Goal: Task Accomplishment & Management: Manage account settings

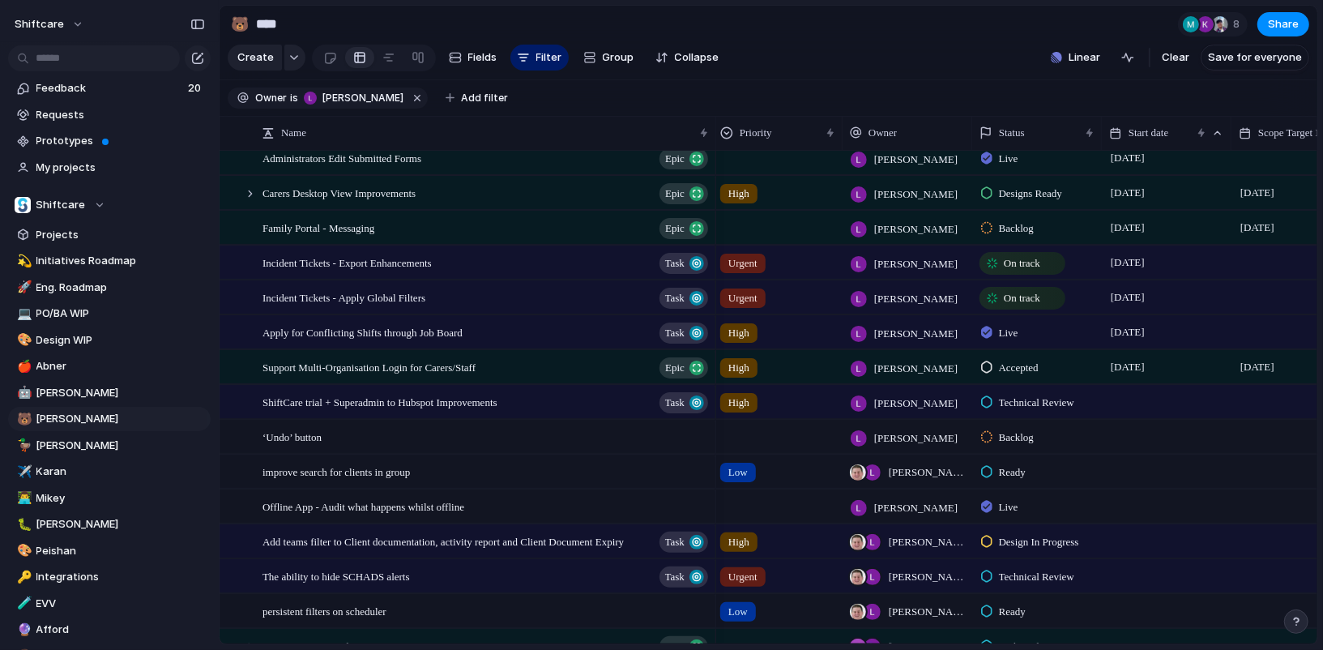
scroll to position [364, 0]
click at [74, 424] on span "[PERSON_NAME]" at bounding box center [120, 419] width 168 height 16
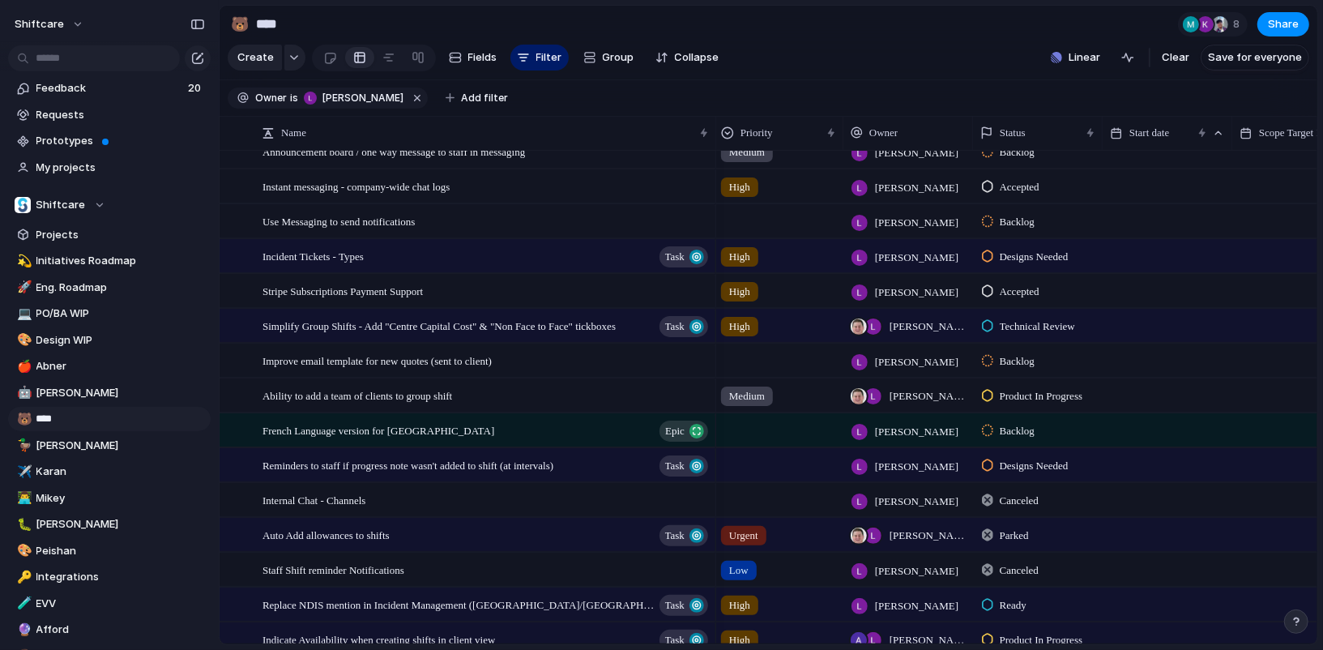
scroll to position [783, 0]
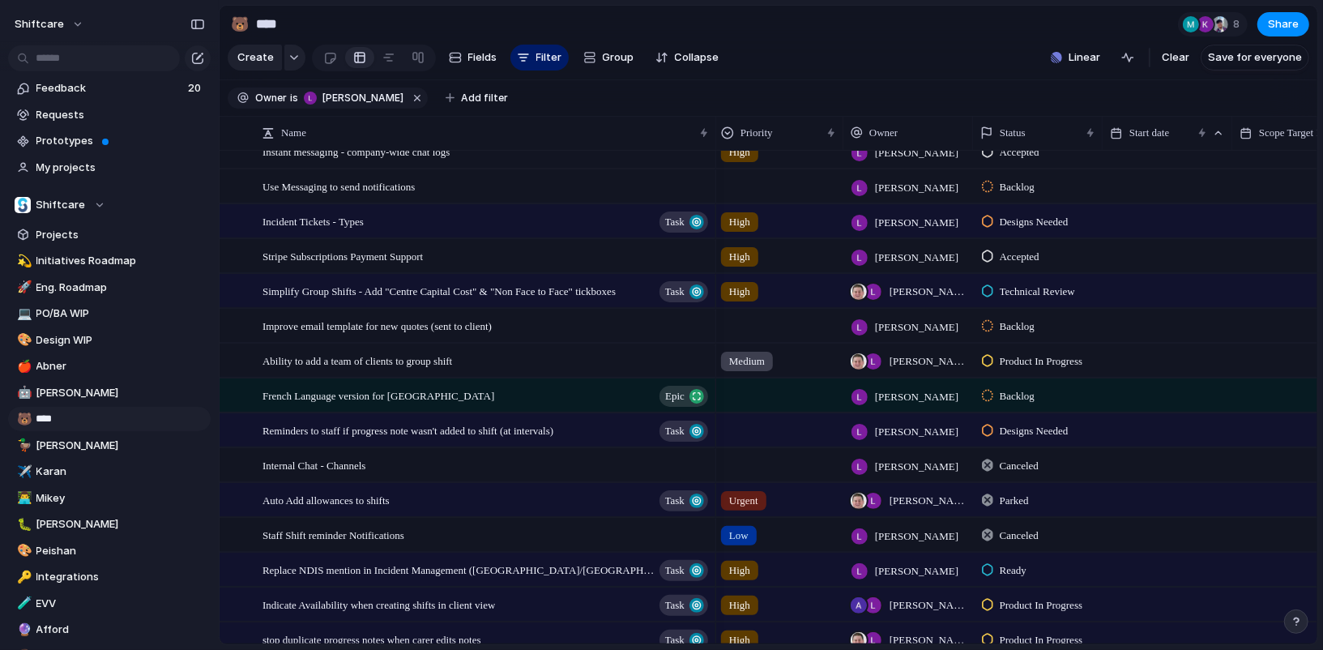
click at [578, 45] on div "Group" at bounding box center [608, 58] width 67 height 26
click at [1299, 628] on button "button" at bounding box center [1296, 621] width 24 height 24
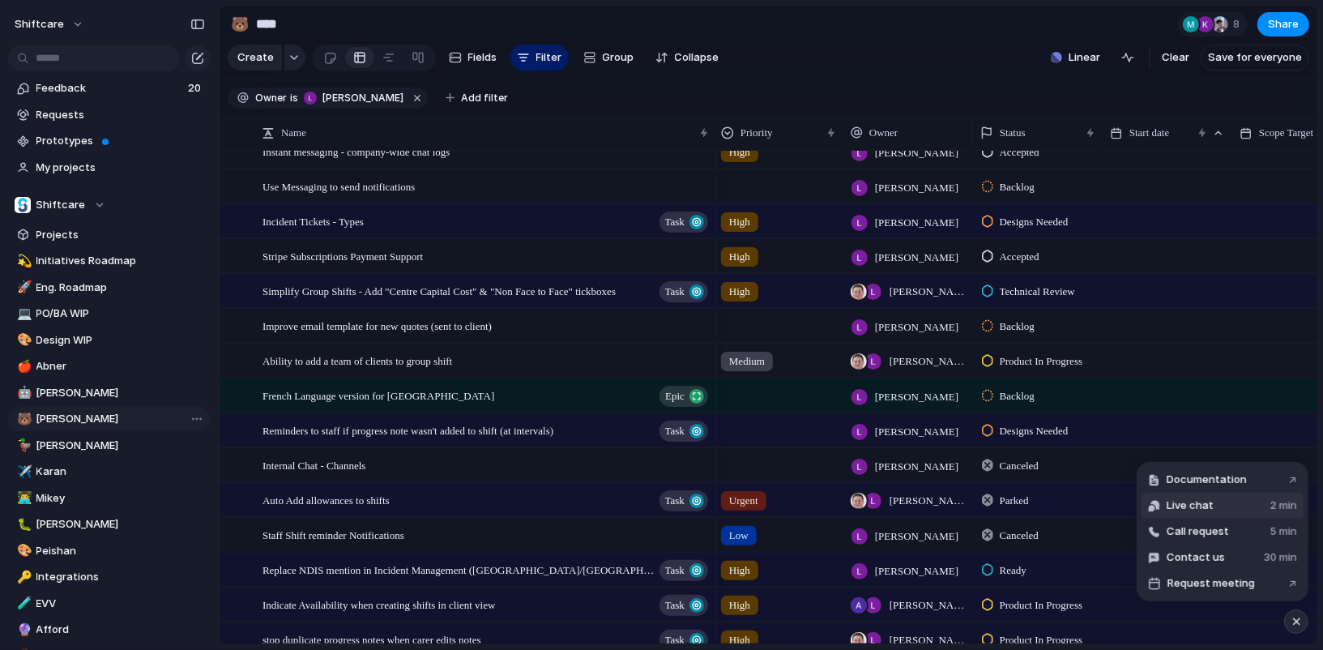
click at [1217, 504] on button "Live chat 2 min" at bounding box center [1222, 505] width 162 height 26
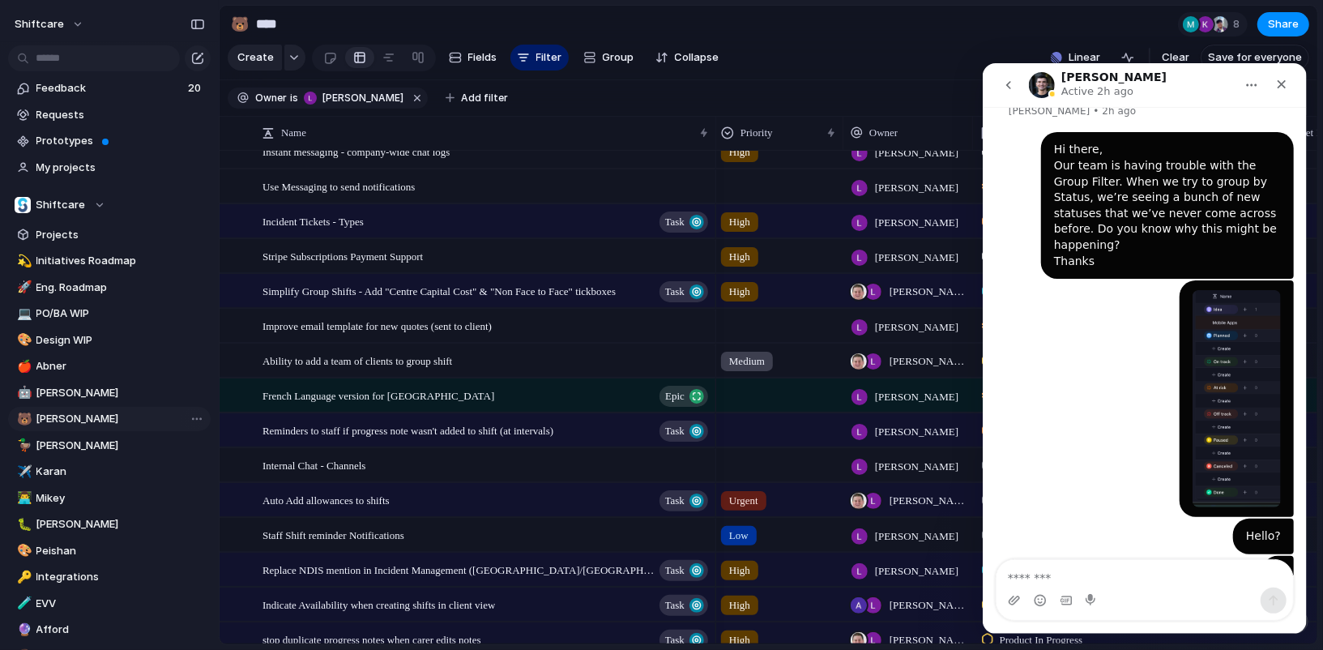
scroll to position [0, 0]
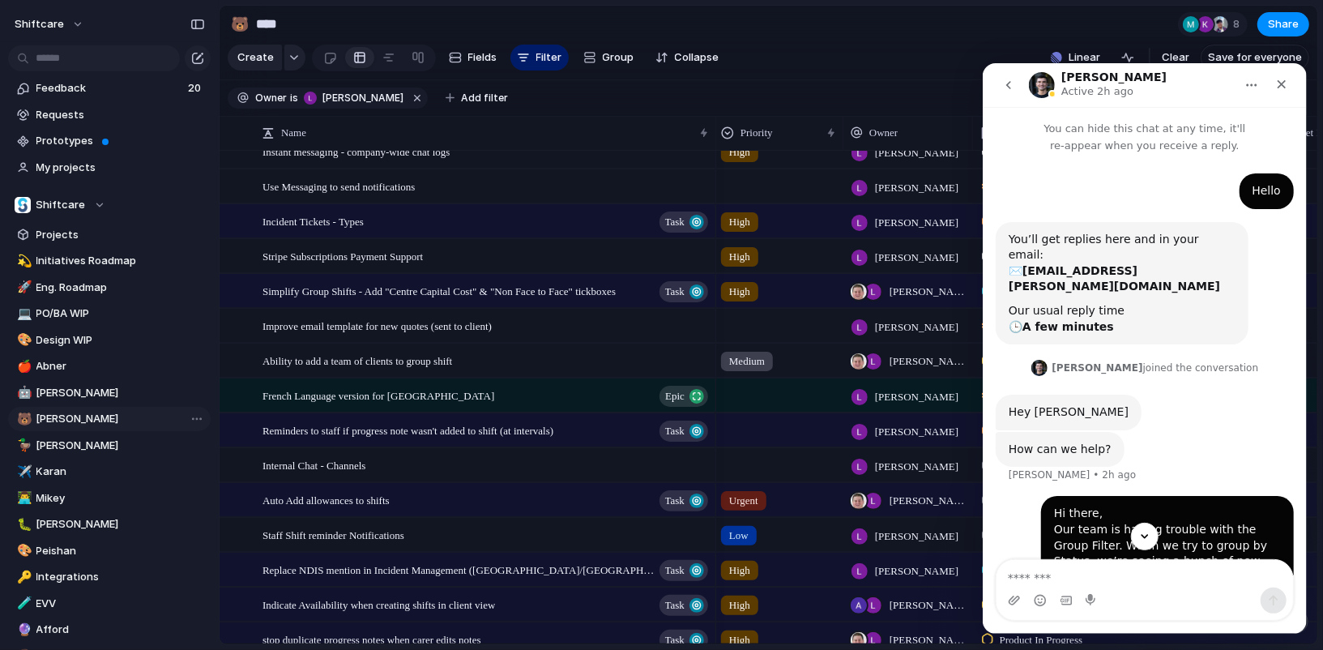
click at [1250, 87] on icon "Home" at bounding box center [1250, 84] width 13 height 13
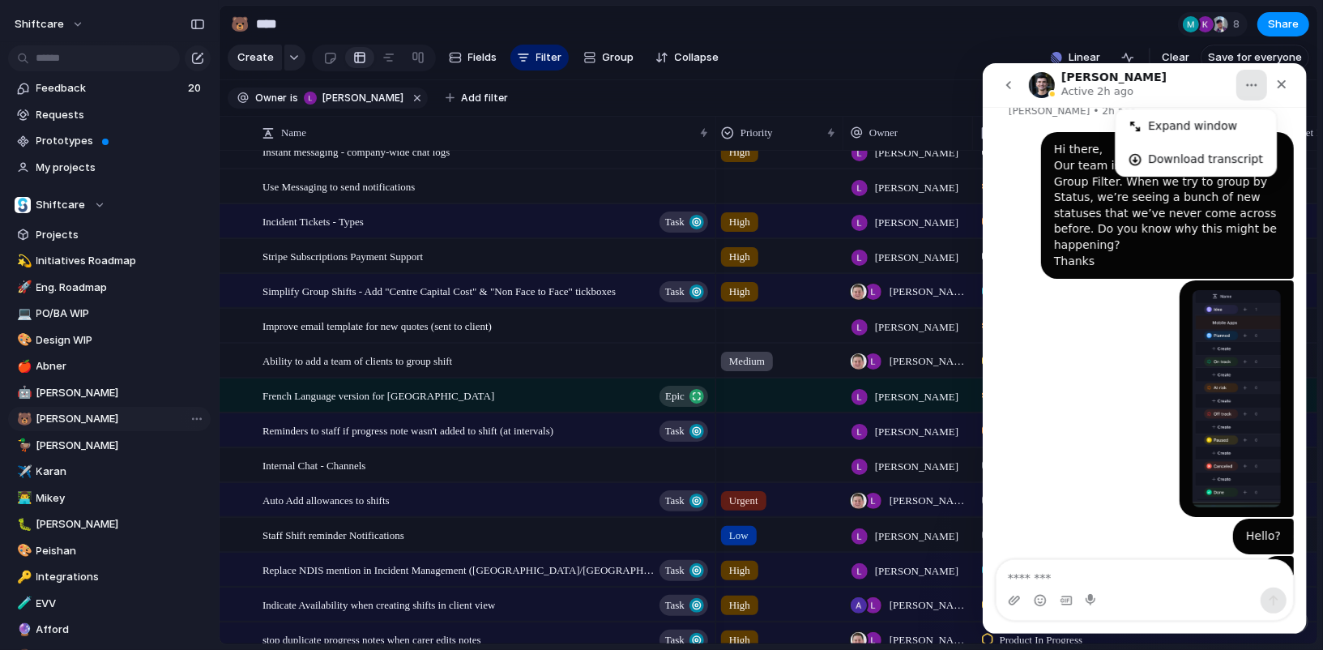
click at [1016, 100] on nav "Simon Active 2h ago Expand window Download transcript" at bounding box center [1144, 84] width 324 height 44
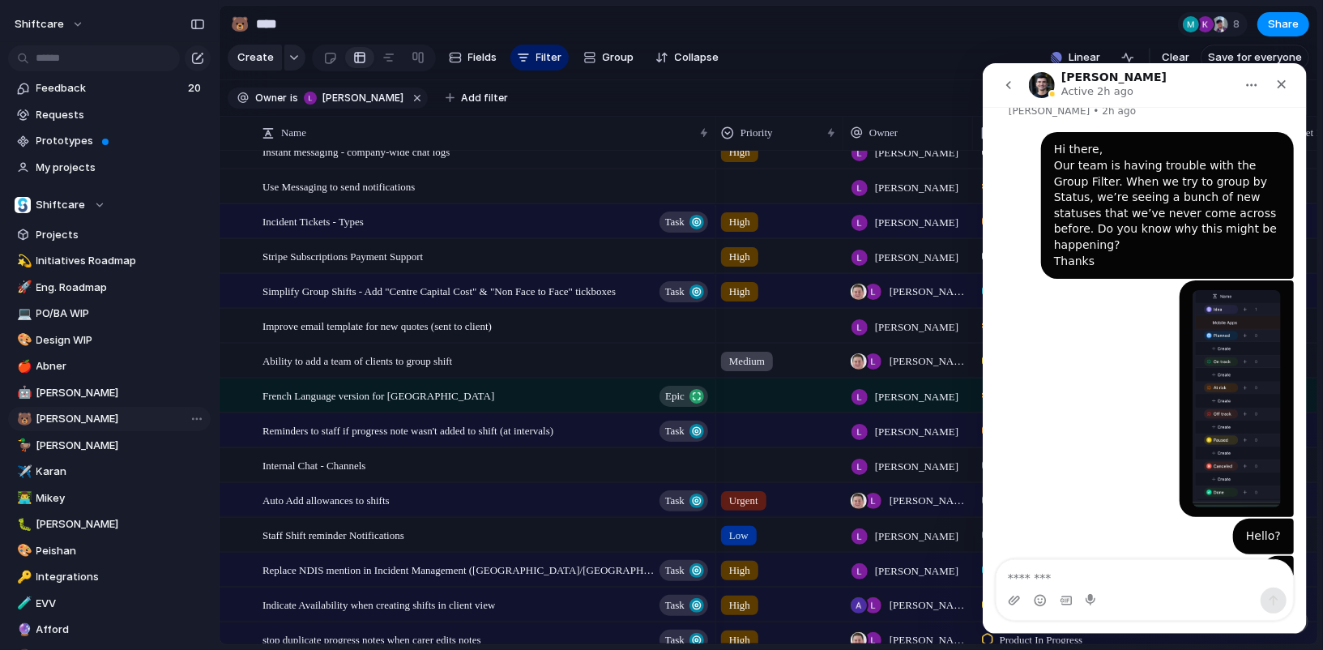
click at [1016, 88] on button "go back" at bounding box center [1007, 84] width 31 height 31
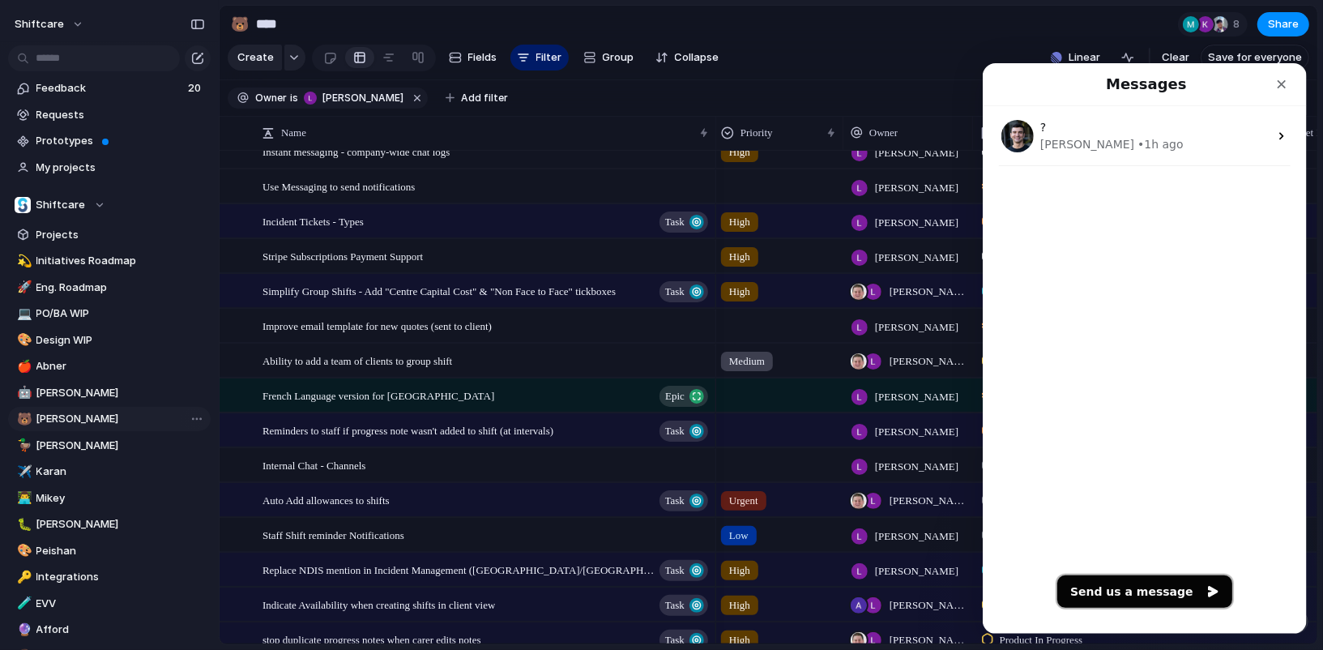
click at [1149, 599] on button "Send us a message" at bounding box center [1143, 590] width 175 height 32
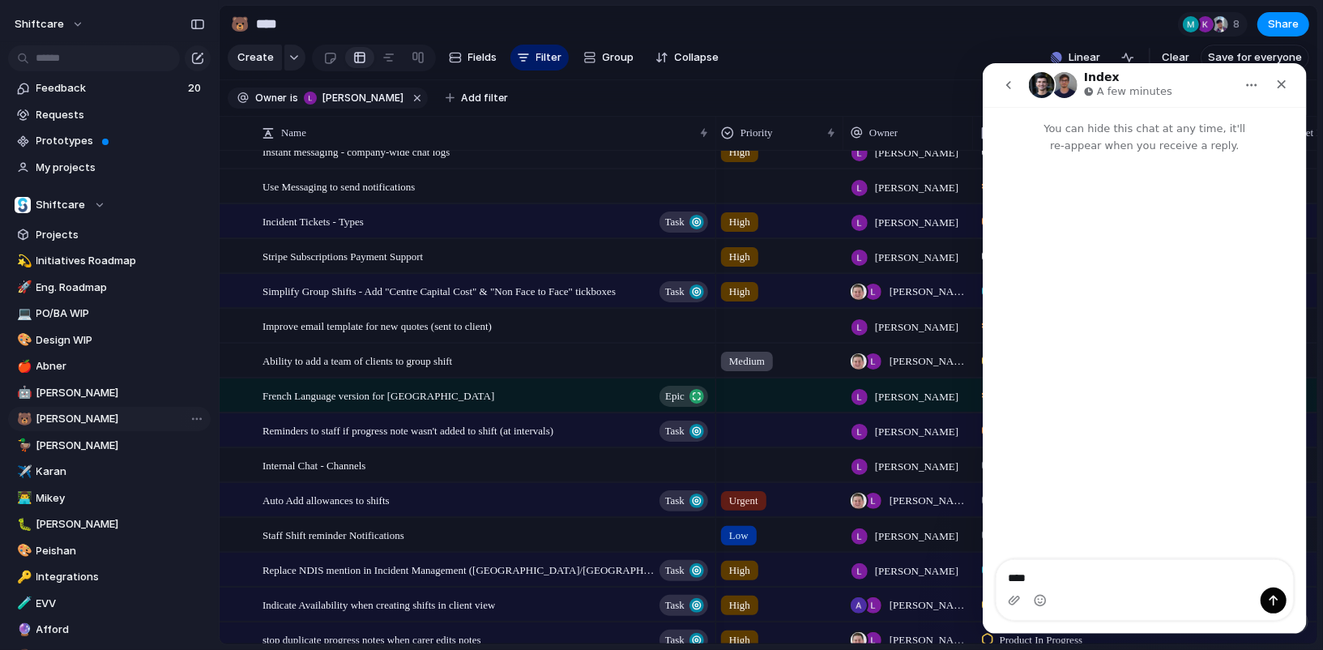
type textarea "*****"
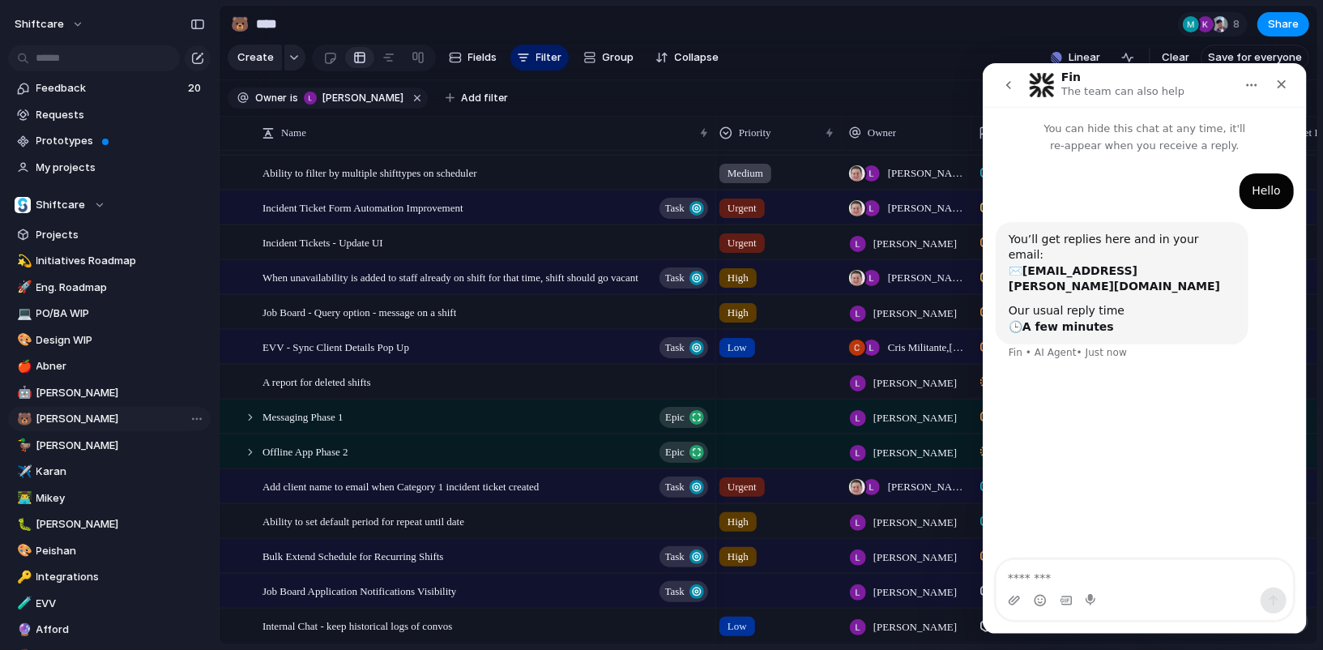
click at [1111, 91] on p "The team can also help" at bounding box center [1121, 91] width 123 height 16
click at [1002, 91] on button "go back" at bounding box center [1007, 84] width 31 height 31
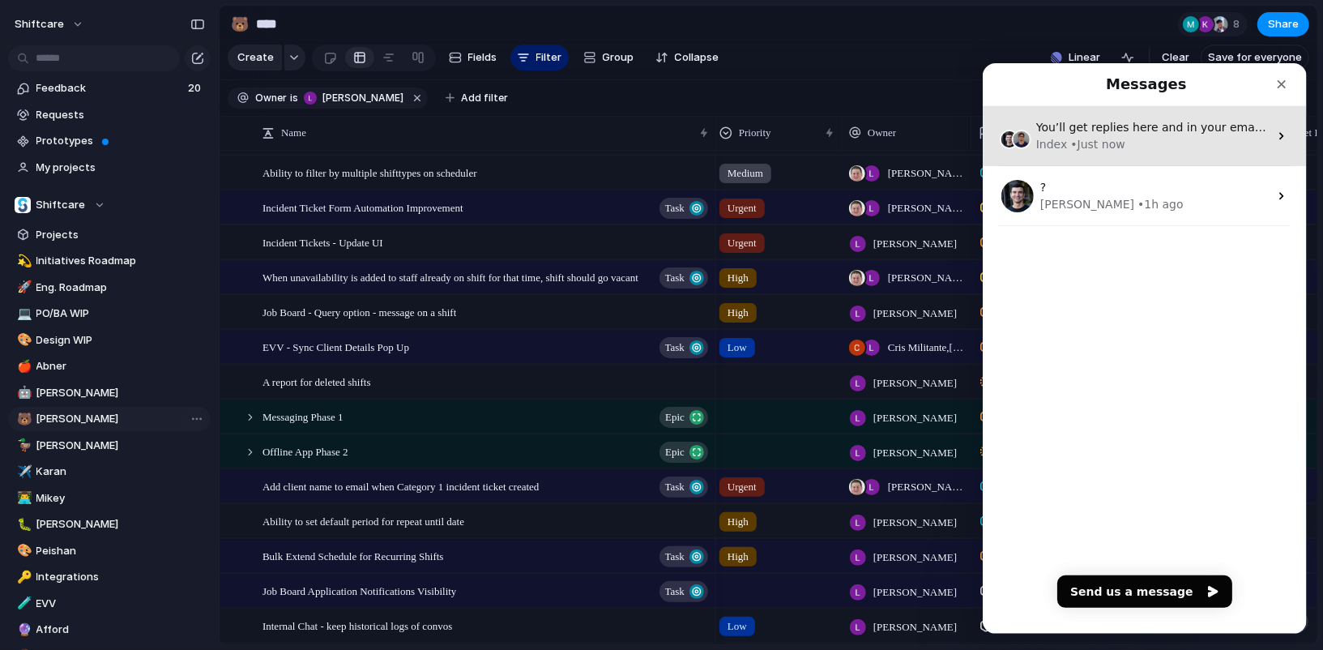
drag, startPoint x: 1076, startPoint y: 147, endPoint x: 1845, endPoint y: 394, distance: 808.4
click at [1076, 147] on div "• Just now" at bounding box center [1097, 143] width 54 height 17
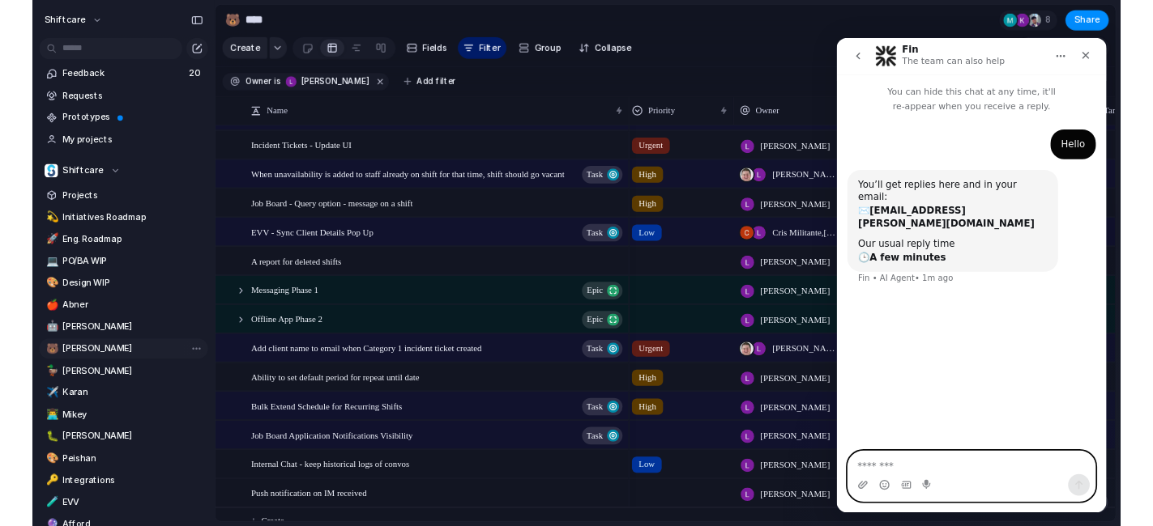
scroll to position [0, 4]
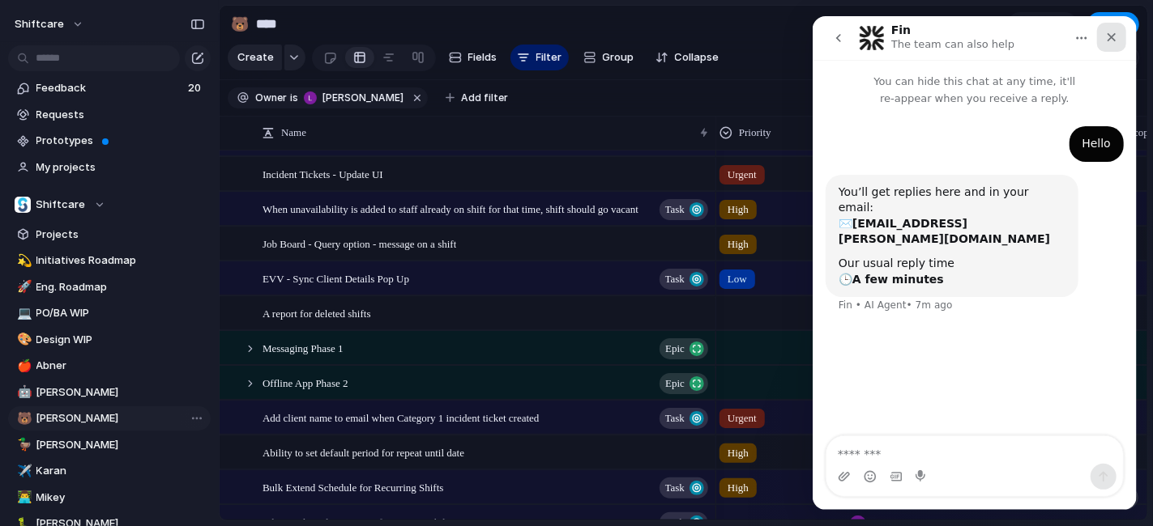
click at [1101, 36] on div "Close" at bounding box center [1110, 37] width 29 height 29
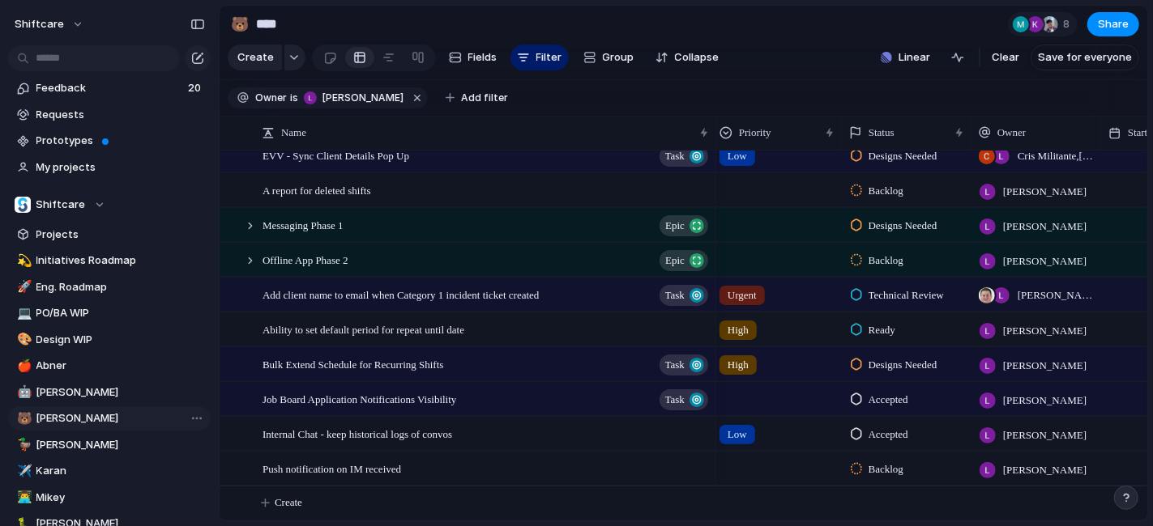
scroll to position [1615, 0]
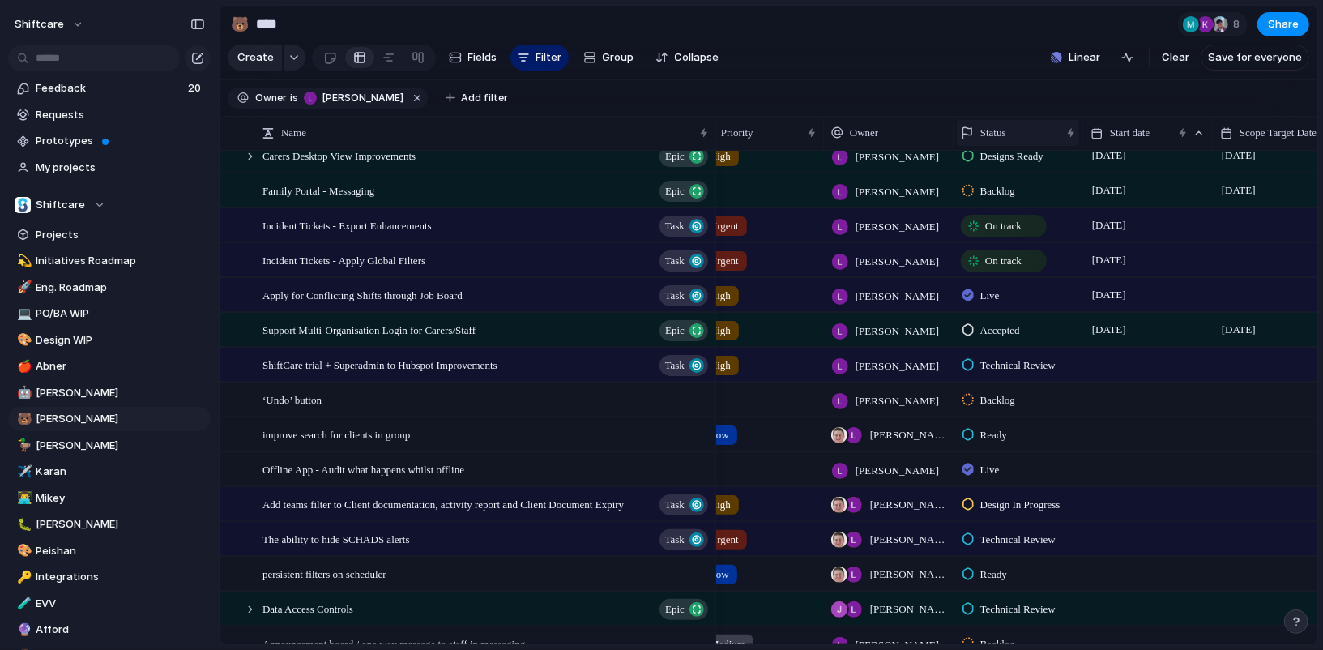
click at [1006, 134] on span "Status" at bounding box center [993, 133] width 26 height 16
click at [1012, 168] on span "Modify" at bounding box center [1004, 169] width 35 height 16
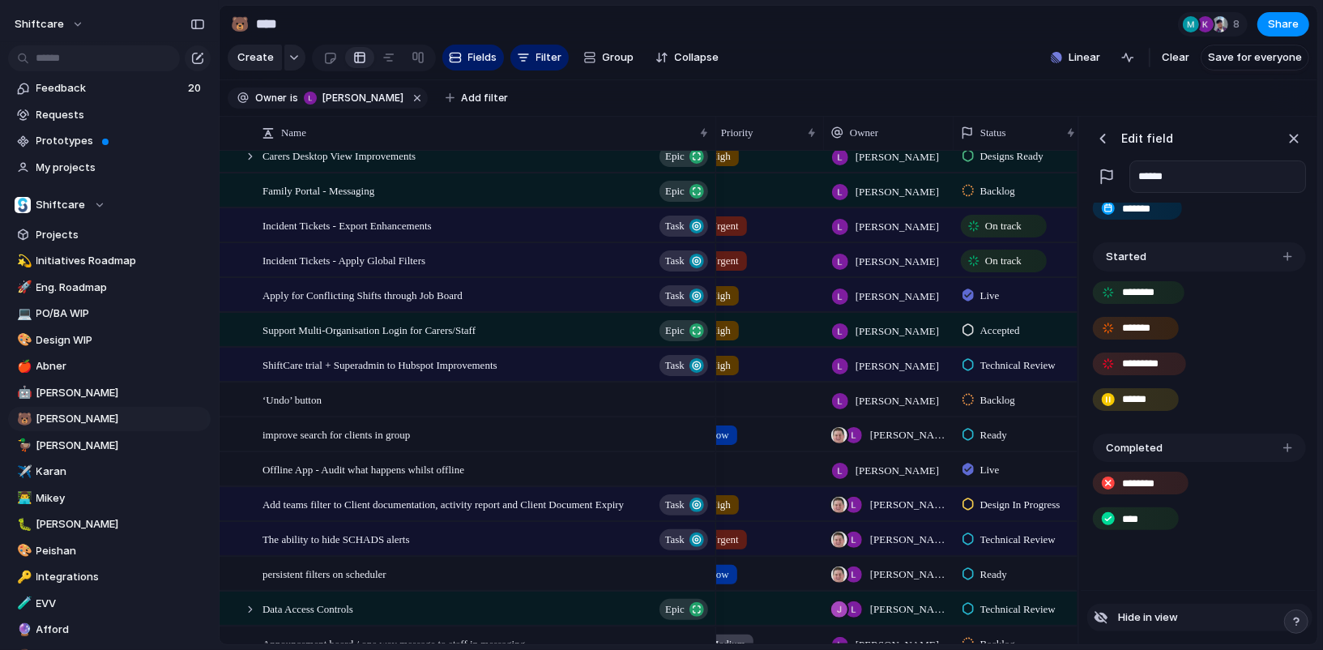
click at [1157, 615] on span "Hide in view" at bounding box center [1148, 617] width 60 height 16
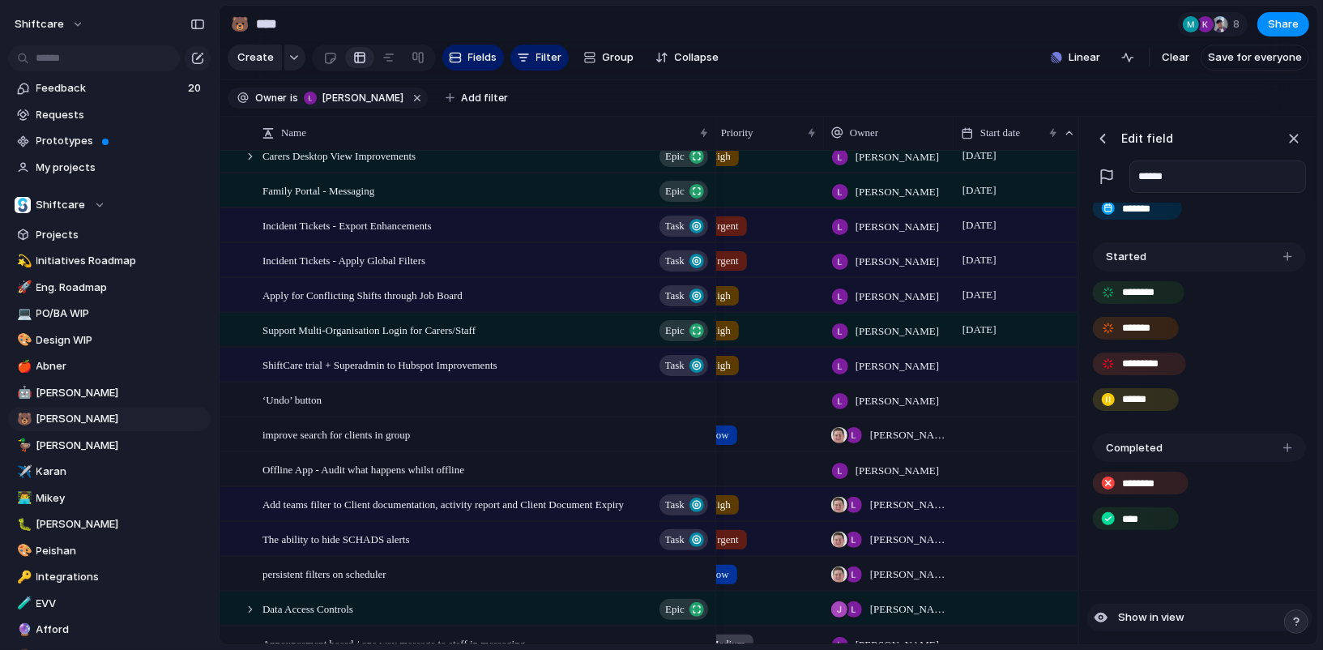
click at [1157, 615] on span "Show in view" at bounding box center [1151, 617] width 66 height 16
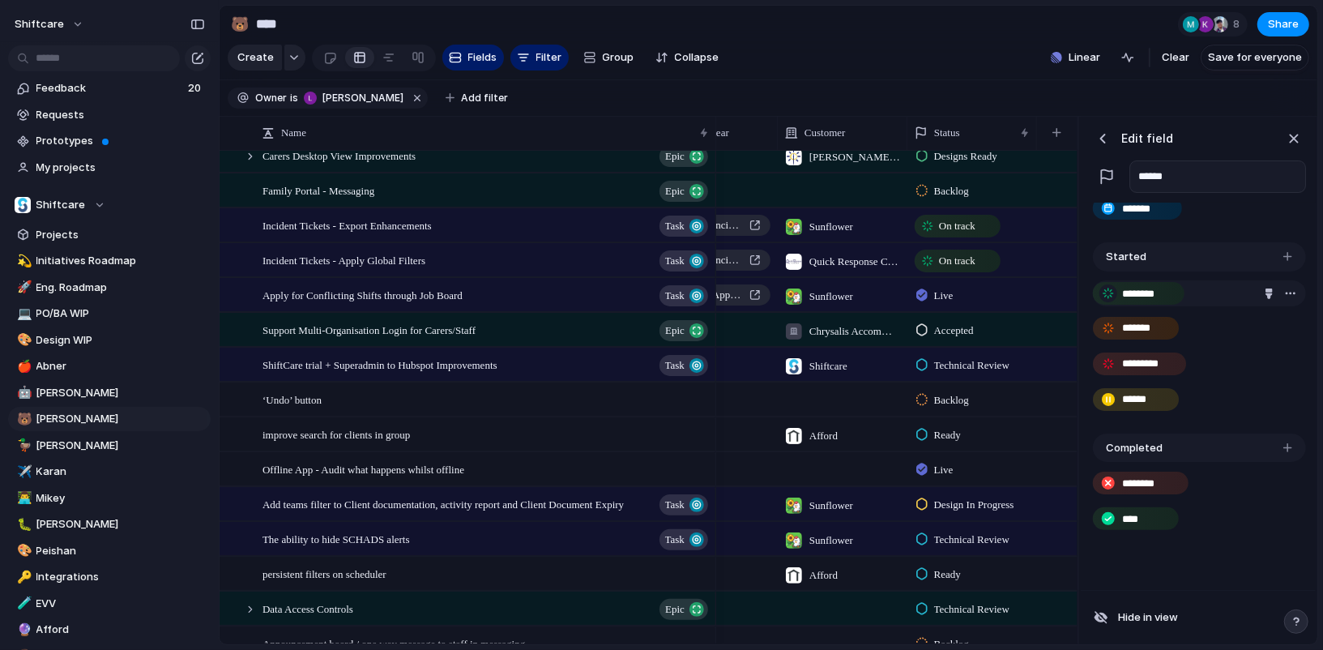
drag, startPoint x: 1163, startPoint y: 293, endPoint x: 1104, endPoint y: 296, distance: 59.2
click at [1104, 296] on div "Backlog **** ******* Started ******** ******* ********* ****** Completed ******…" at bounding box center [1198, 338] width 222 height 430
click at [1189, 133] on header "Edit field" at bounding box center [1197, 138] width 215 height 24
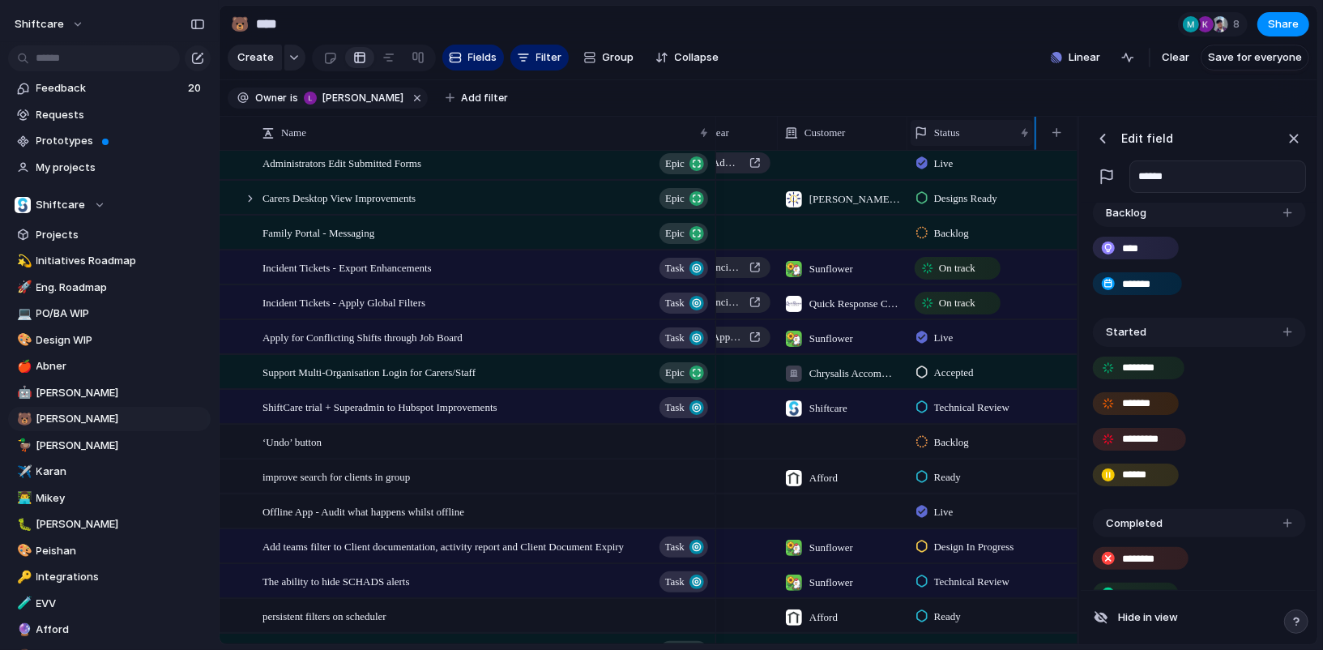
click at [964, 135] on div "Target date Designer Linear Customer Status" at bounding box center [504, 133] width 1148 height 34
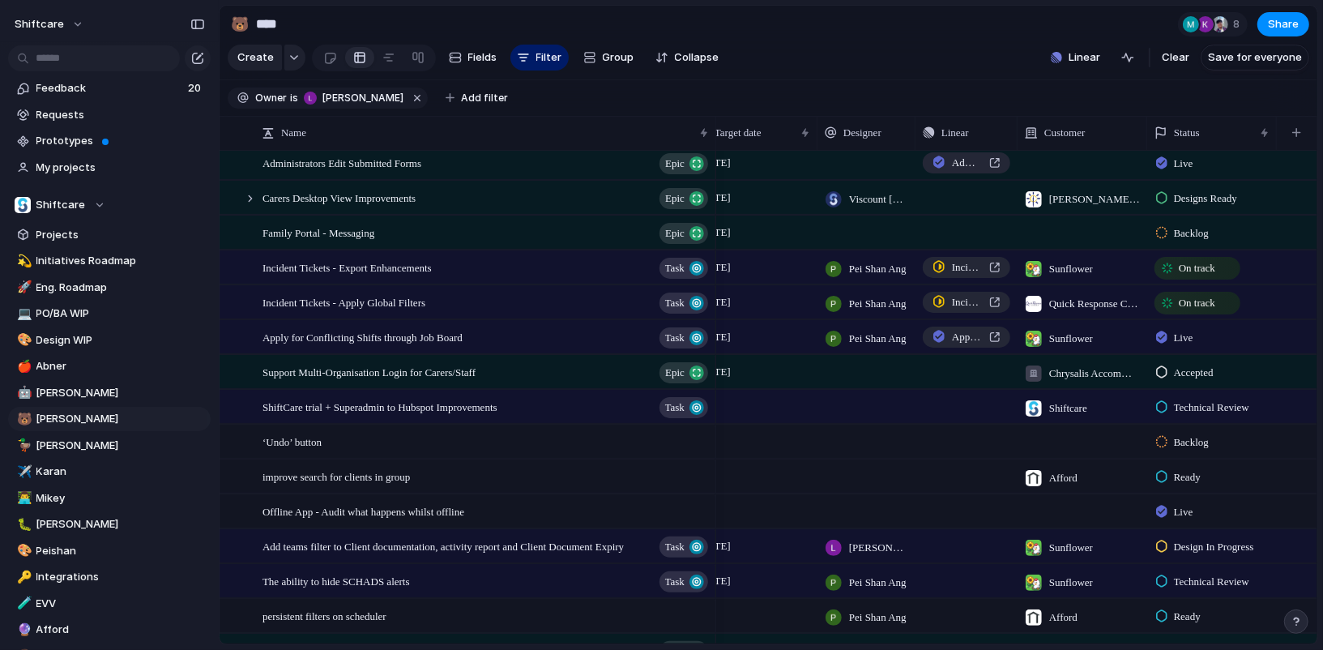
scroll to position [0, 547]
click at [1258, 130] on div "Status" at bounding box center [1211, 133] width 122 height 26
click at [1209, 168] on span "Modify" at bounding box center [1198, 169] width 35 height 16
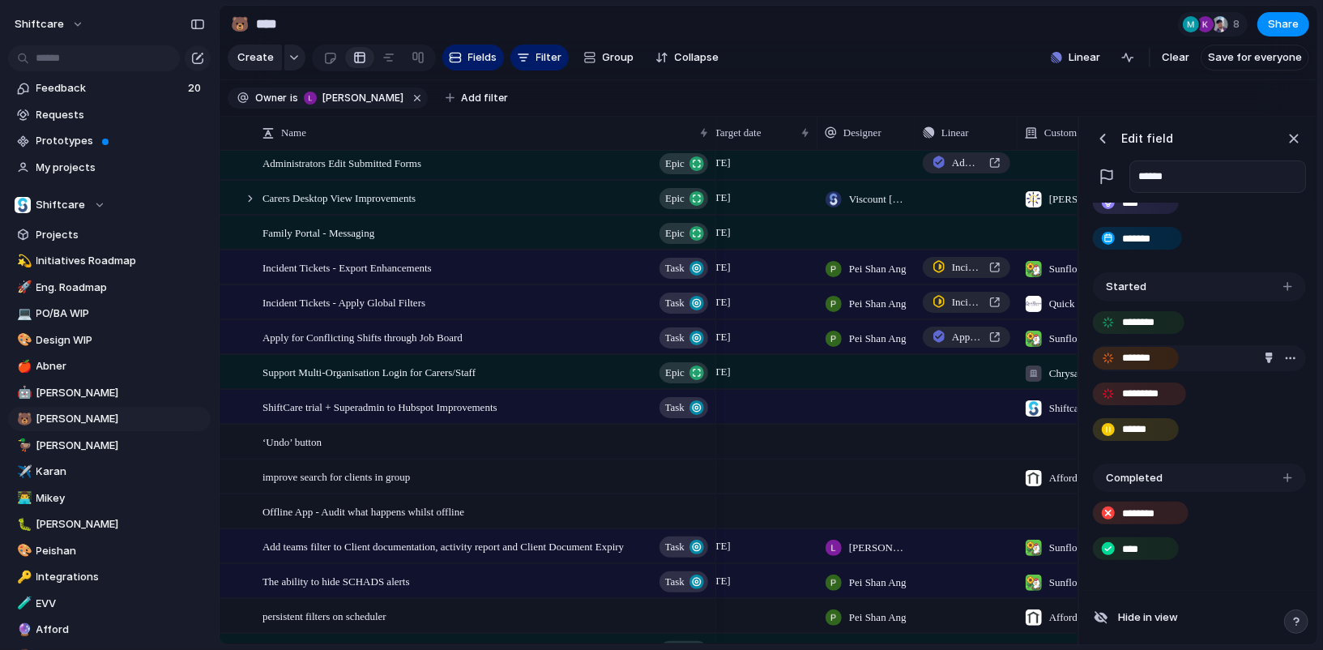
scroll to position [83, 0]
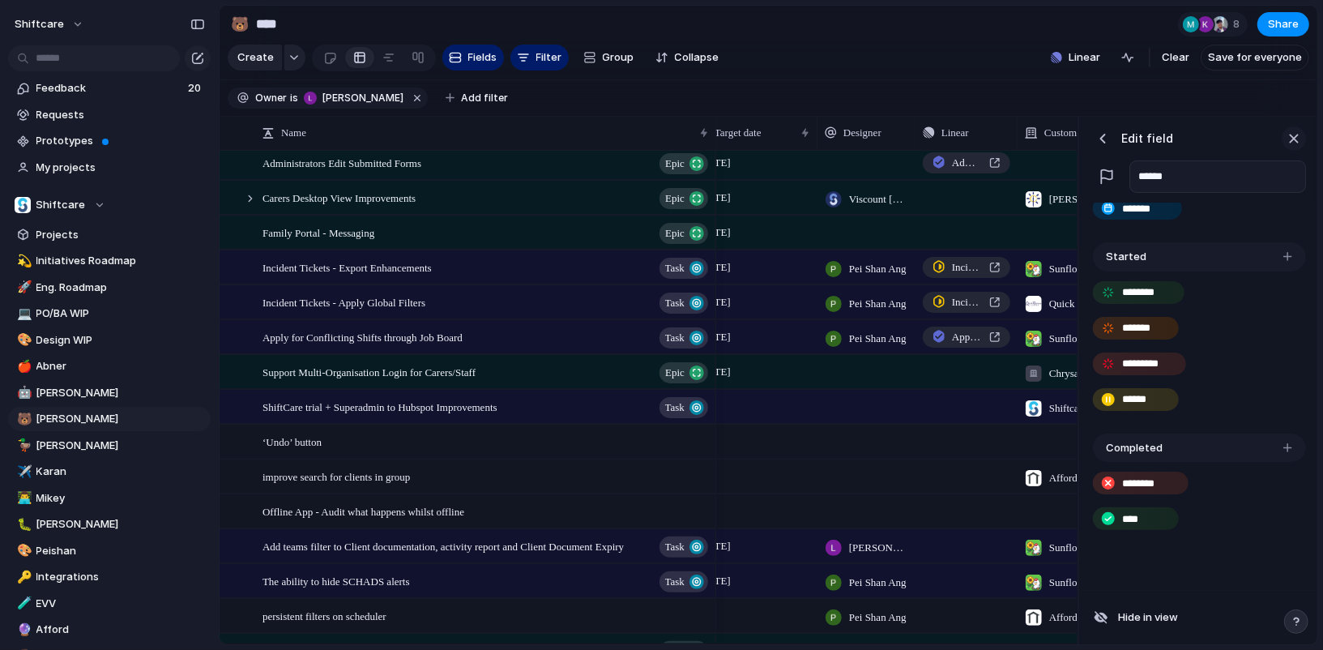
click at [1296, 137] on div "button" at bounding box center [1294, 139] width 18 height 18
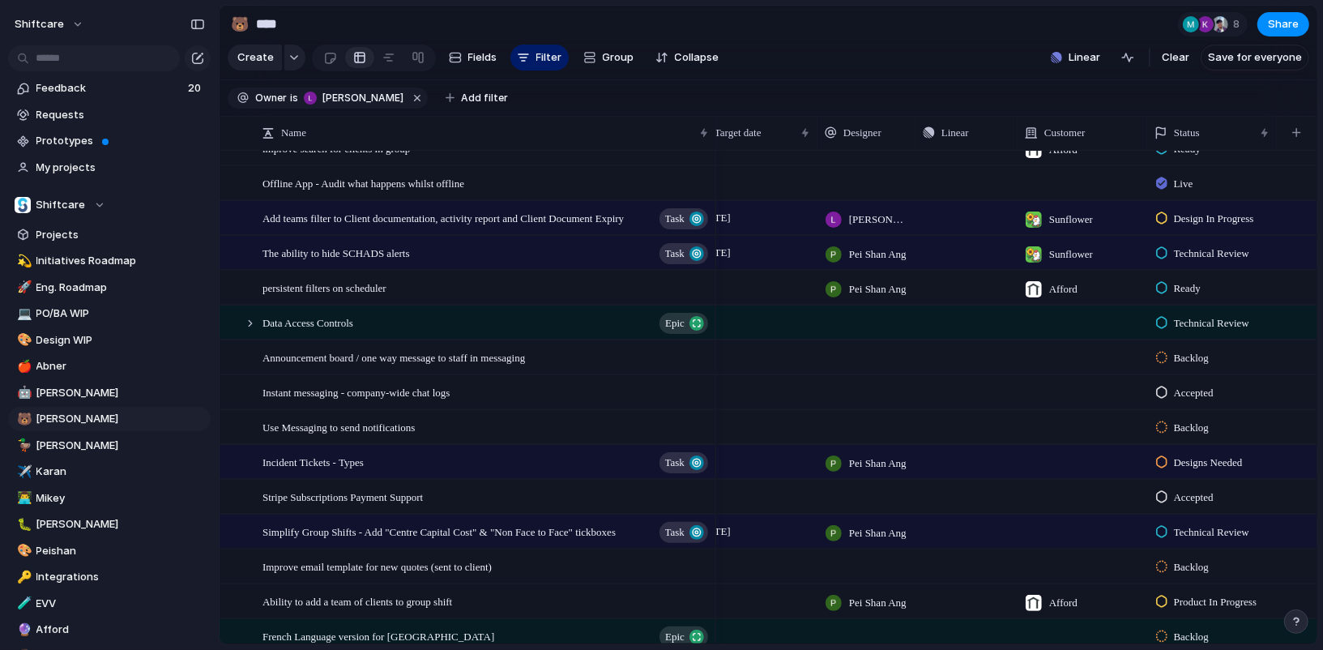
scroll to position [662, 0]
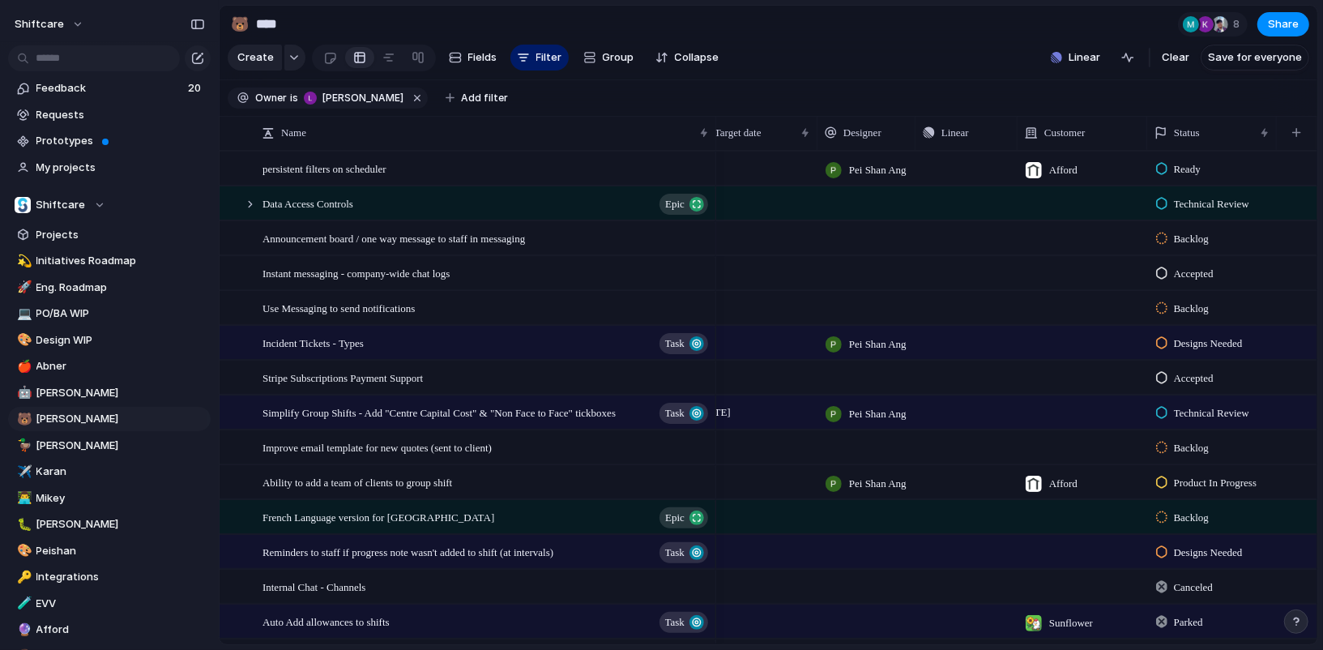
click at [1175, 234] on span "Backlog" at bounding box center [1191, 239] width 35 height 16
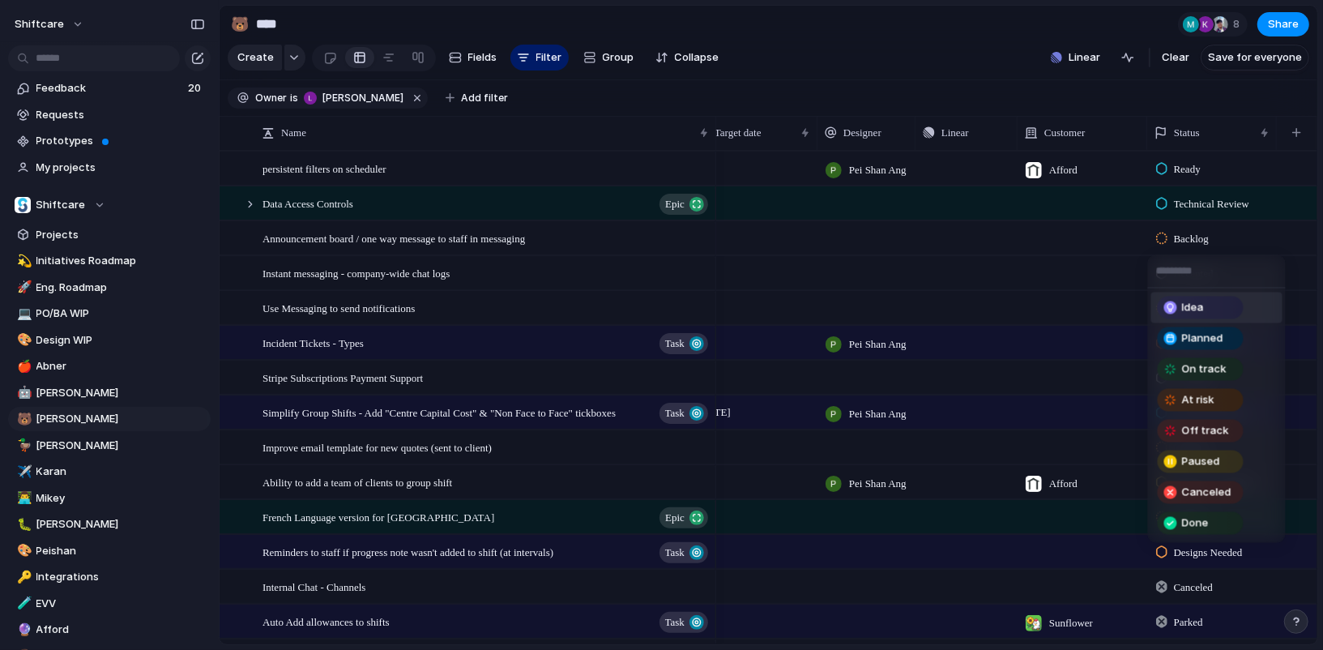
click at [1196, 232] on div "Idea Planned On track At risk Off track Paused Canceled Done" at bounding box center [661, 325] width 1323 height 650
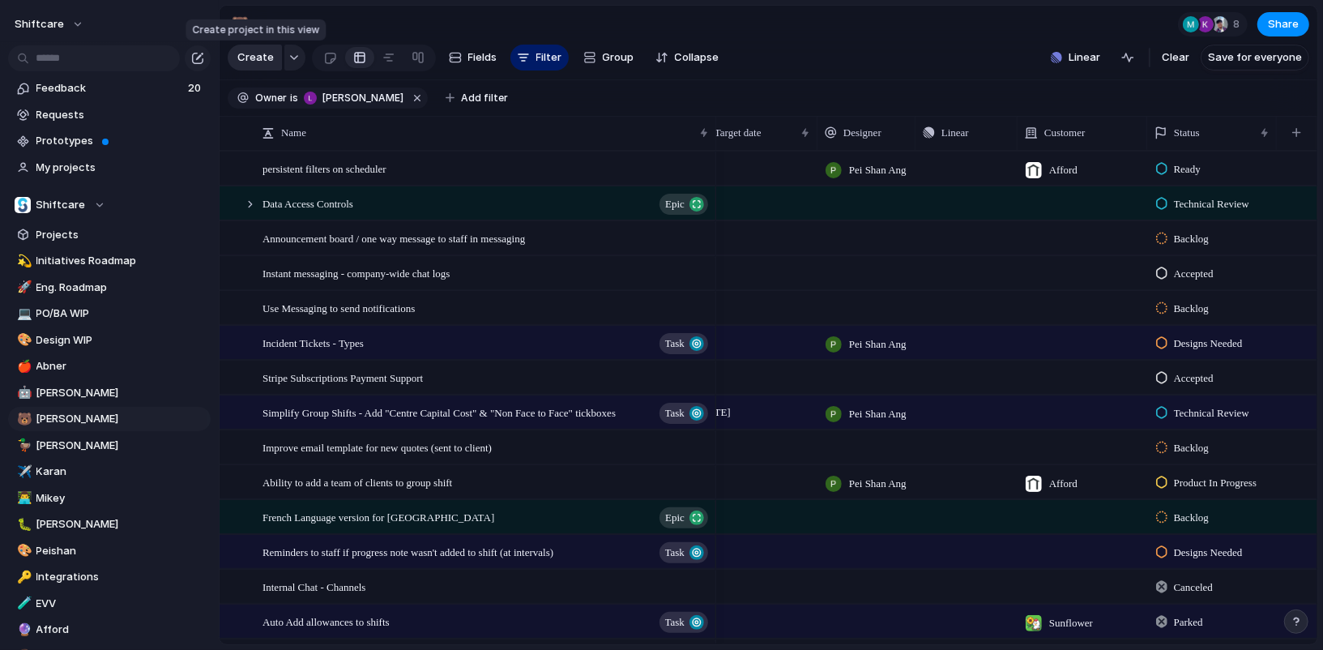
click at [259, 64] on span "Create" at bounding box center [255, 57] width 36 height 16
click at [384, 306] on span "Use Messaging to send notifications" at bounding box center [338, 307] width 152 height 19
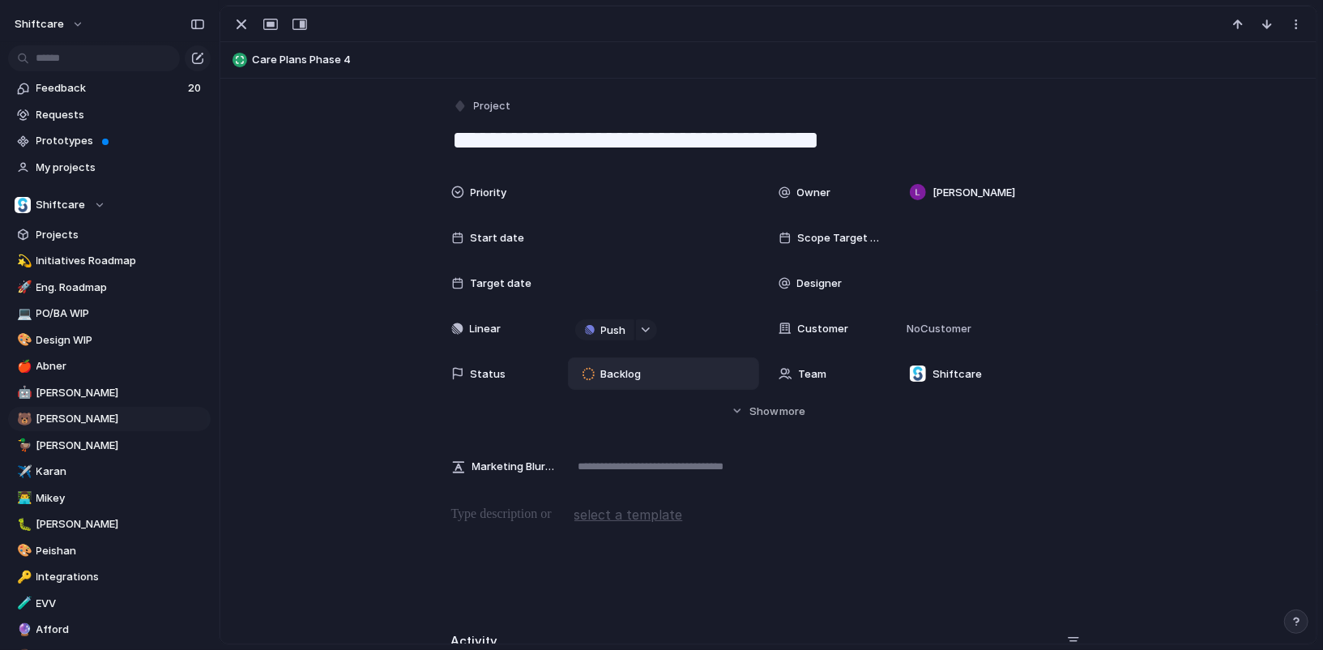
click at [605, 383] on div "Backlog" at bounding box center [614, 373] width 79 height 23
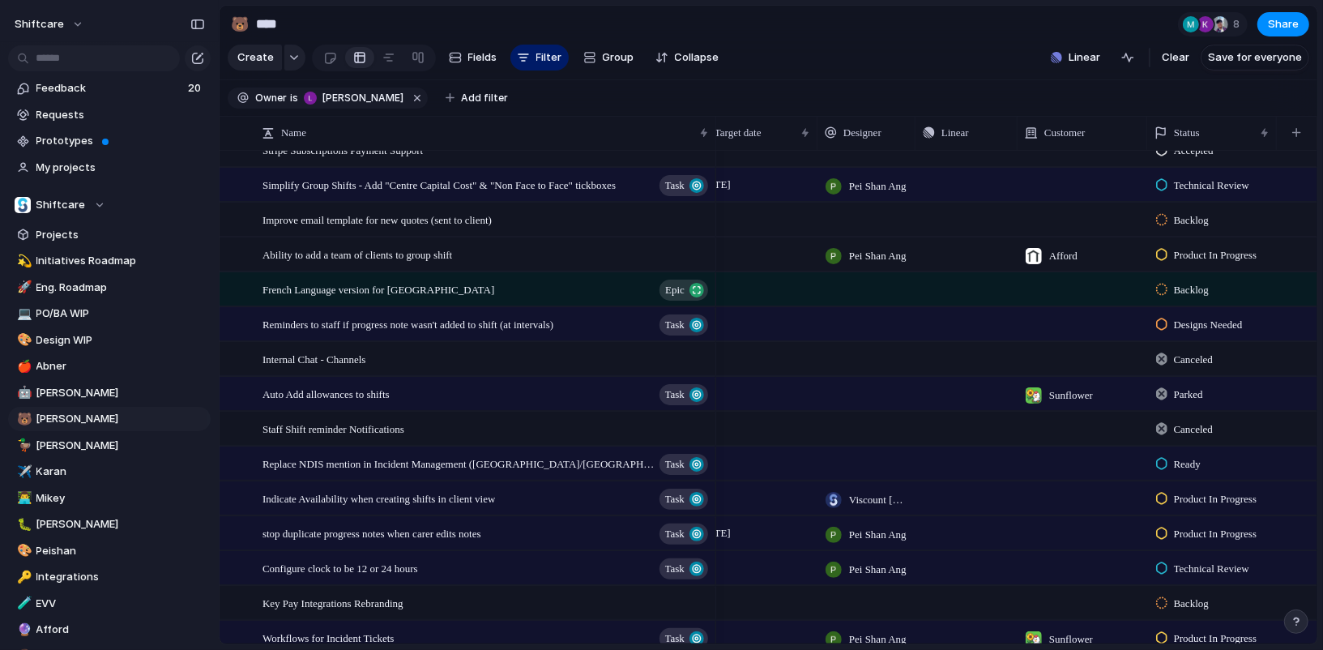
scroll to position [887, 0]
click at [454, 288] on div "French Language version for Quebec Epic" at bounding box center [486, 291] width 448 height 33
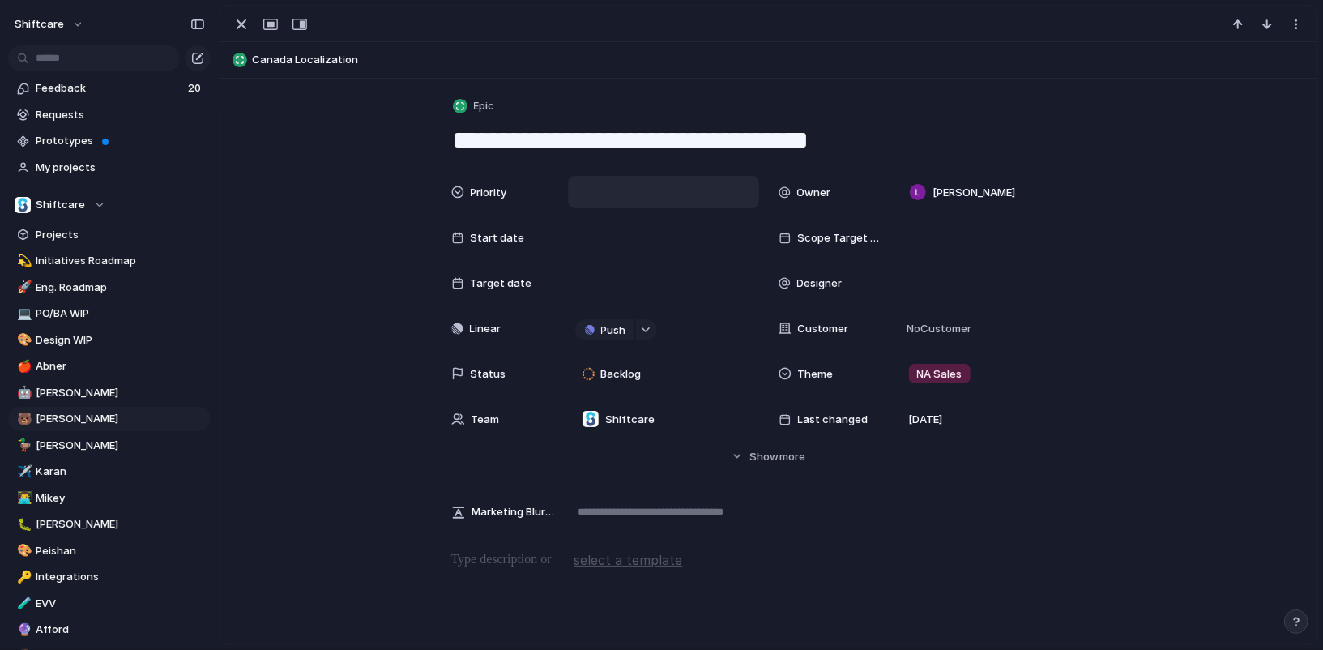
click at [622, 198] on div at bounding box center [663, 192] width 177 height 18
click at [616, 335] on div "Low" at bounding box center [602, 331] width 37 height 19
click at [240, 39] on div at bounding box center [768, 24] width 1096 height 36
click at [241, 26] on div "button" at bounding box center [241, 24] width 19 height 19
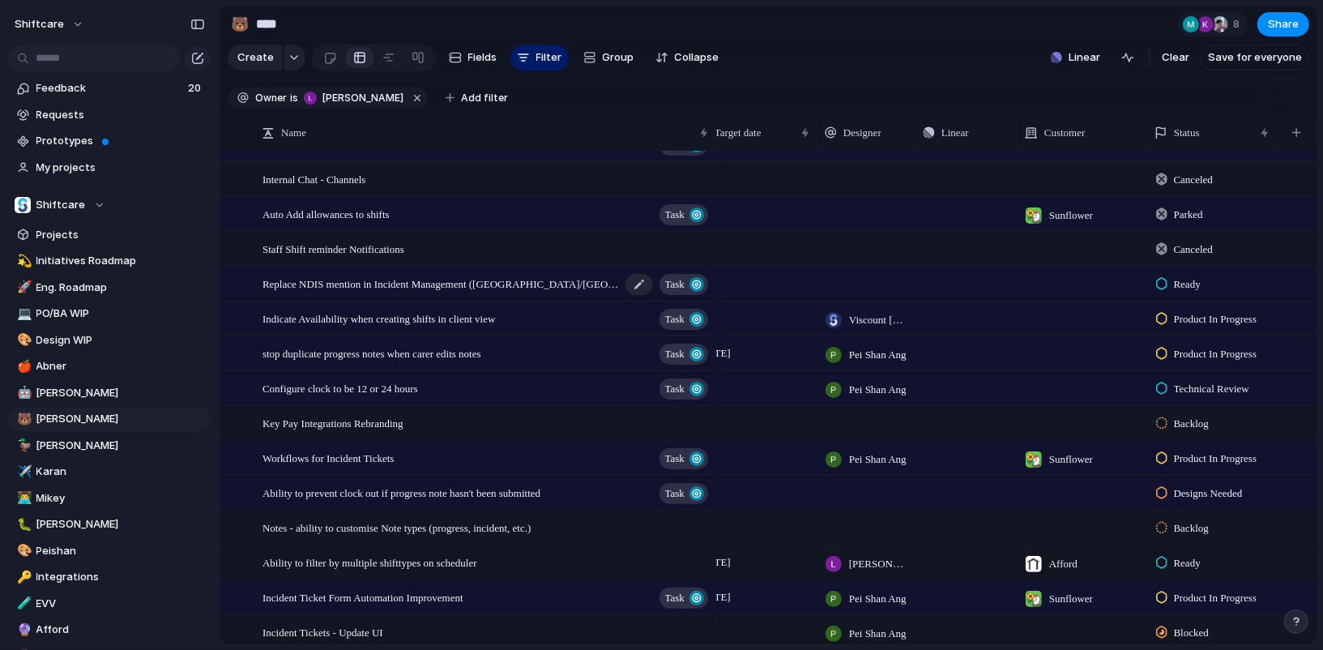
scroll to position [1119, 0]
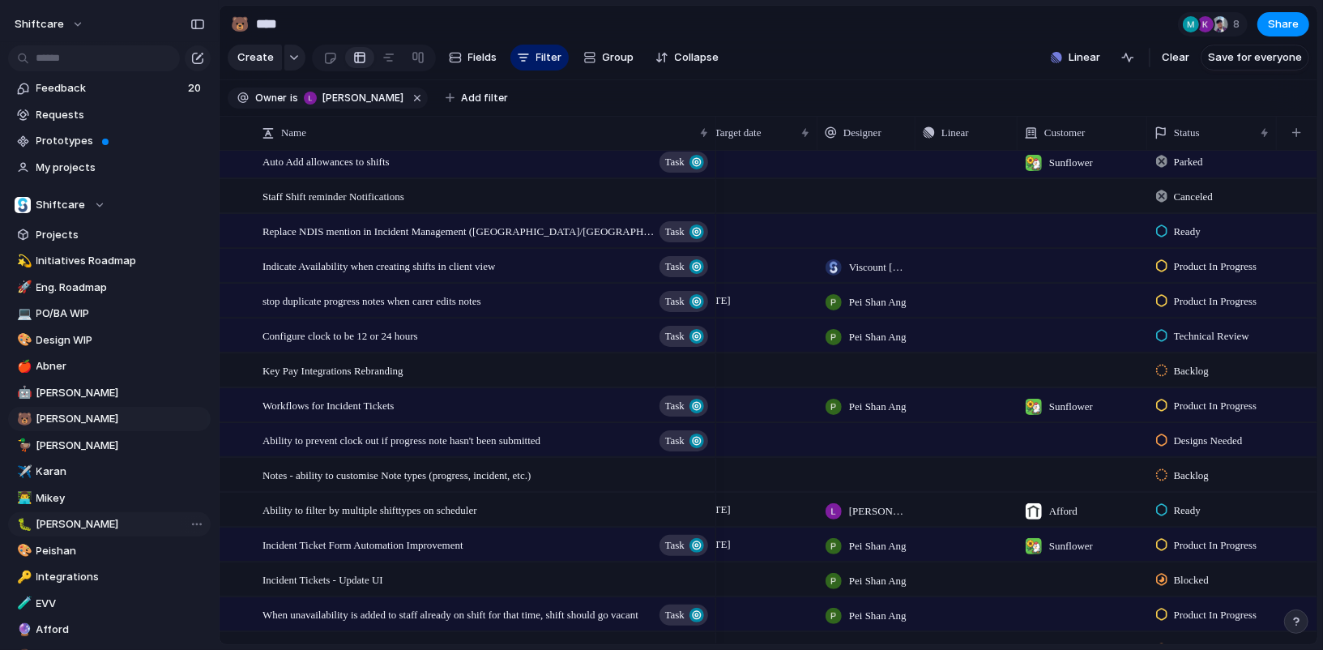
click at [121, 523] on span "[PERSON_NAME]" at bounding box center [120, 524] width 168 height 16
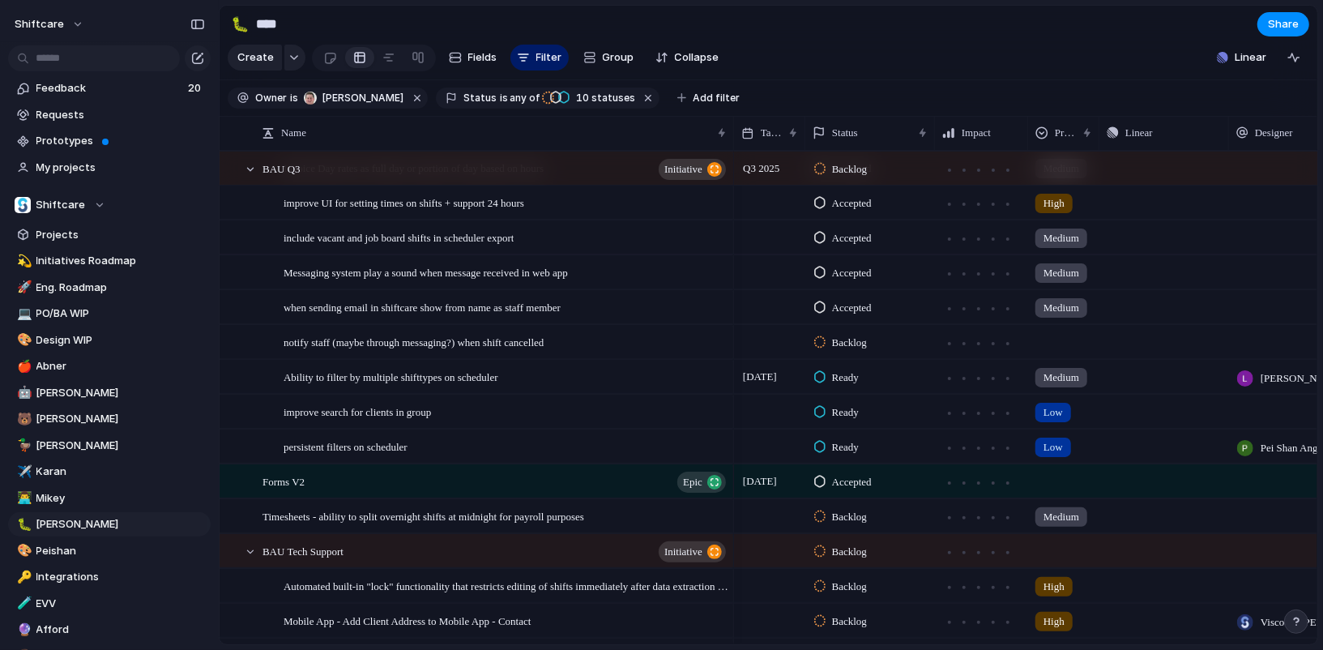
scroll to position [1401, 0]
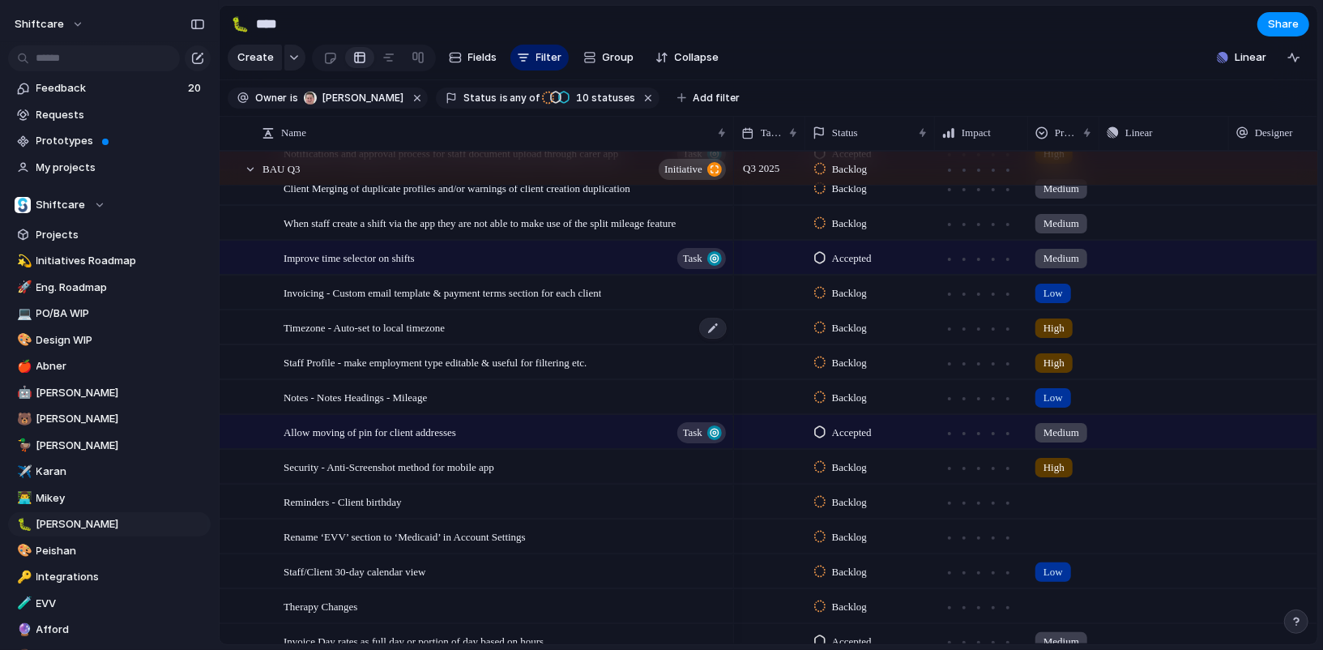
click at [443, 323] on span "Timezone - Auto-set to local timezone" at bounding box center [363, 327] width 161 height 19
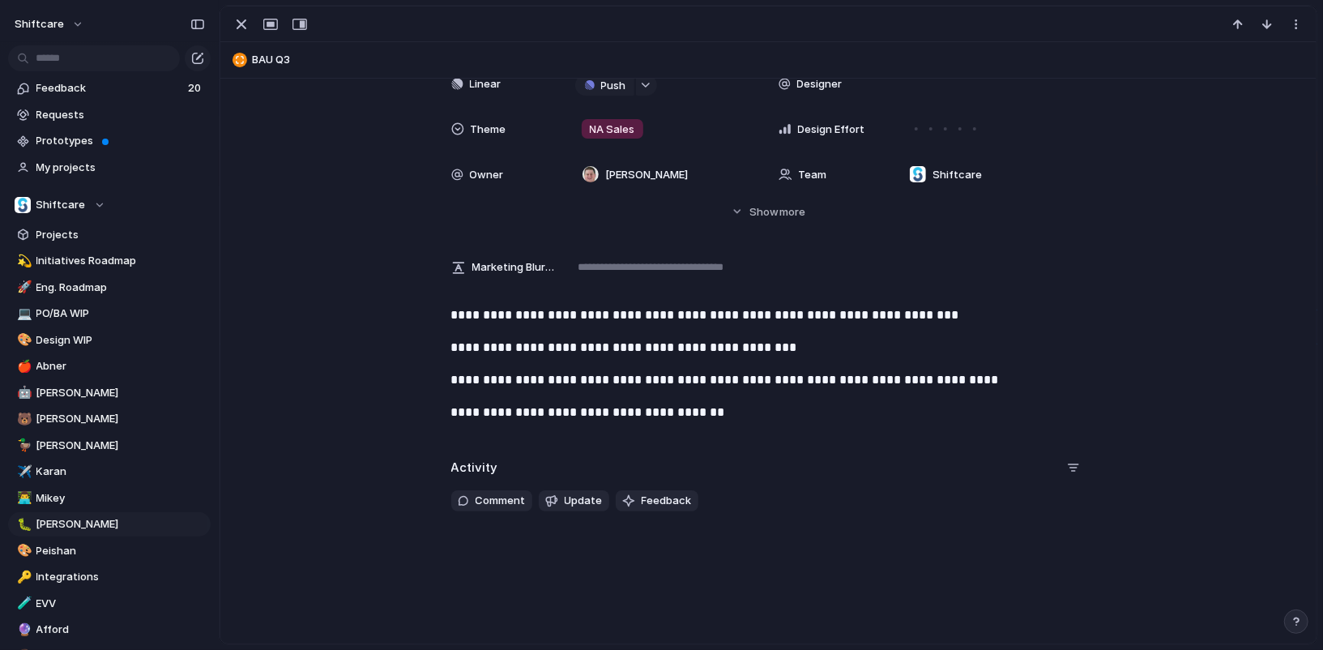
click at [224, 25] on div at bounding box center [768, 24] width 1096 height 36
click at [232, 25] on div "button" at bounding box center [241, 24] width 19 height 19
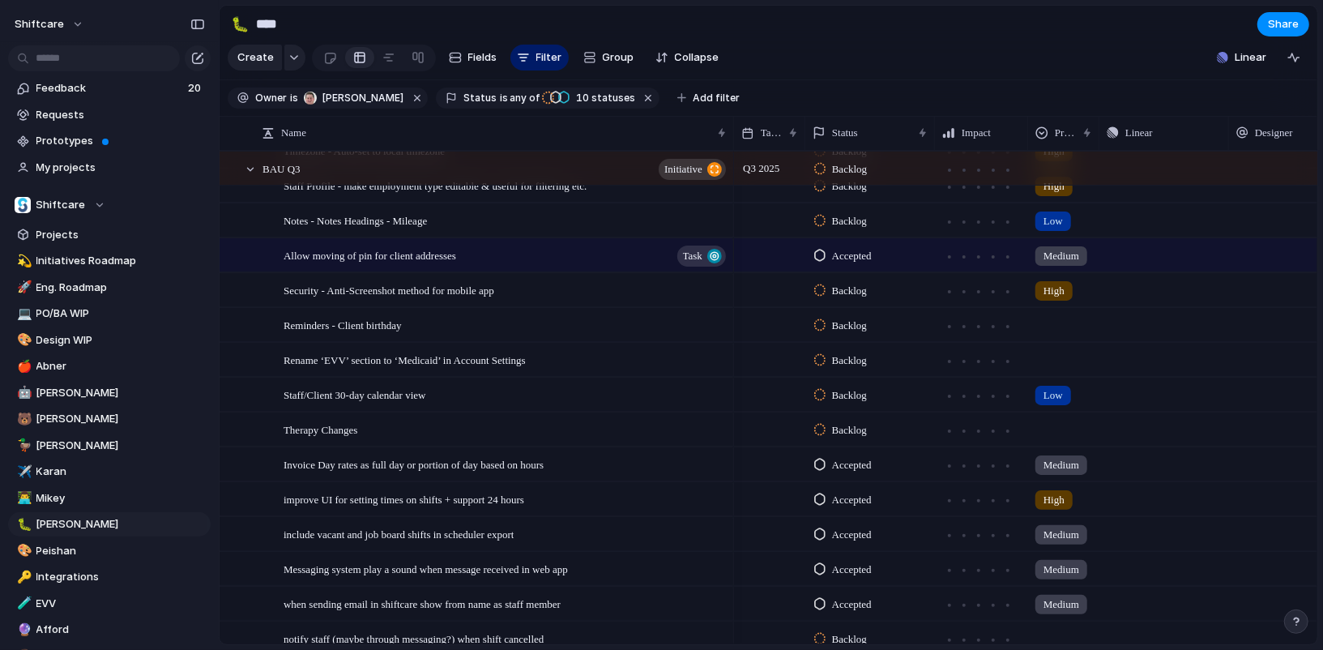
scroll to position [1096, 0]
click at [110, 413] on span "[PERSON_NAME]" at bounding box center [120, 419] width 168 height 16
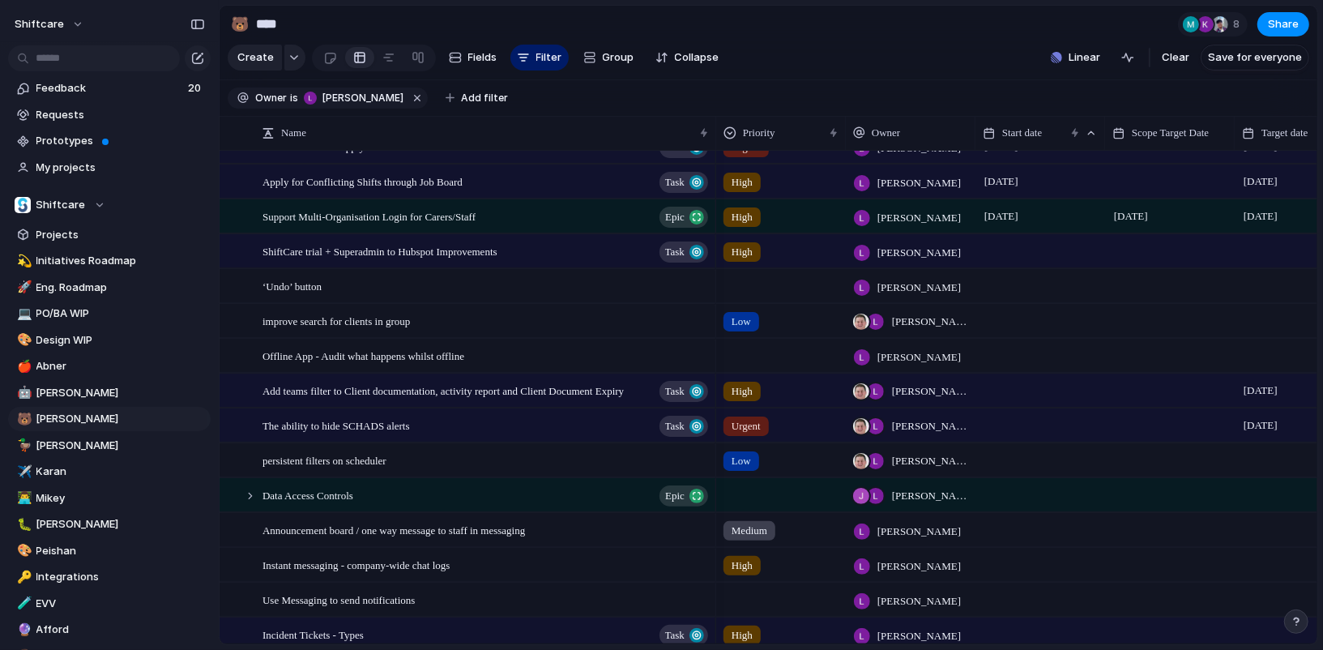
scroll to position [328, 0]
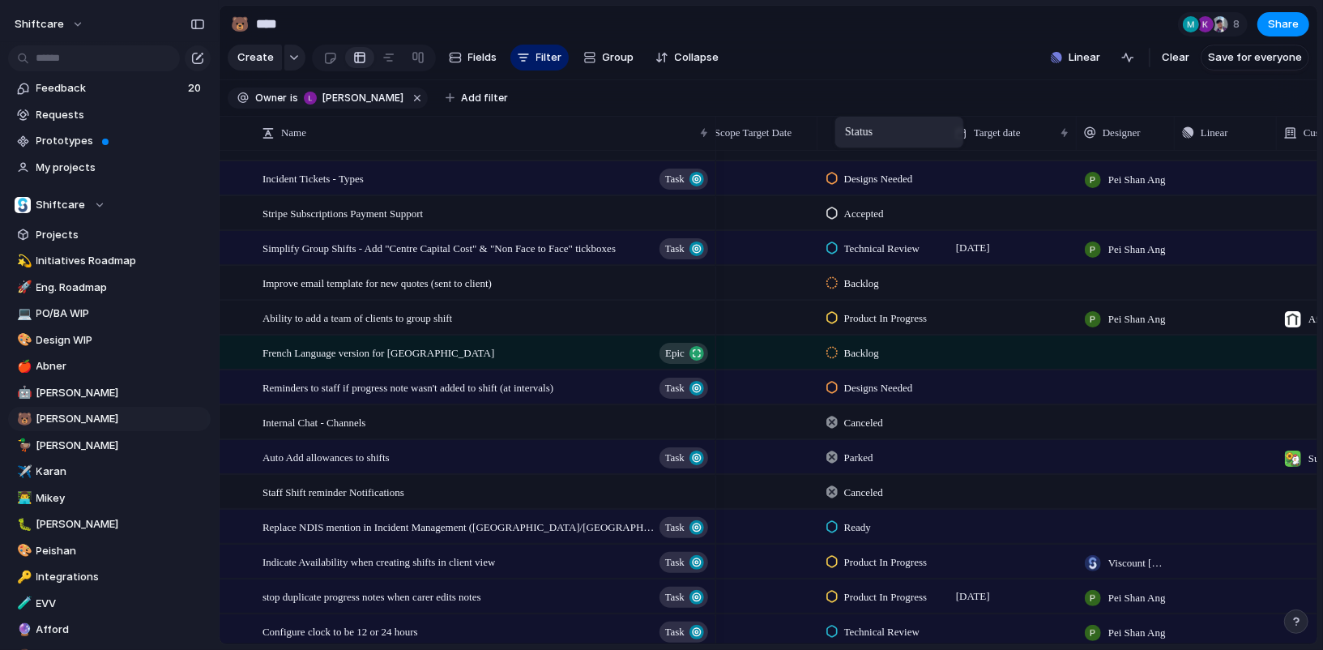
drag, startPoint x: 1209, startPoint y: 129, endPoint x: 839, endPoint y: 120, distance: 370.3
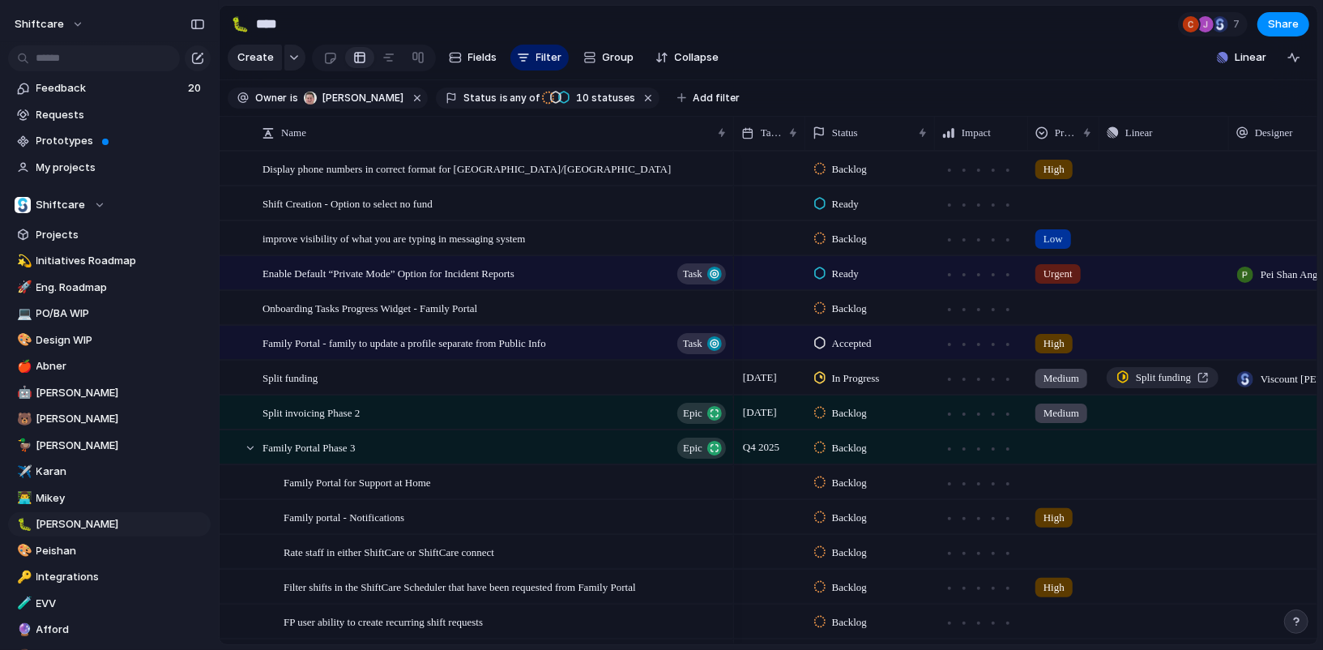
type input "****"
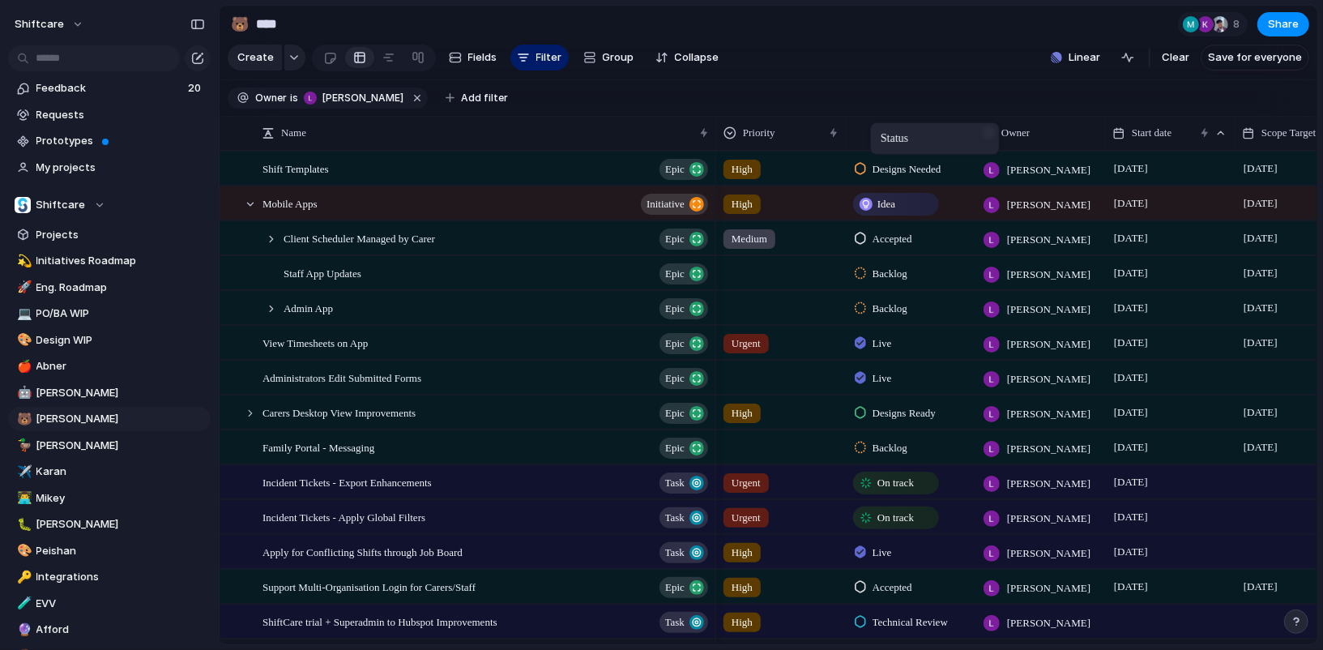
drag, startPoint x: 1294, startPoint y: 128, endPoint x: 872, endPoint y: 124, distance: 422.0
click at [913, 70] on section "Create Fields Filter Group Zoom Collapse Linear Clear Save for everyone" at bounding box center [769, 60] width 1098 height 39
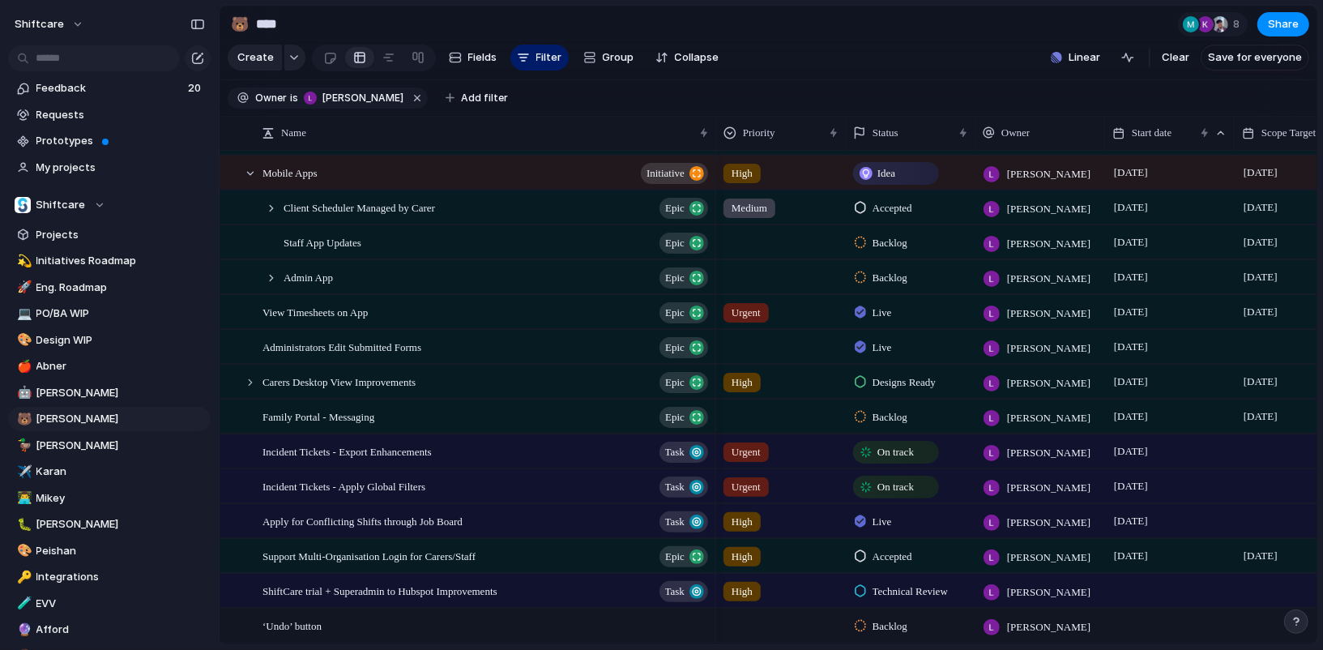
click at [903, 45] on section "Create Fields Filter Group Zoom Collapse Linear Clear Save for everyone" at bounding box center [769, 60] width 1098 height 39
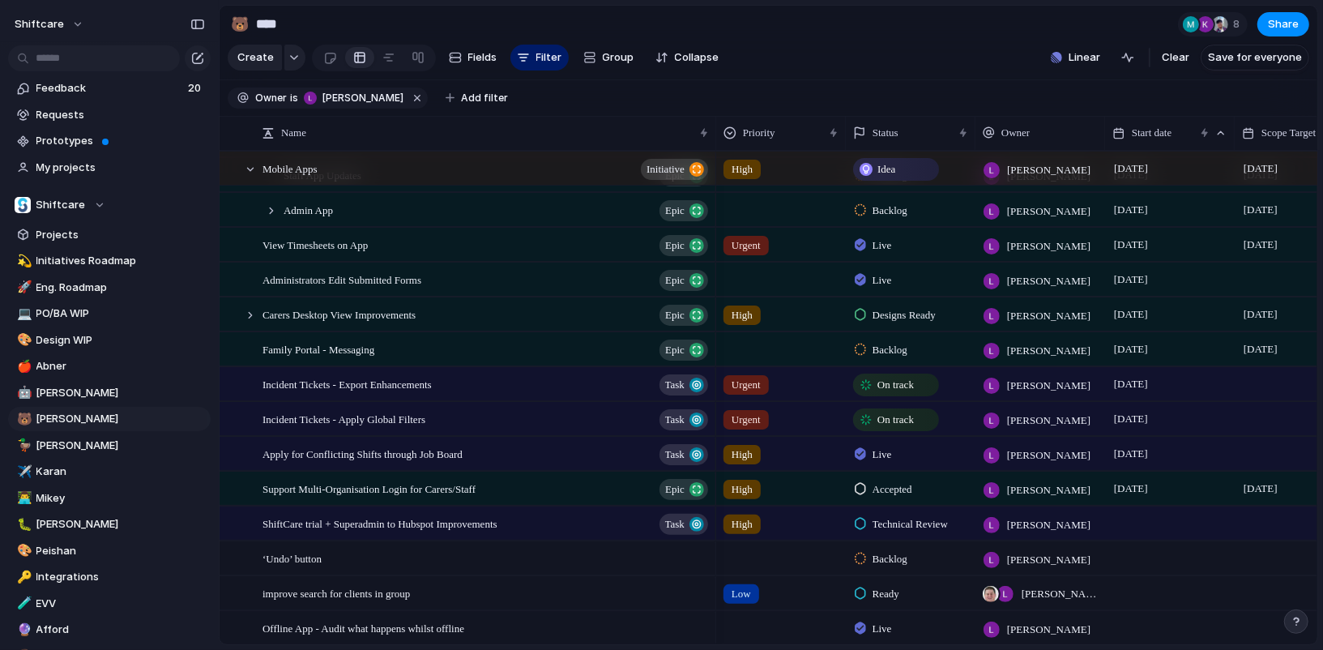
click at [884, 88] on section "Owner is Luke Pipolo Add filter" at bounding box center [769, 98] width 1098 height 36
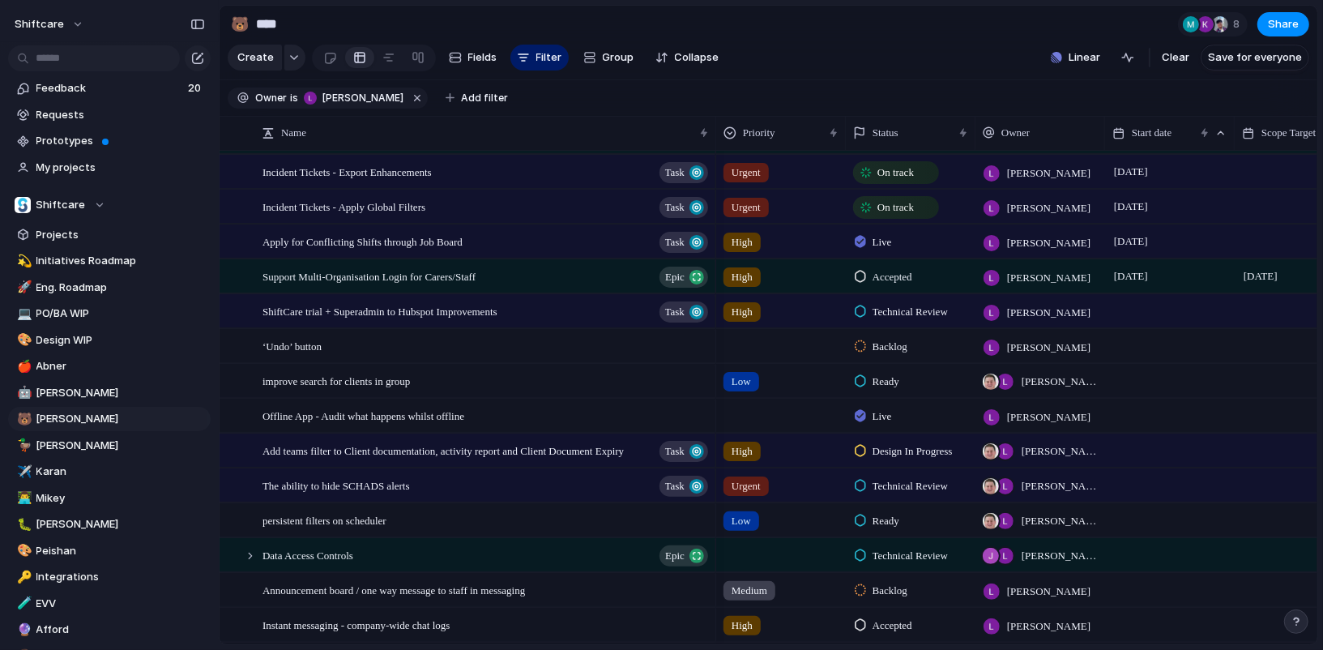
click at [844, 358] on div at bounding box center [781, 345] width 130 height 33
click at [820, 52] on div "Urgent High Medium Low" at bounding box center [661, 325] width 1323 height 650
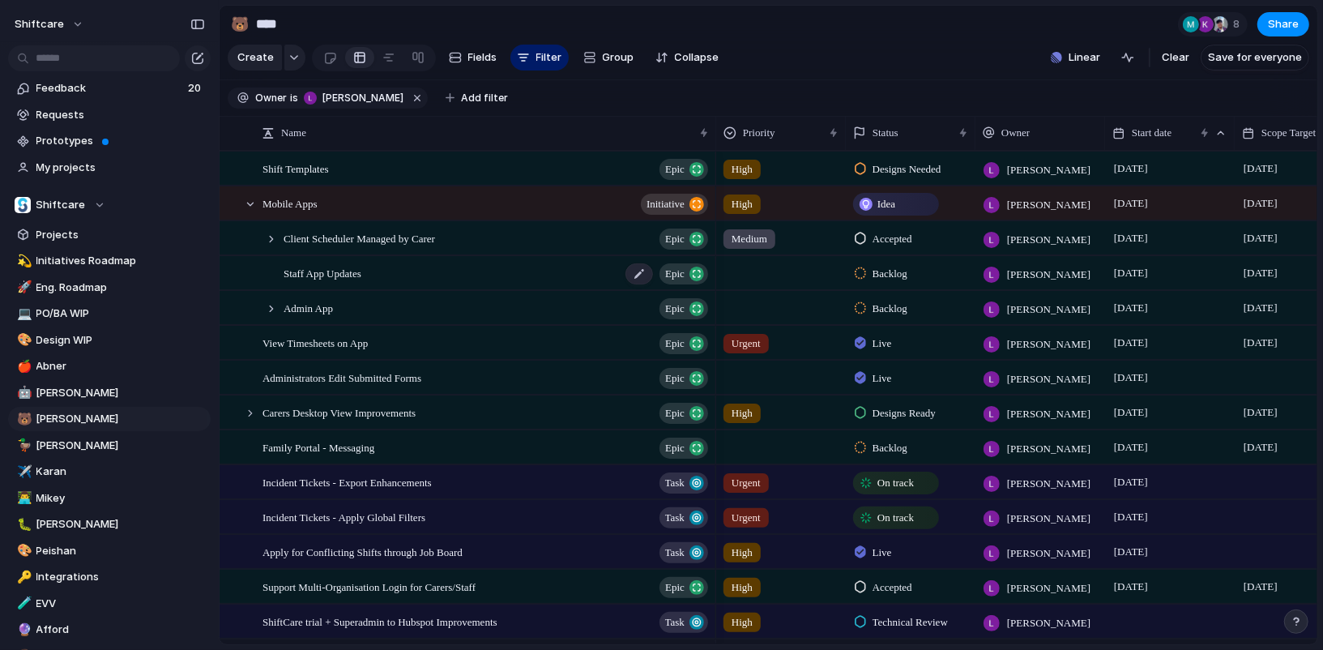
click at [409, 272] on div "Staff App Updates Epic" at bounding box center [496, 273] width 427 height 33
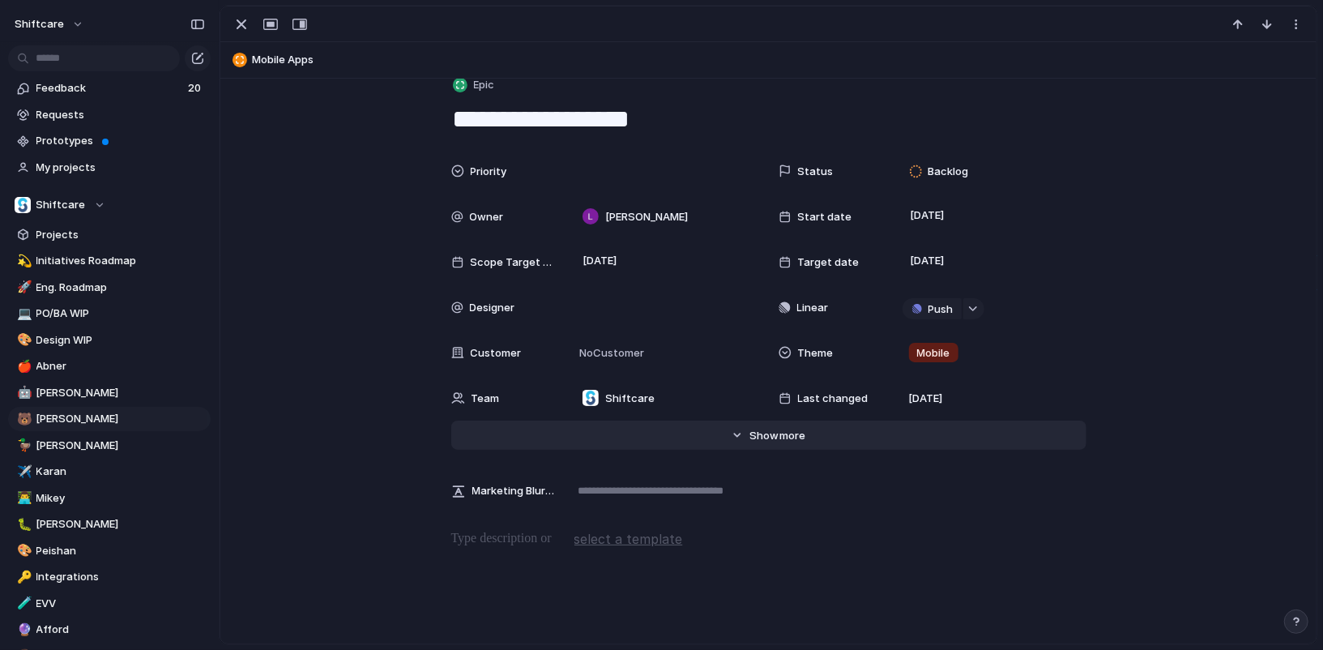
click at [746, 437] on button "Hide Show more" at bounding box center [768, 434] width 635 height 29
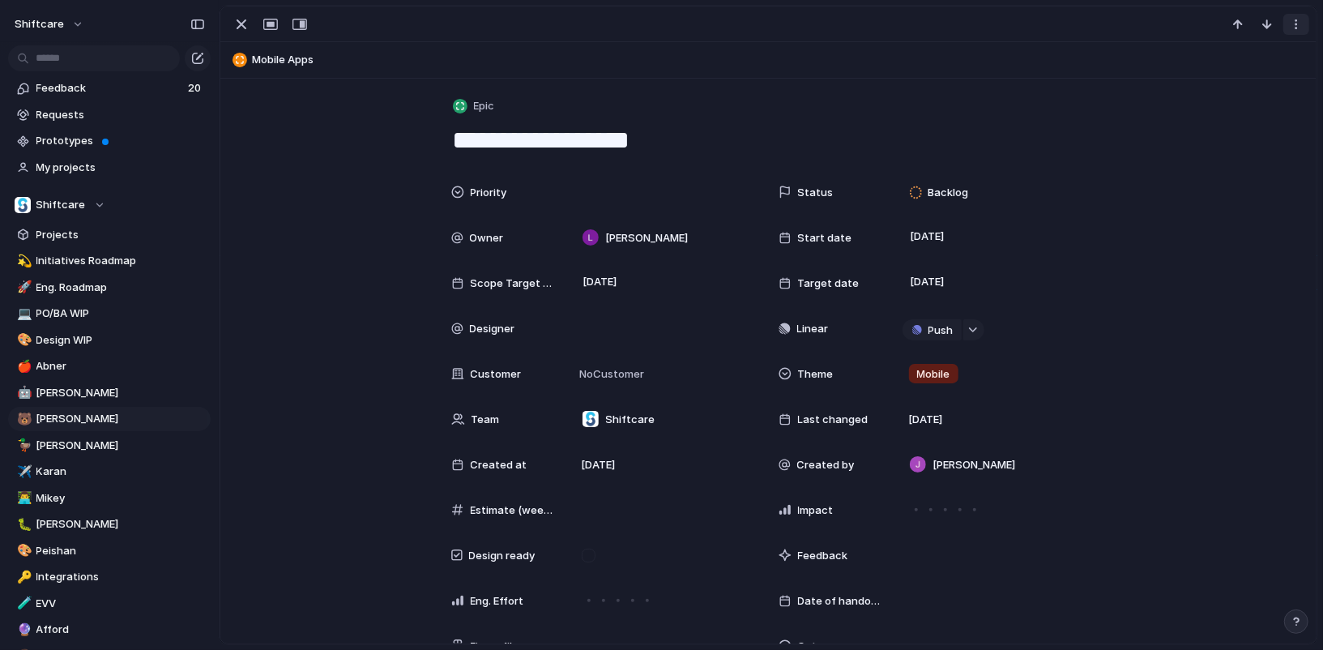
click at [1298, 26] on div "button" at bounding box center [1296, 24] width 13 height 13
click at [1214, 85] on span "Delete" at bounding box center [1228, 84] width 34 height 16
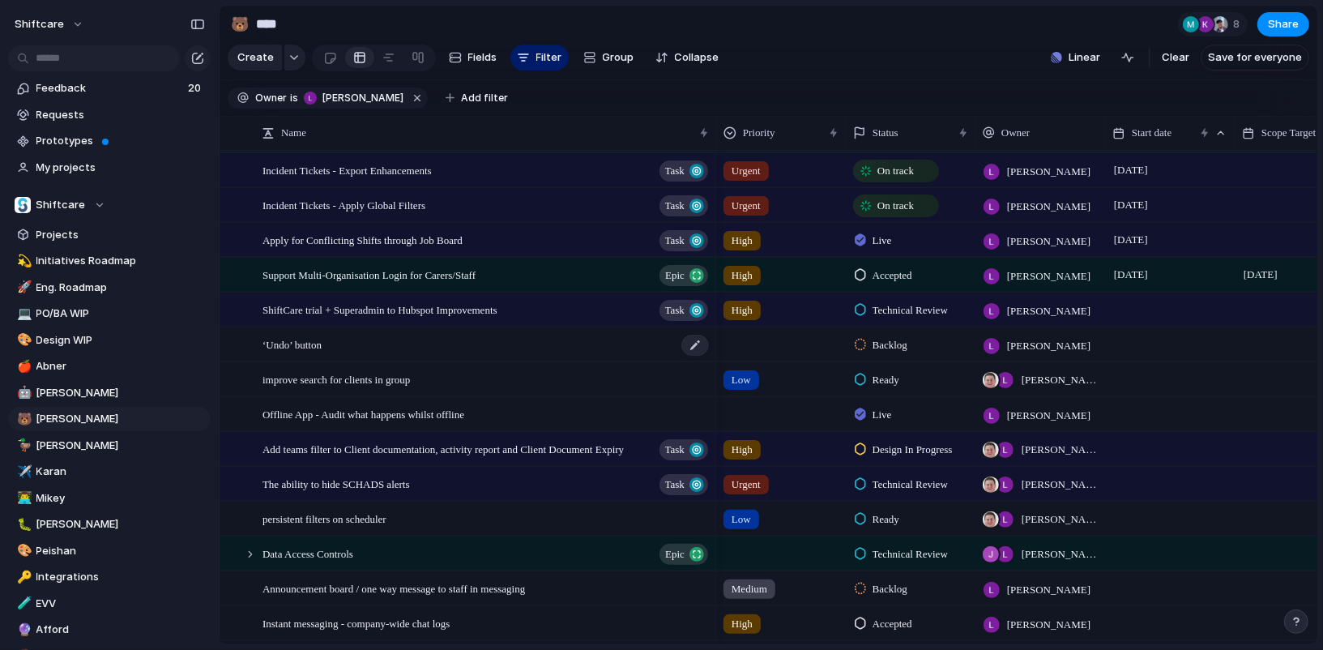
click at [358, 351] on div "‘Undo’ button" at bounding box center [486, 344] width 448 height 33
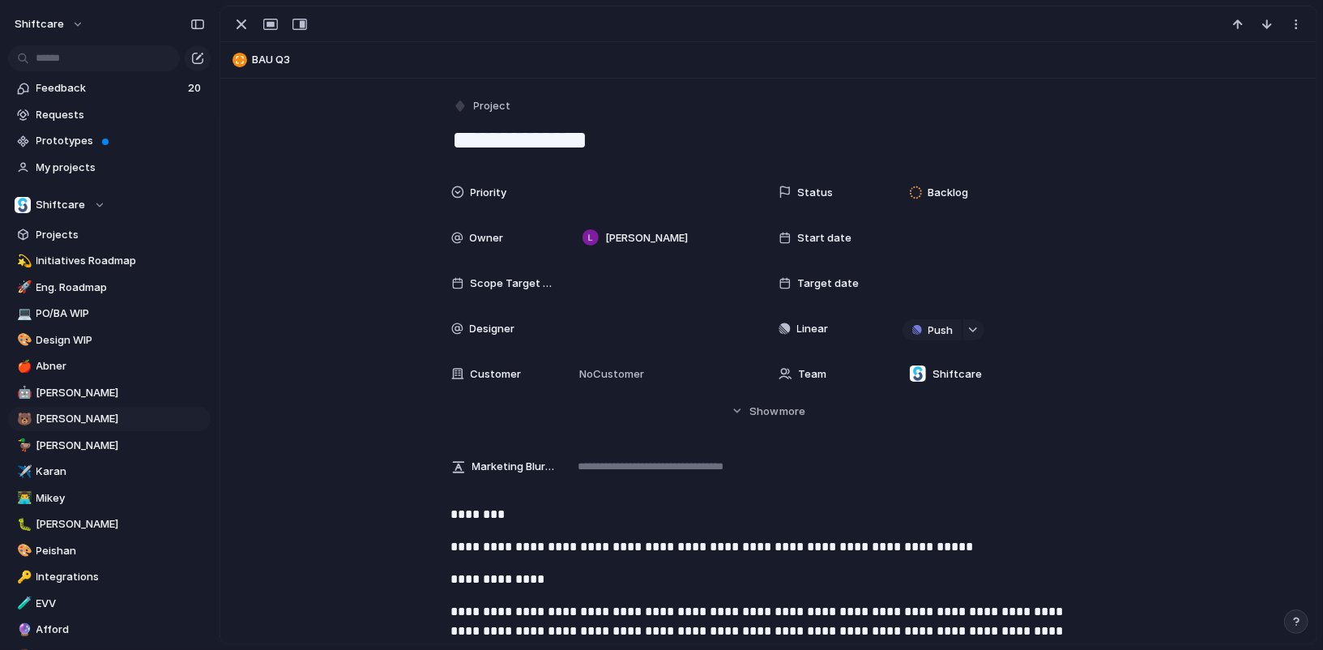
drag, startPoint x: 657, startPoint y: 152, endPoint x: 586, endPoint y: 83, distance: 99.1
click at [586, 83] on div "**********" at bounding box center [768, 466] width 1096 height 774
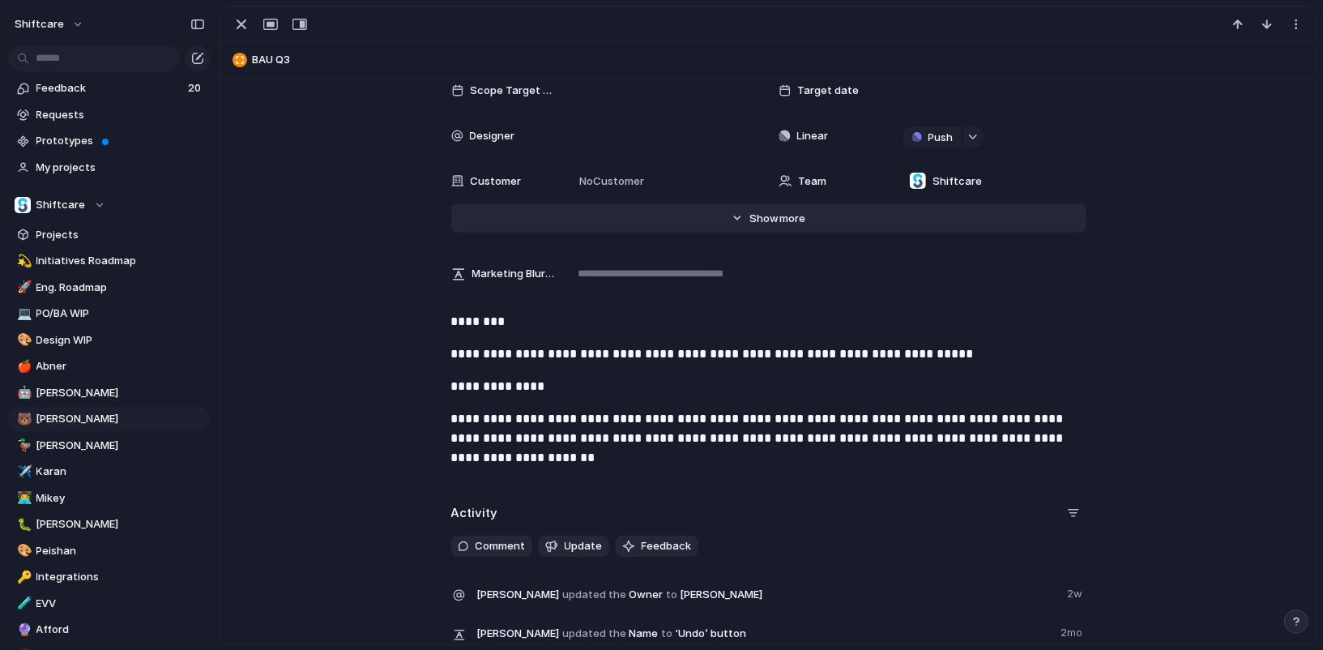
scroll to position [192, 0]
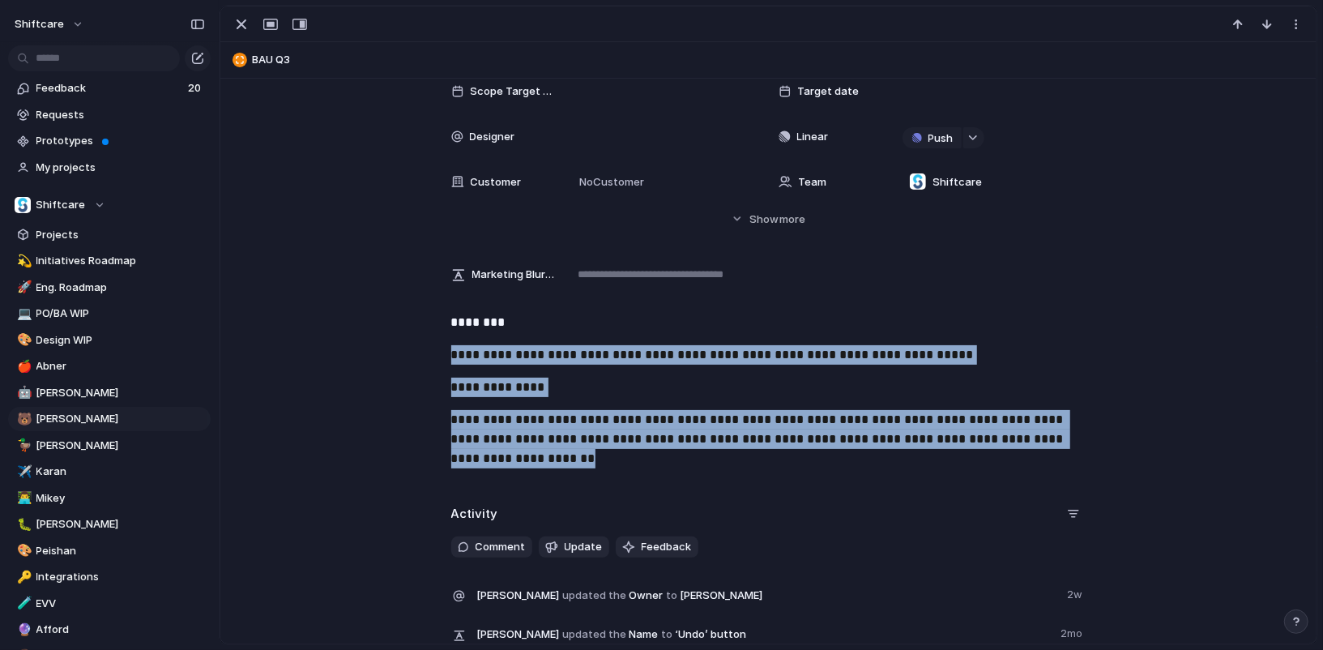
click at [383, 337] on div "**********" at bounding box center [768, 397] width 1057 height 168
drag, startPoint x: 555, startPoint y: 450, endPoint x: 373, endPoint y: 277, distance: 250.9
click at [373, 277] on div "**********" at bounding box center [768, 274] width 1096 height 774
copy div "**********"
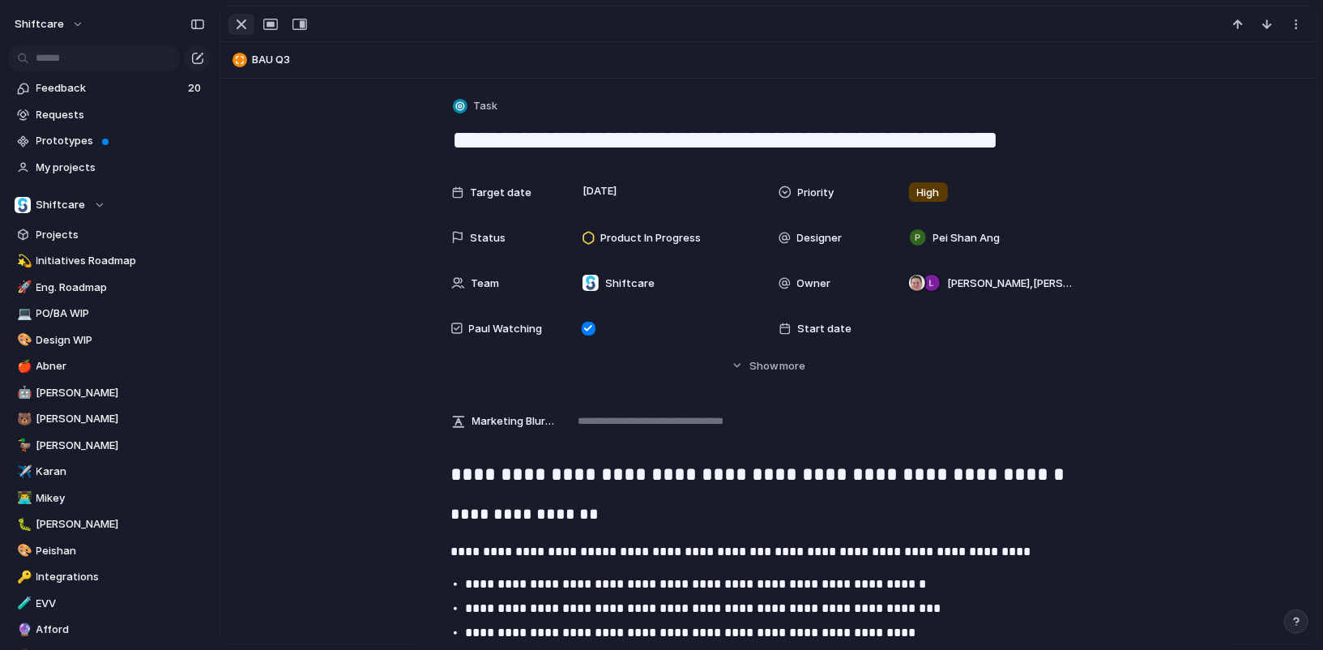
click at [237, 31] on div "button" at bounding box center [241, 24] width 19 height 19
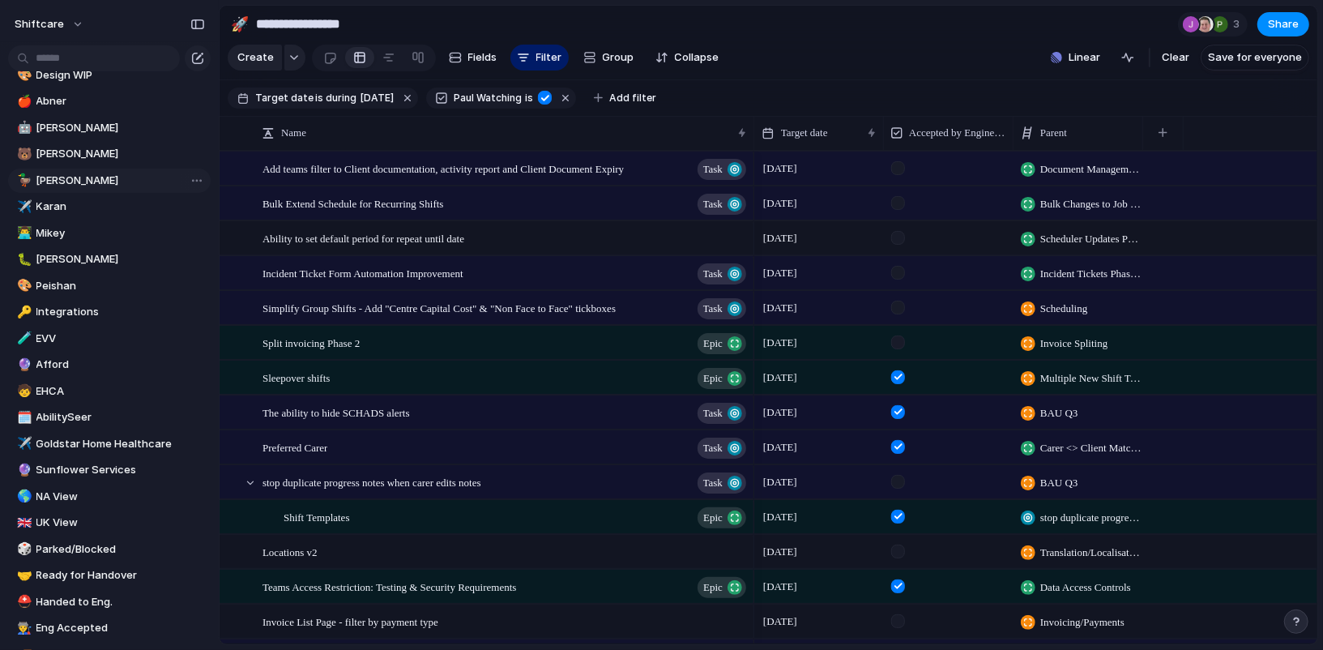
scroll to position [266, 0]
click at [104, 158] on span "[PERSON_NAME]" at bounding box center [120, 153] width 168 height 16
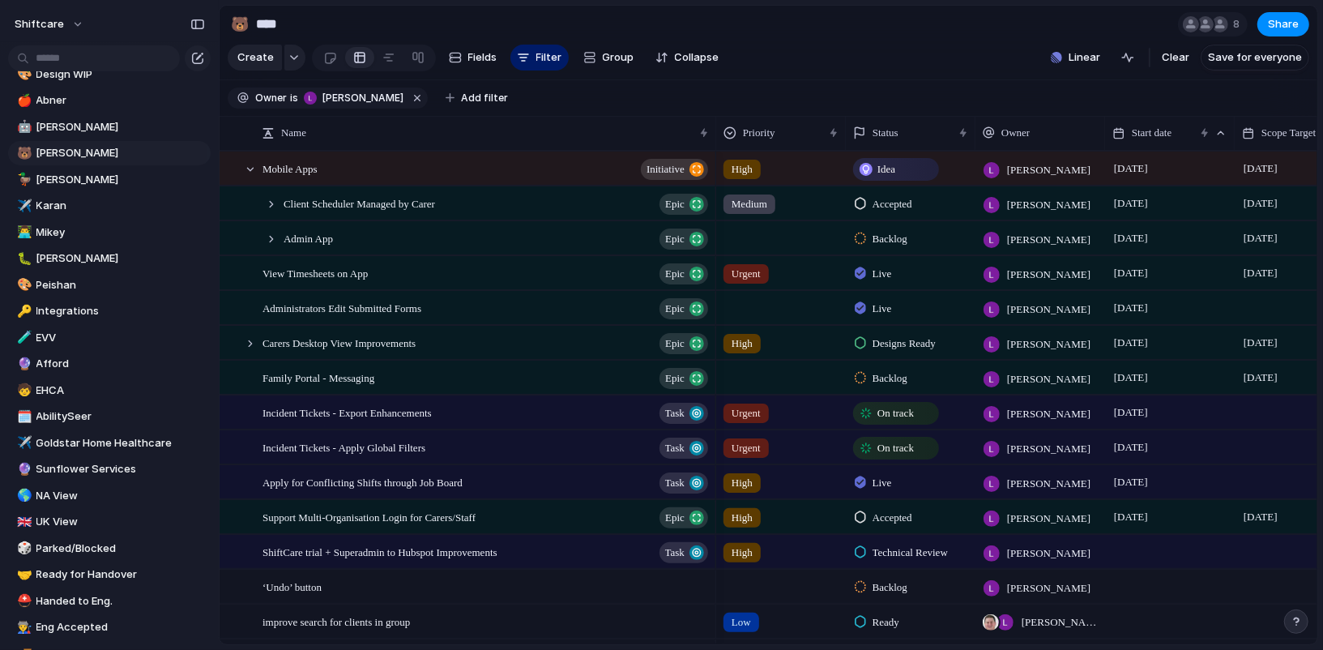
type input "****"
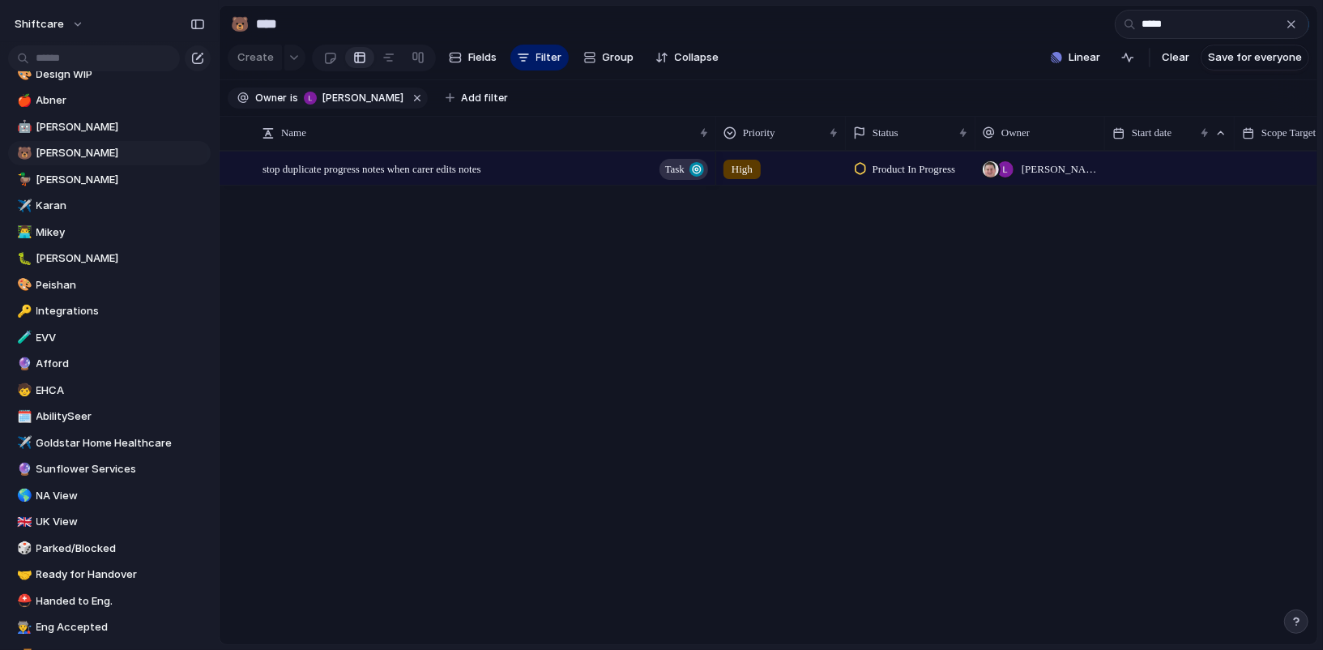
type input "*****"
click at [573, 181] on div "stop duplicate progress notes when carer edits notes Task" at bounding box center [486, 168] width 448 height 33
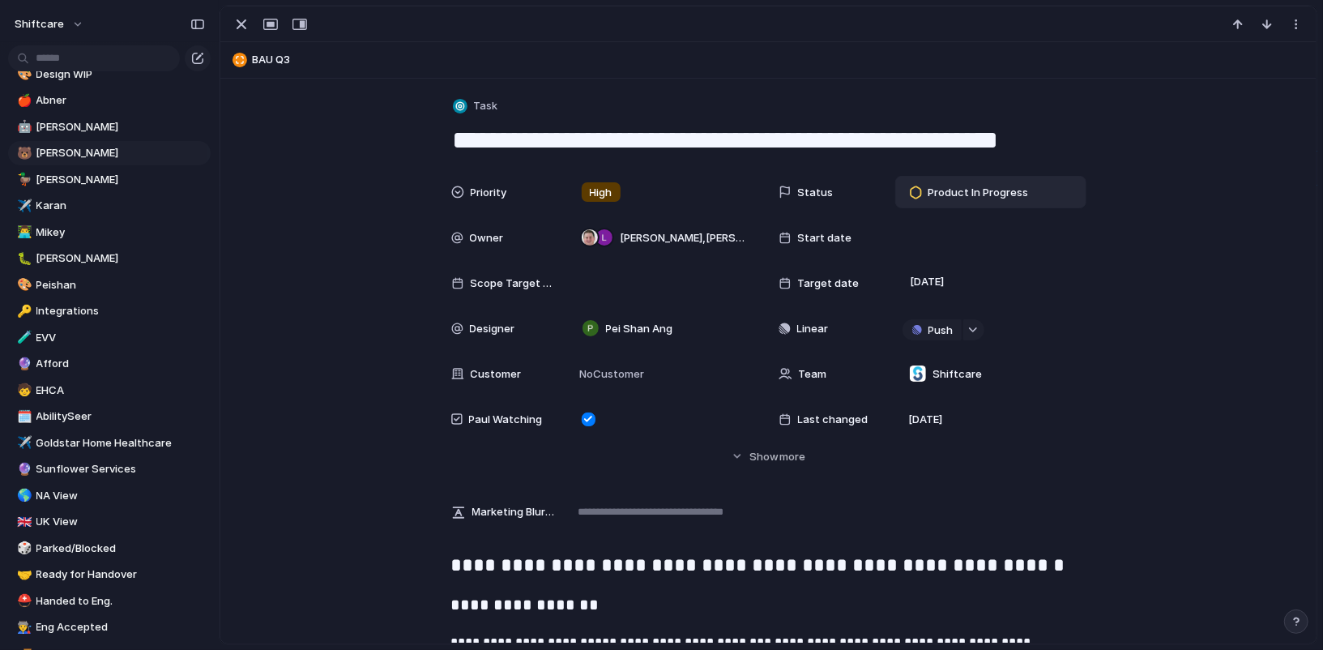
click at [938, 200] on div "Product In Progress" at bounding box center [971, 191] width 123 height 19
click at [1140, 195] on div "Idea Planned On track At risk Off track Paused Canceled Done" at bounding box center [661, 325] width 1323 height 650
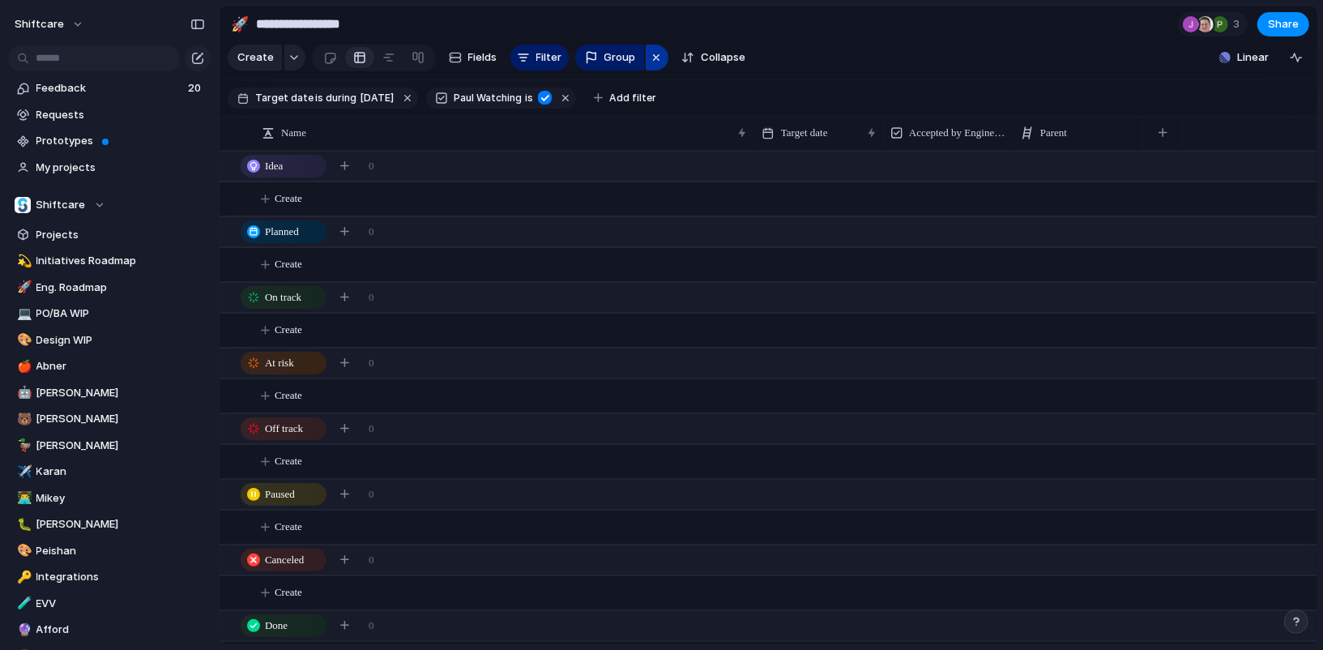
click at [658, 49] on div "button" at bounding box center [656, 57] width 13 height 19
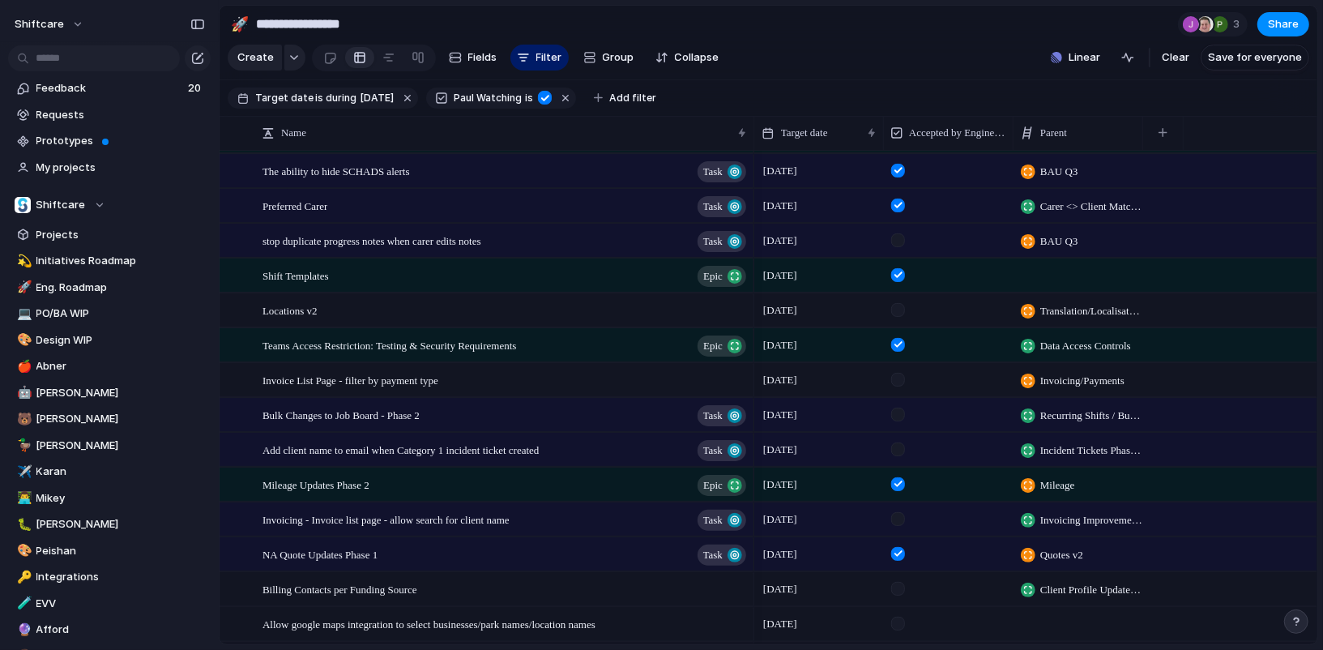
scroll to position [377, 0]
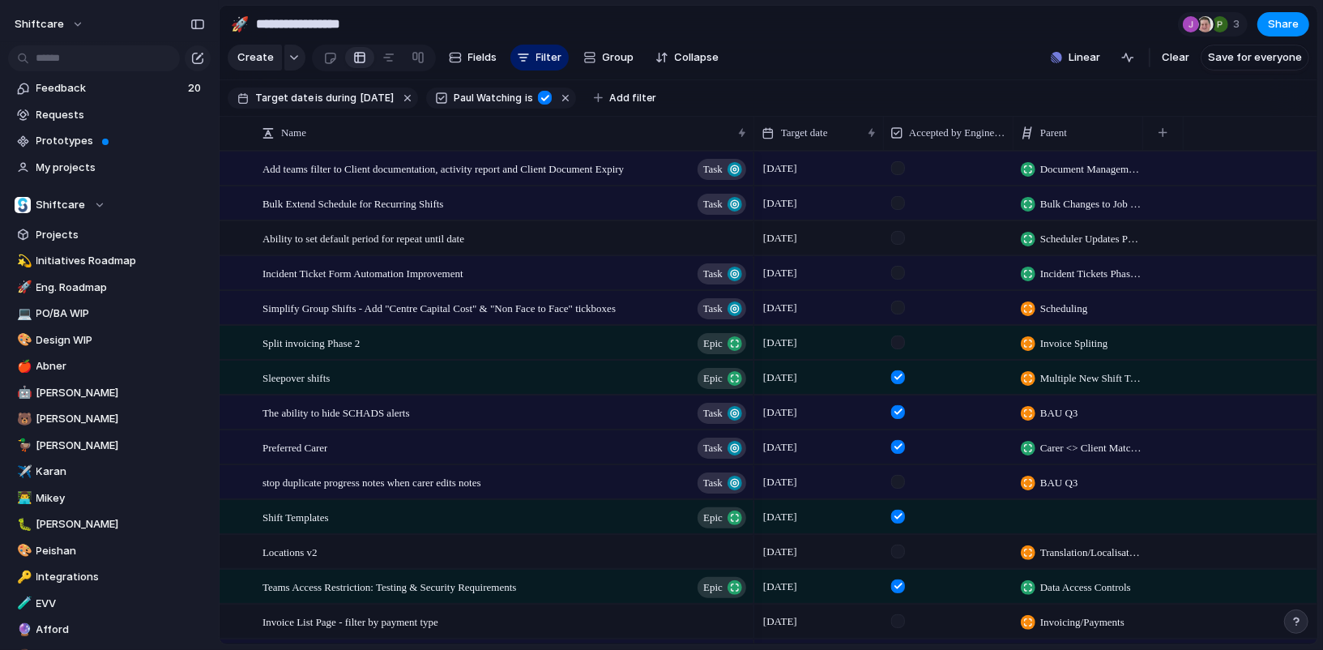
click at [502, 163] on span "Add teams filter to Client documentation, activity report and Client Document E…" at bounding box center [442, 168] width 361 height 19
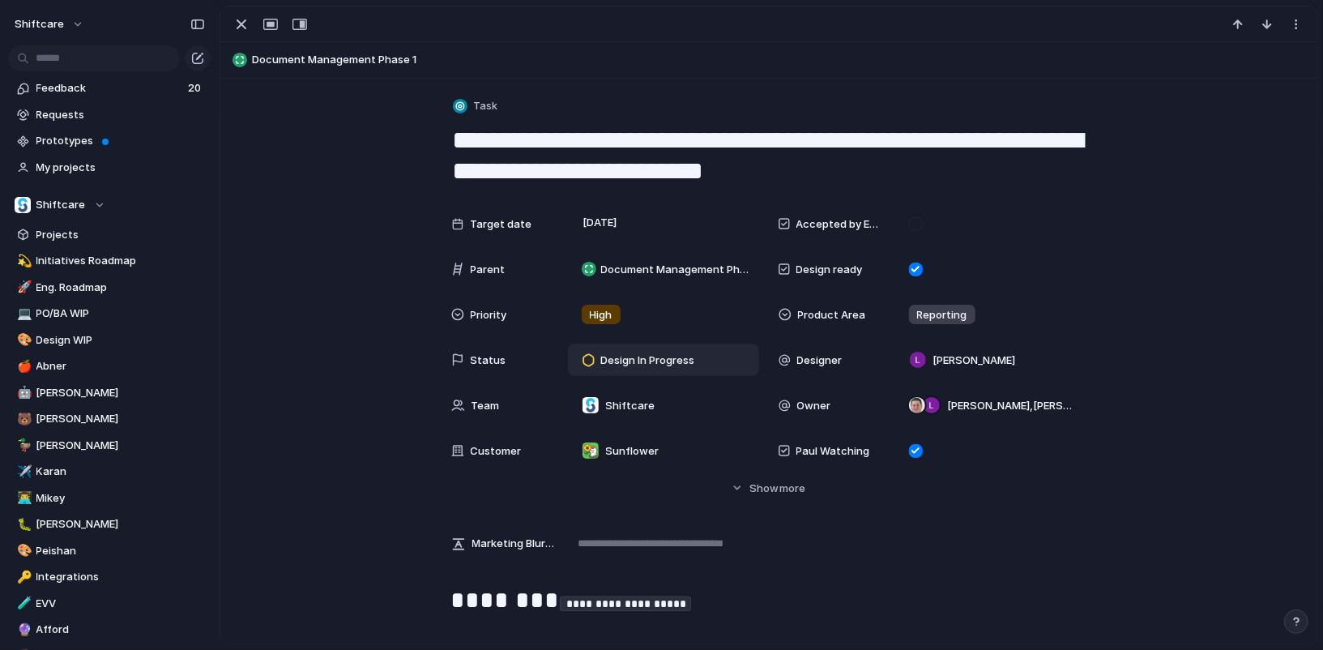
click at [639, 365] on span "Design In Progress" at bounding box center [647, 360] width 94 height 16
type input "*****"
click at [238, 29] on div "button" at bounding box center [241, 24] width 19 height 19
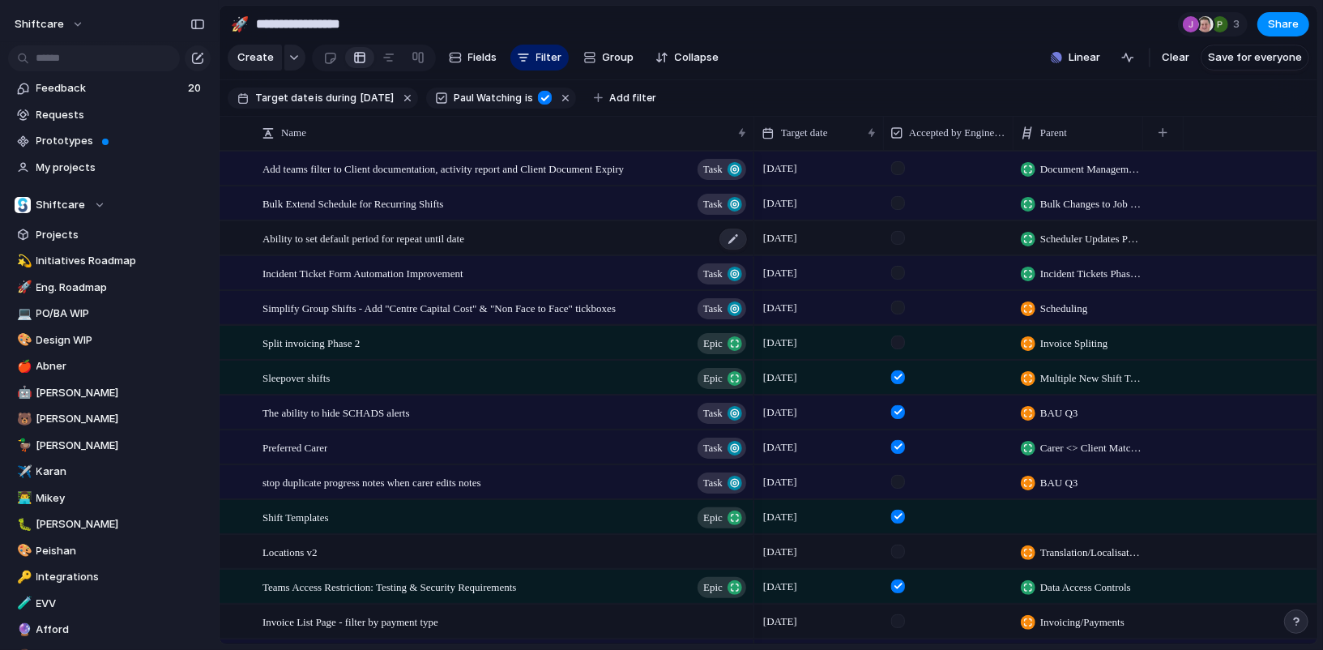
click at [455, 233] on span "Ability to set default period for repeat until date" at bounding box center [363, 237] width 202 height 19
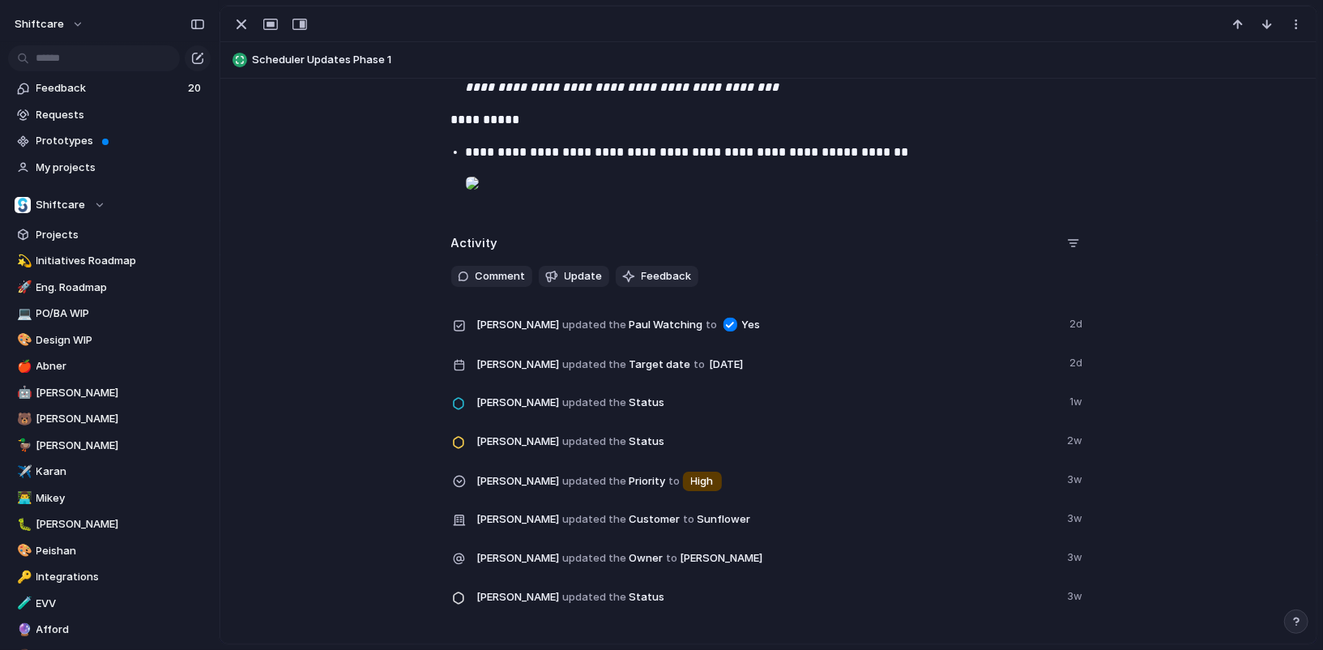
scroll to position [1358, 0]
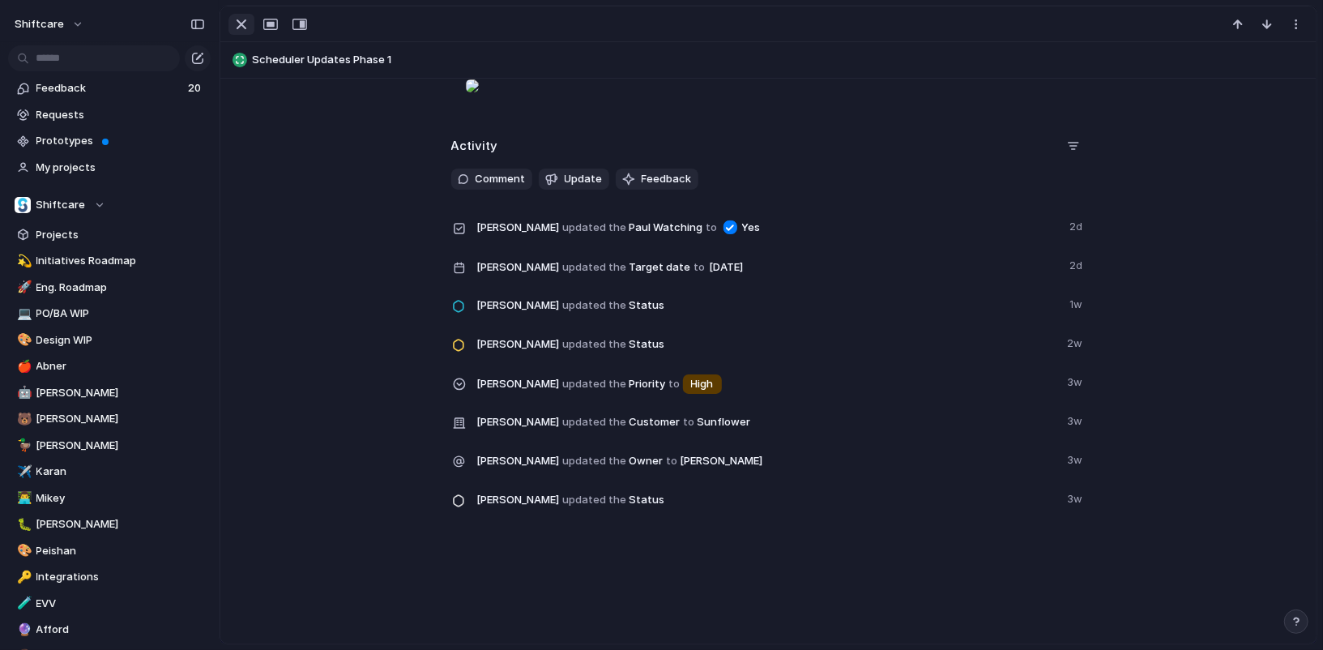
click at [241, 20] on div "button" at bounding box center [241, 24] width 19 height 19
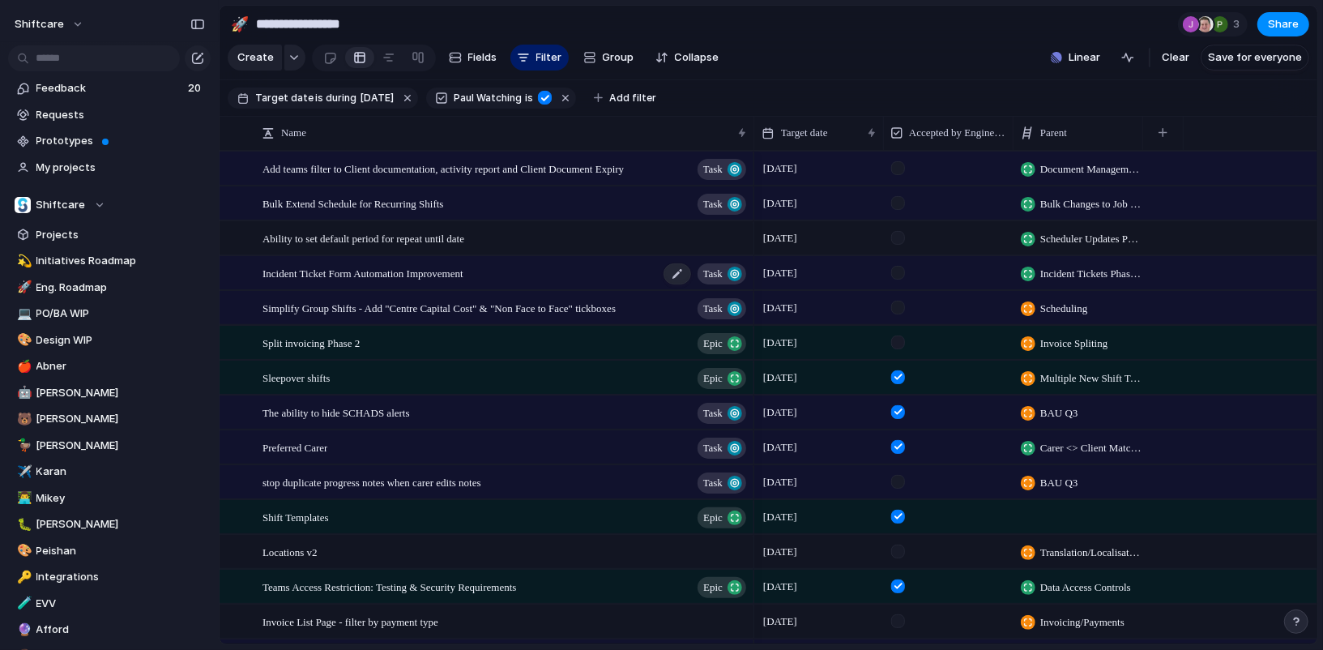
click at [413, 282] on div "Incident Ticket Form Automation Improvement Task" at bounding box center [505, 273] width 486 height 33
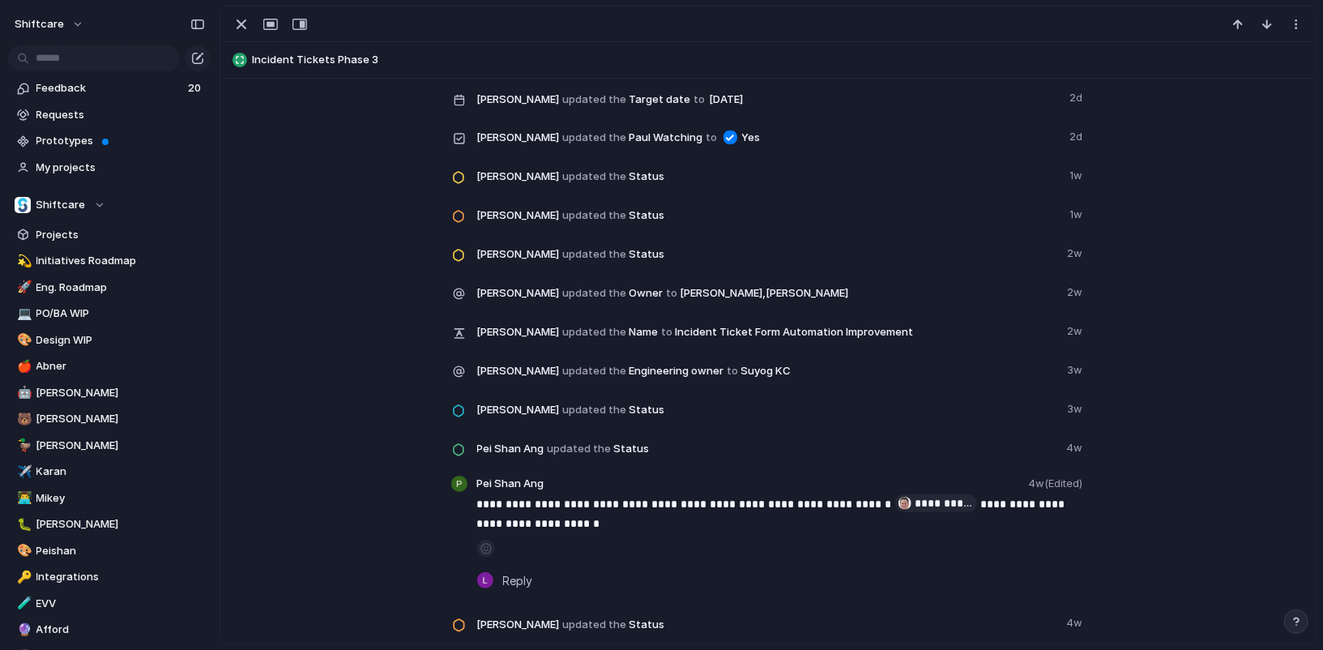
scroll to position [1298, 0]
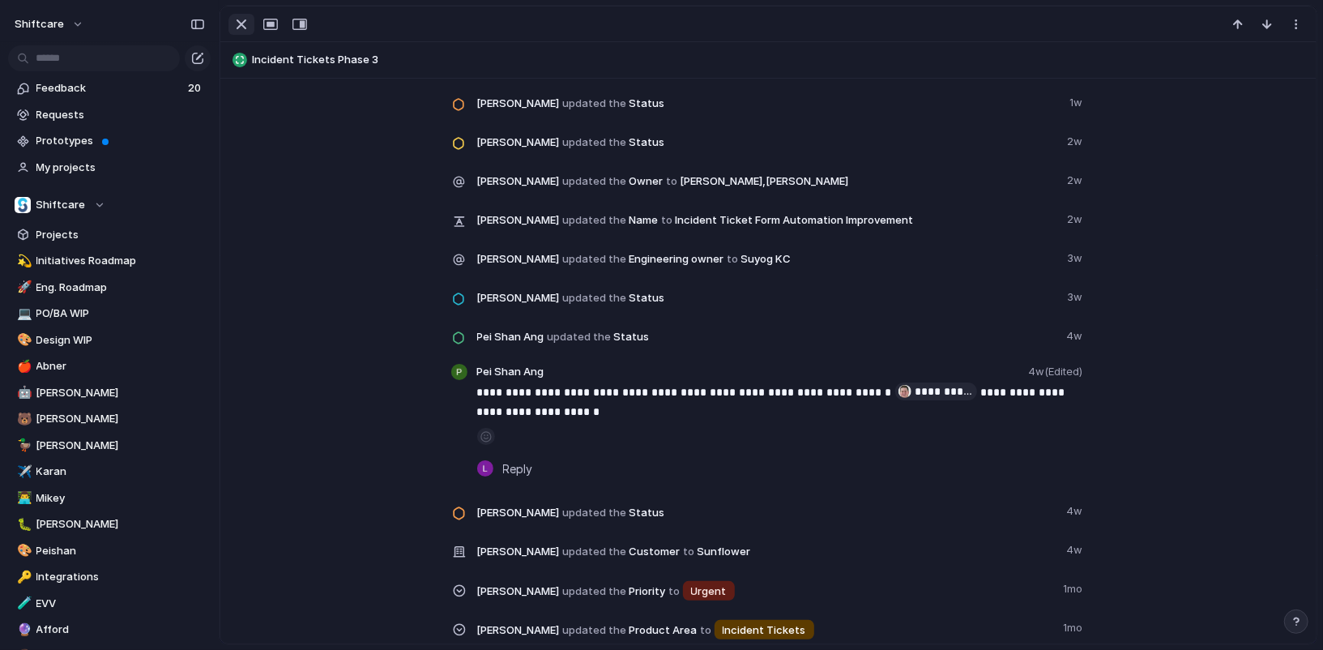
click at [236, 24] on div "button" at bounding box center [241, 24] width 19 height 19
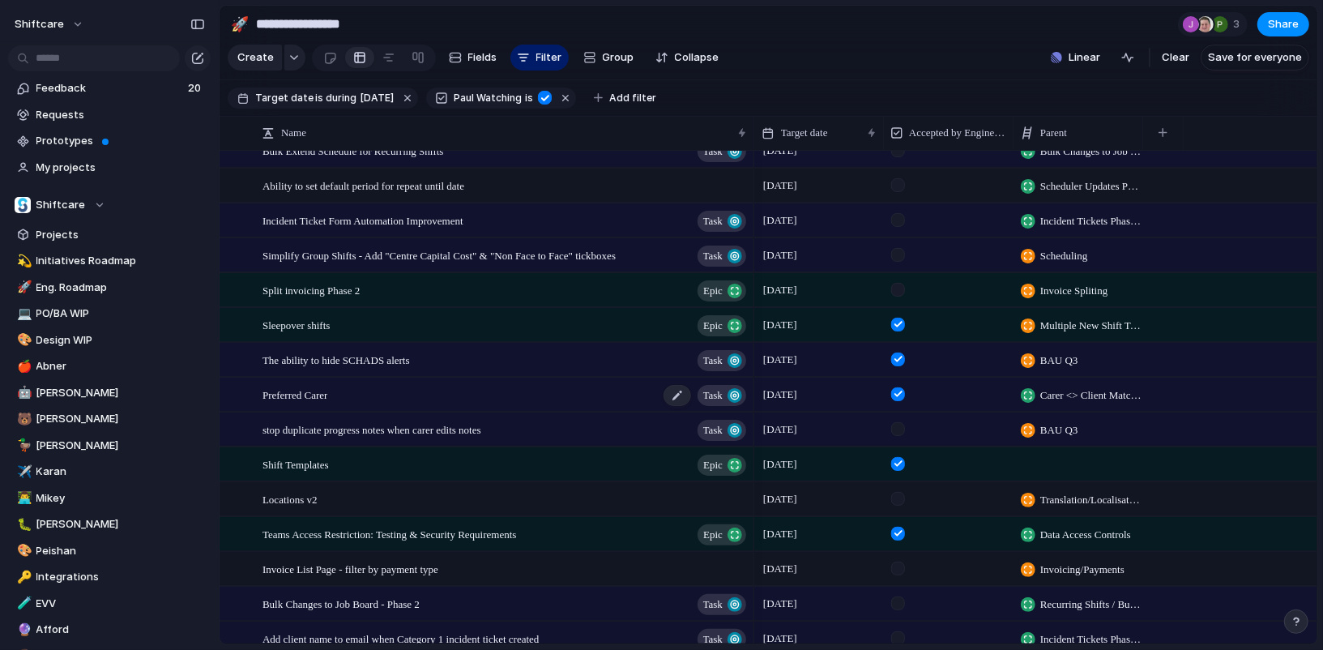
scroll to position [53, 0]
click at [437, 394] on div "Preferred Carer Task" at bounding box center [505, 393] width 486 height 33
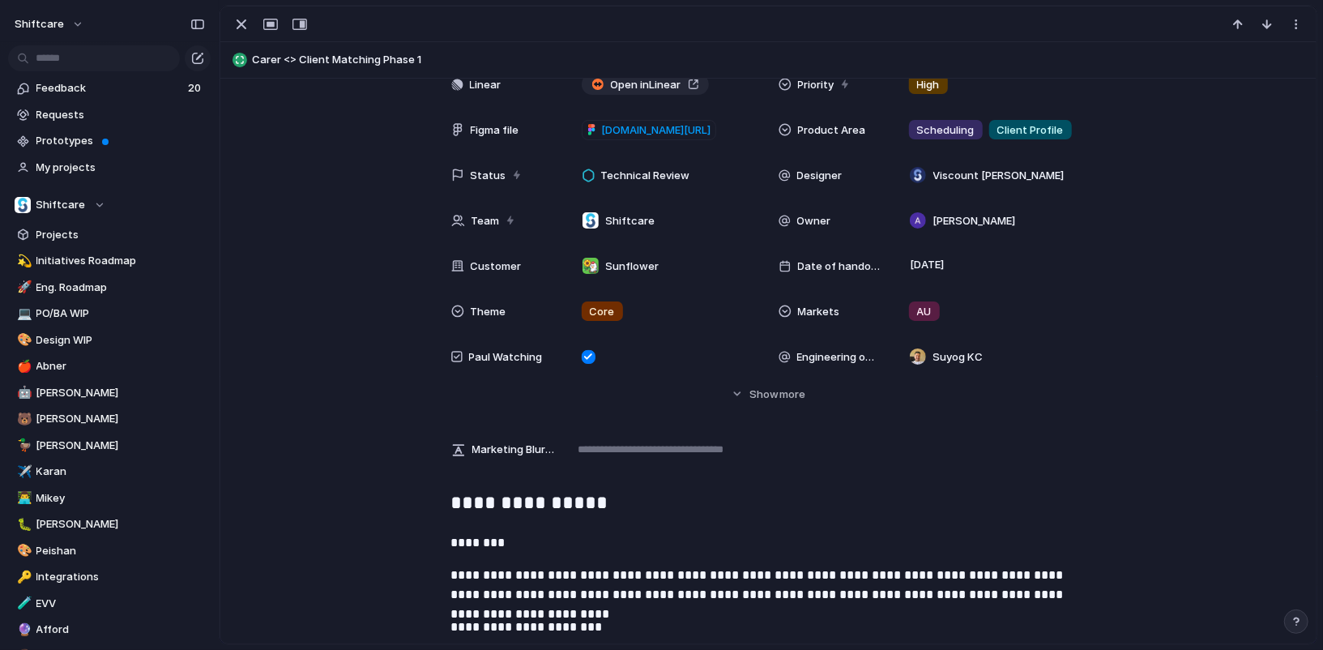
scroll to position [443, 0]
click at [241, 21] on div "button" at bounding box center [241, 24] width 19 height 19
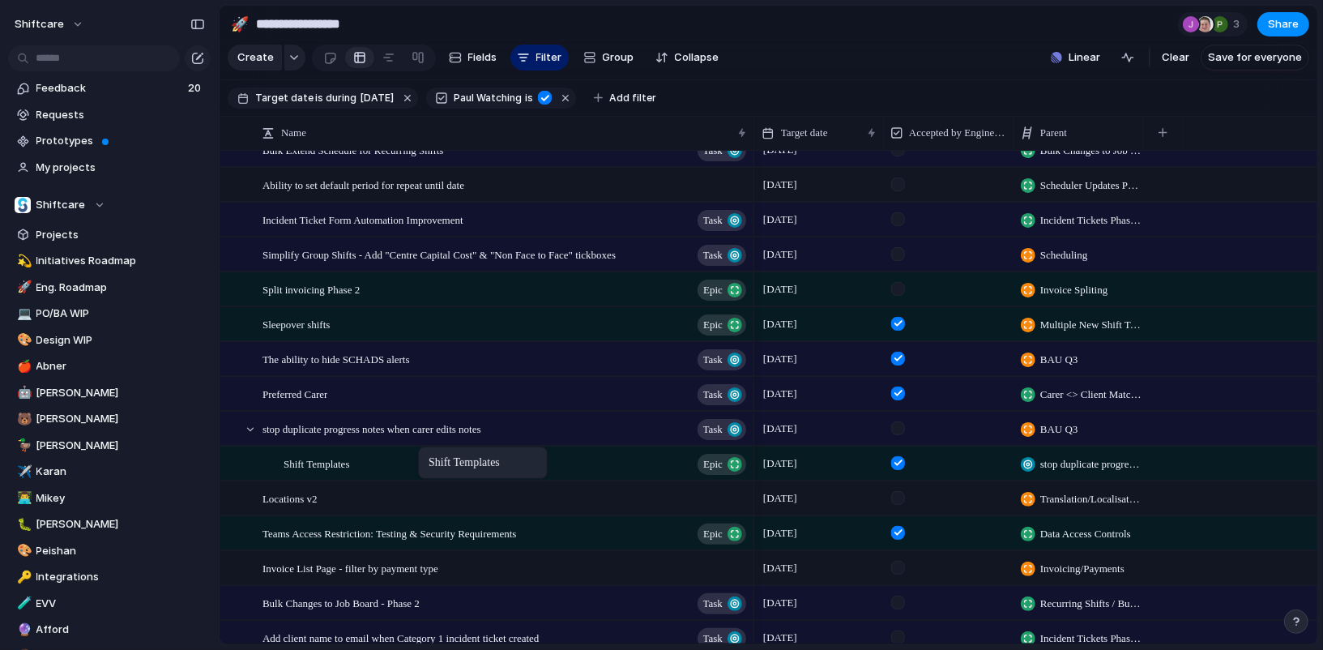
drag, startPoint x: 440, startPoint y: 446, endPoint x: 426, endPoint y: 450, distance: 14.1
click at [438, 428] on span "stop duplicate progress notes when carer edits notes" at bounding box center [371, 428] width 219 height 19
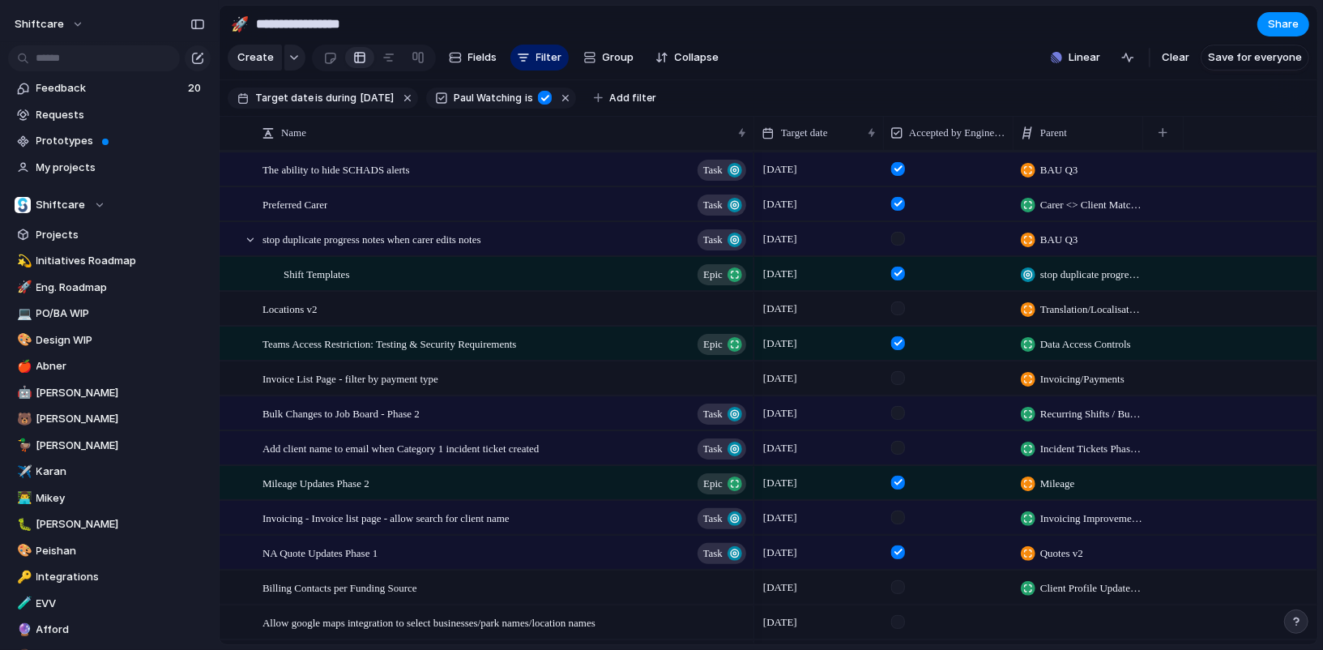
scroll to position [377, 0]
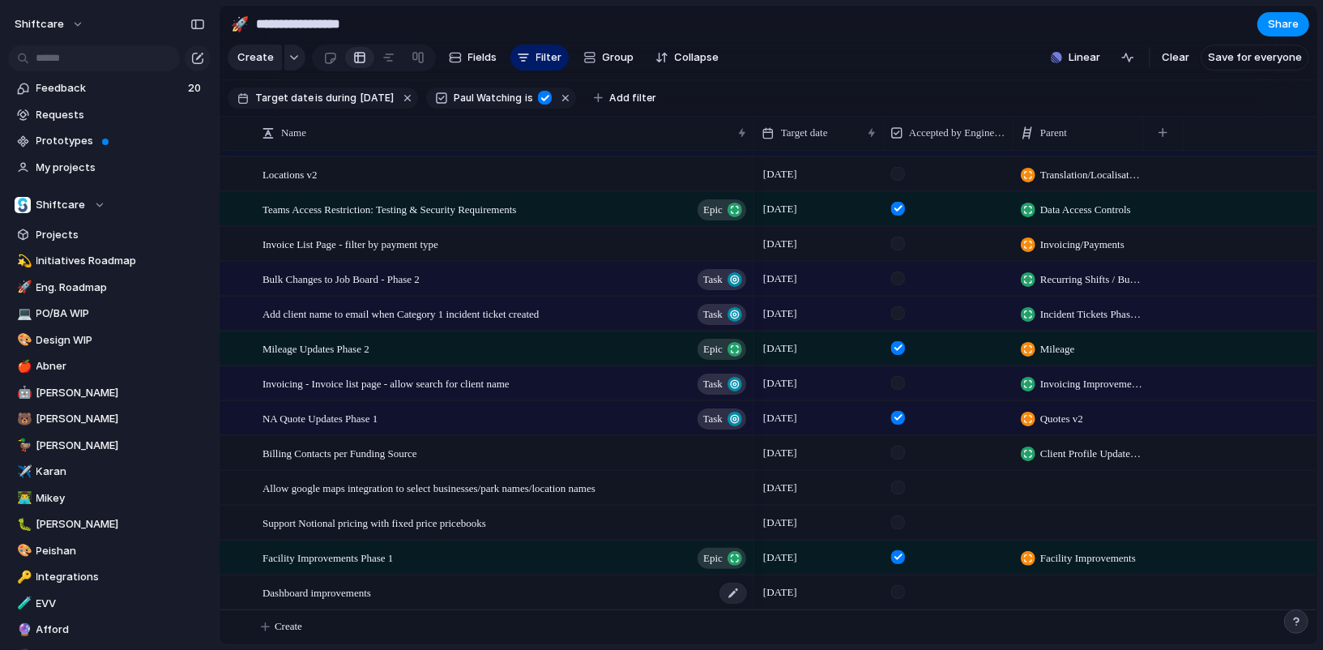
click at [420, 586] on div "Dashboard improvements" at bounding box center [505, 592] width 486 height 33
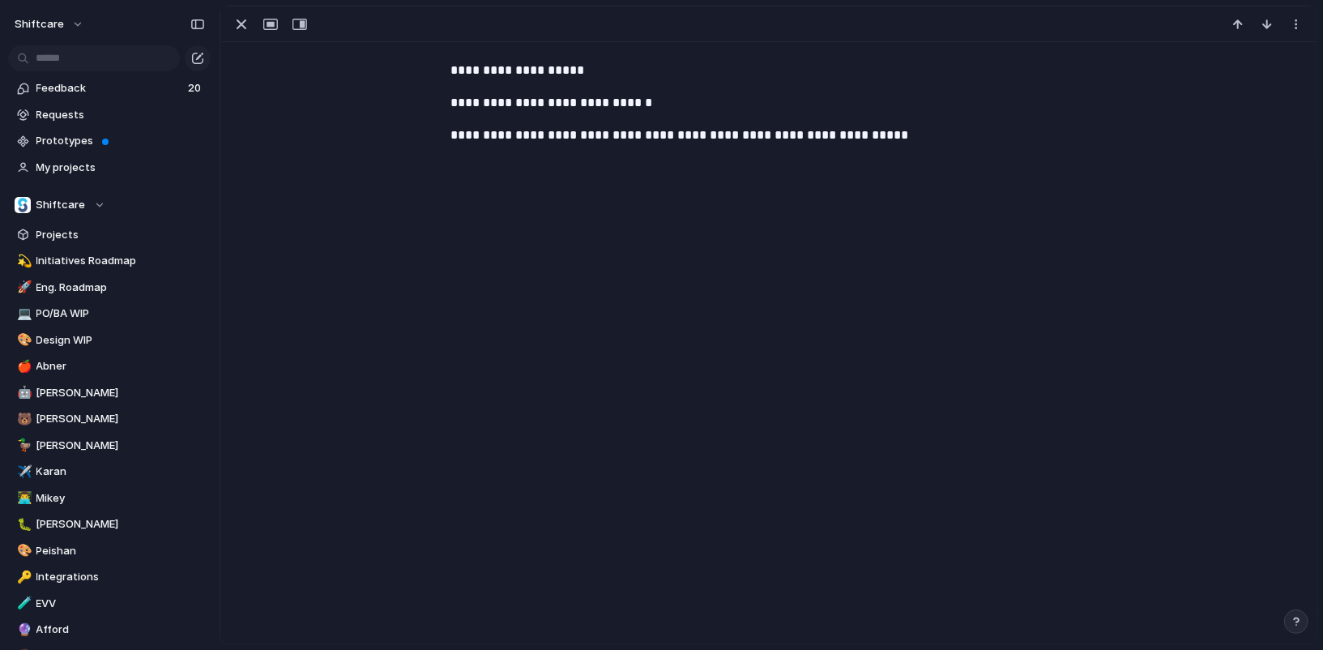
scroll to position [714, 0]
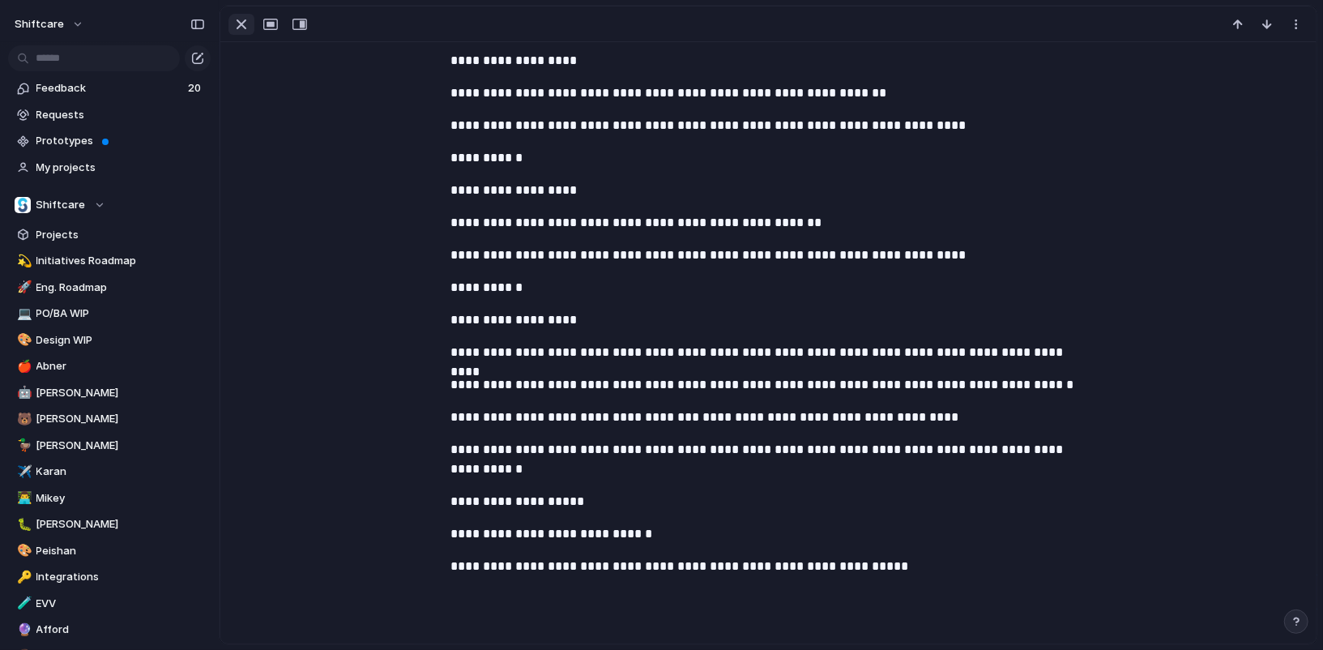
click at [230, 31] on button "button" at bounding box center [241, 24] width 26 height 21
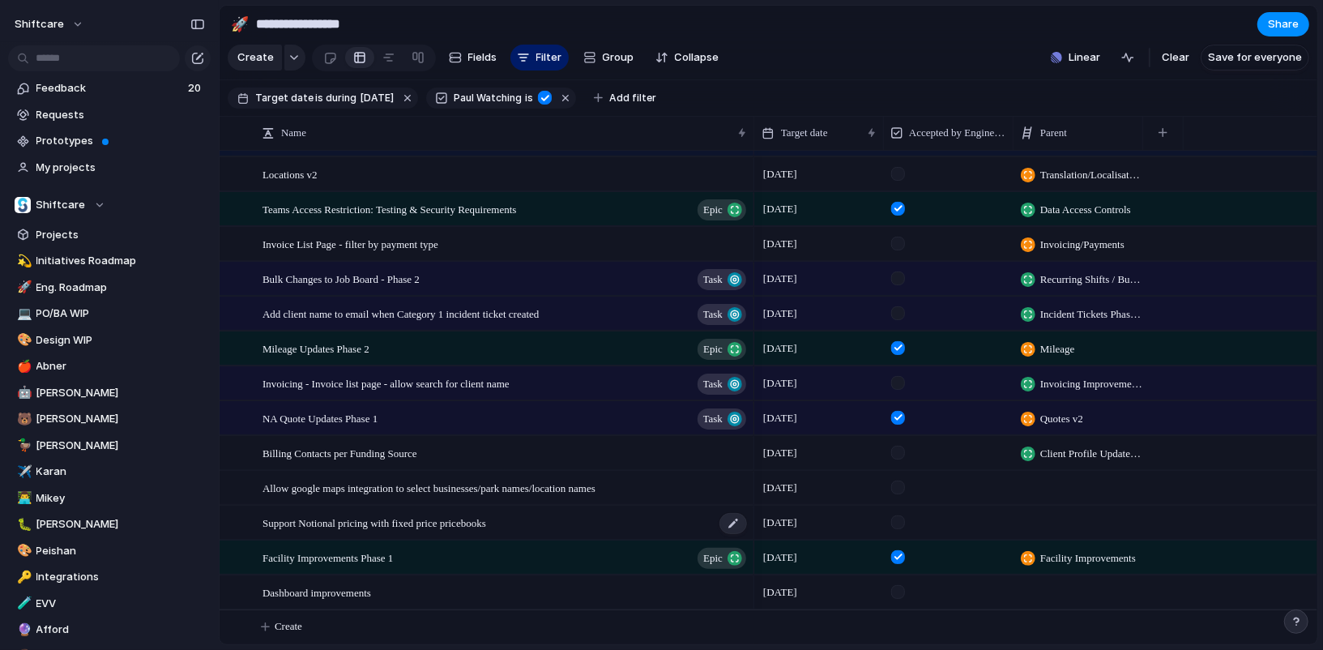
click at [427, 513] on span "Support Notional pricing with fixed price pricebooks" at bounding box center [374, 522] width 224 height 19
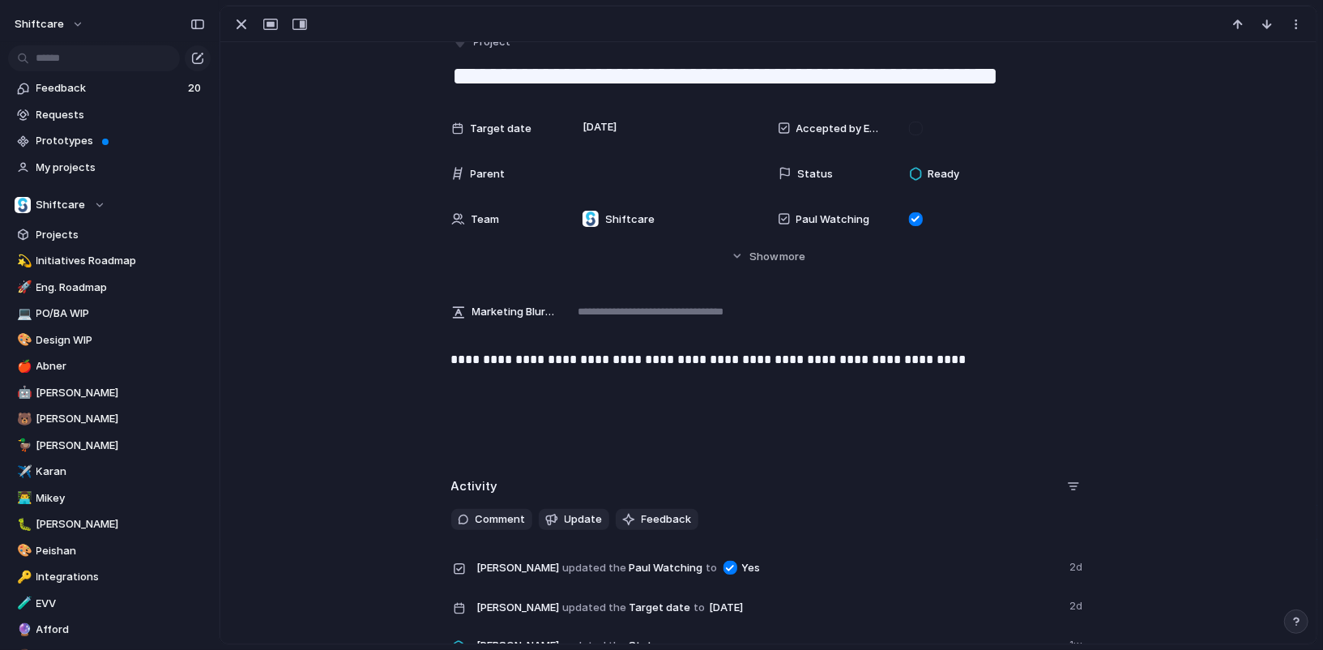
scroll to position [32, 0]
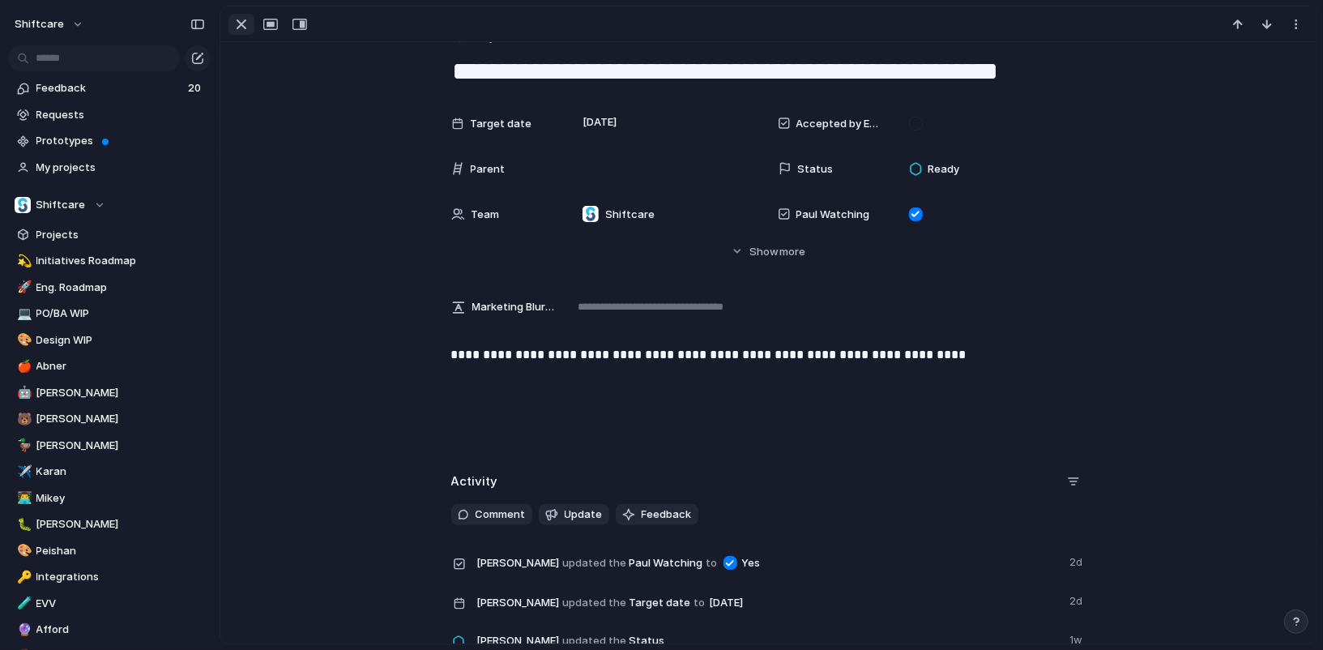
click at [240, 23] on div "button" at bounding box center [241, 24] width 19 height 19
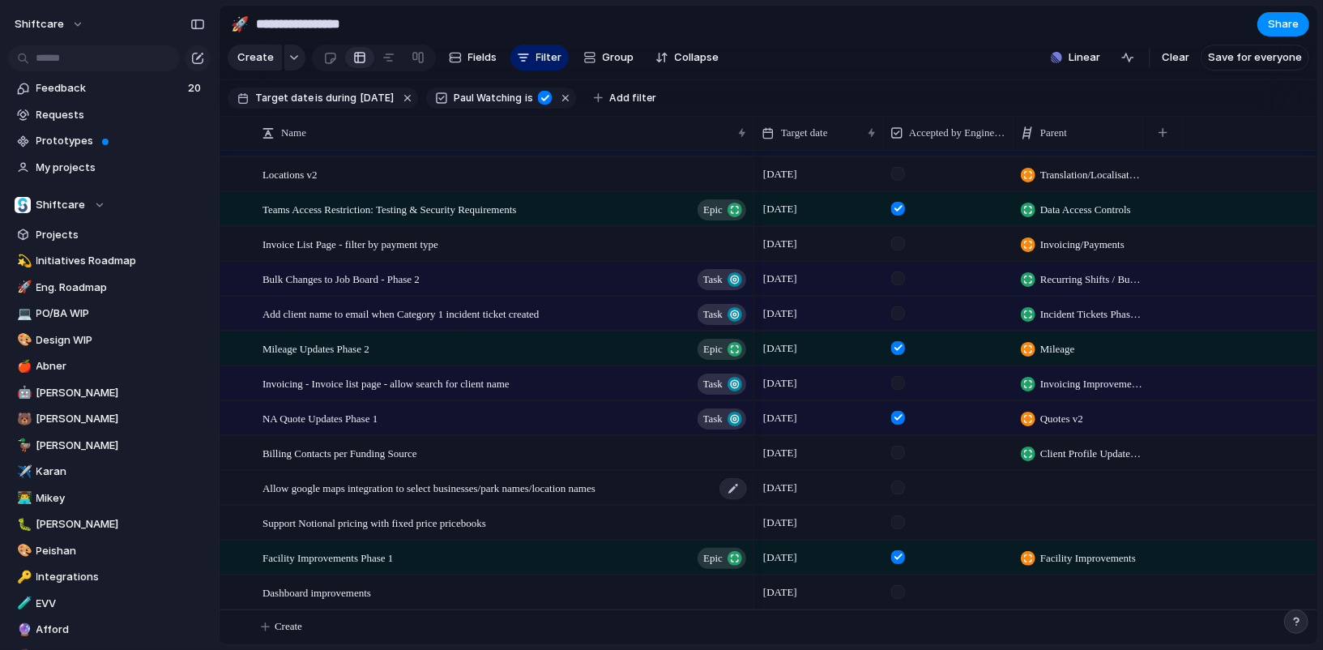
click at [437, 495] on div "Allow google maps integration to select businesses/park names/location names" at bounding box center [505, 487] width 486 height 33
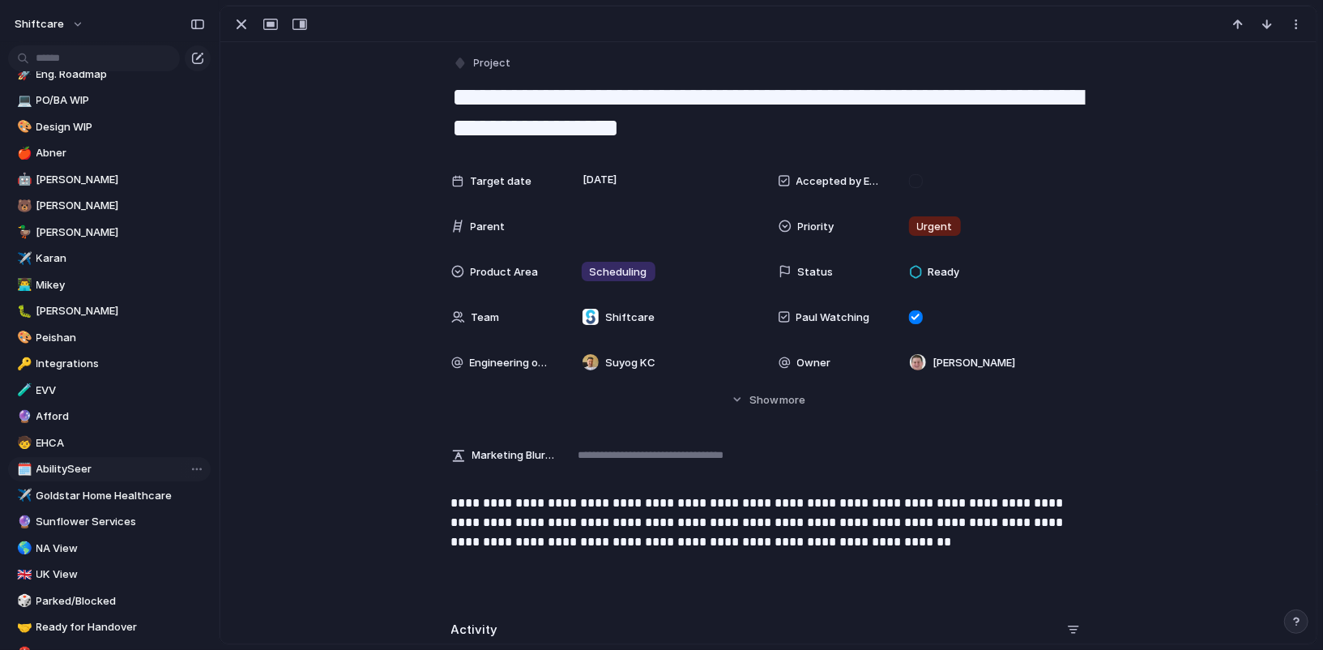
scroll to position [179, 0]
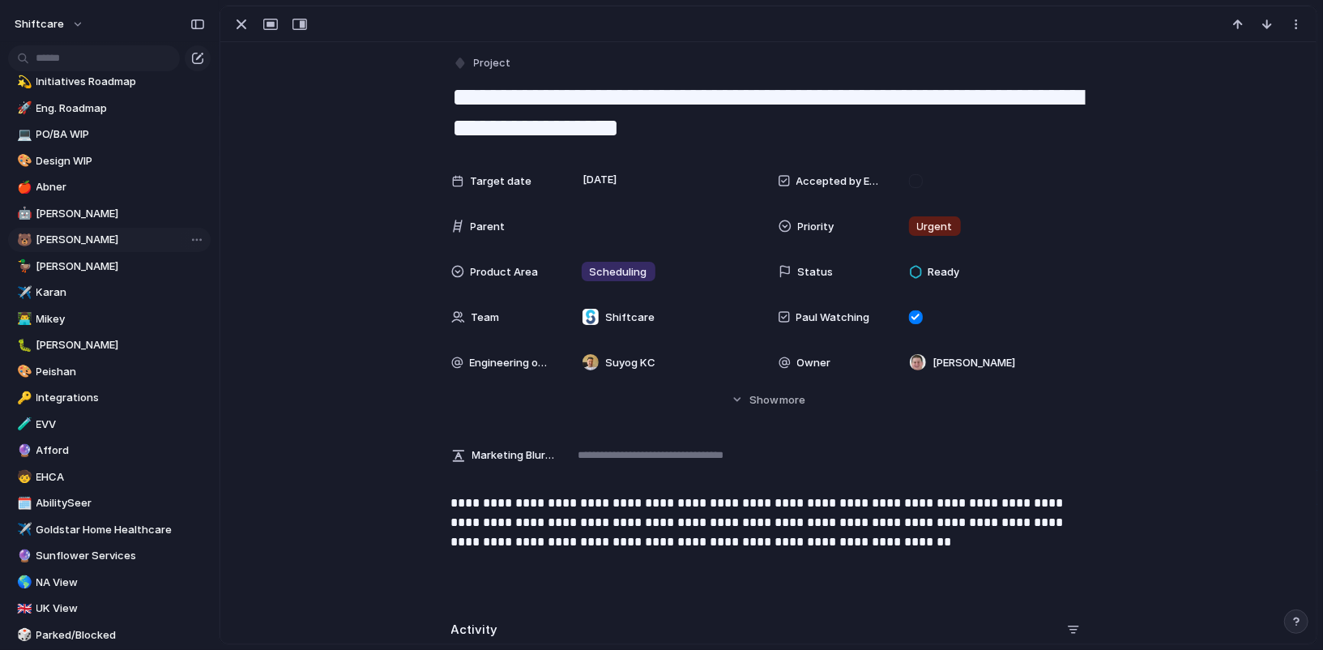
click at [80, 247] on link "🐻 [PERSON_NAME]" at bounding box center [109, 240] width 202 height 24
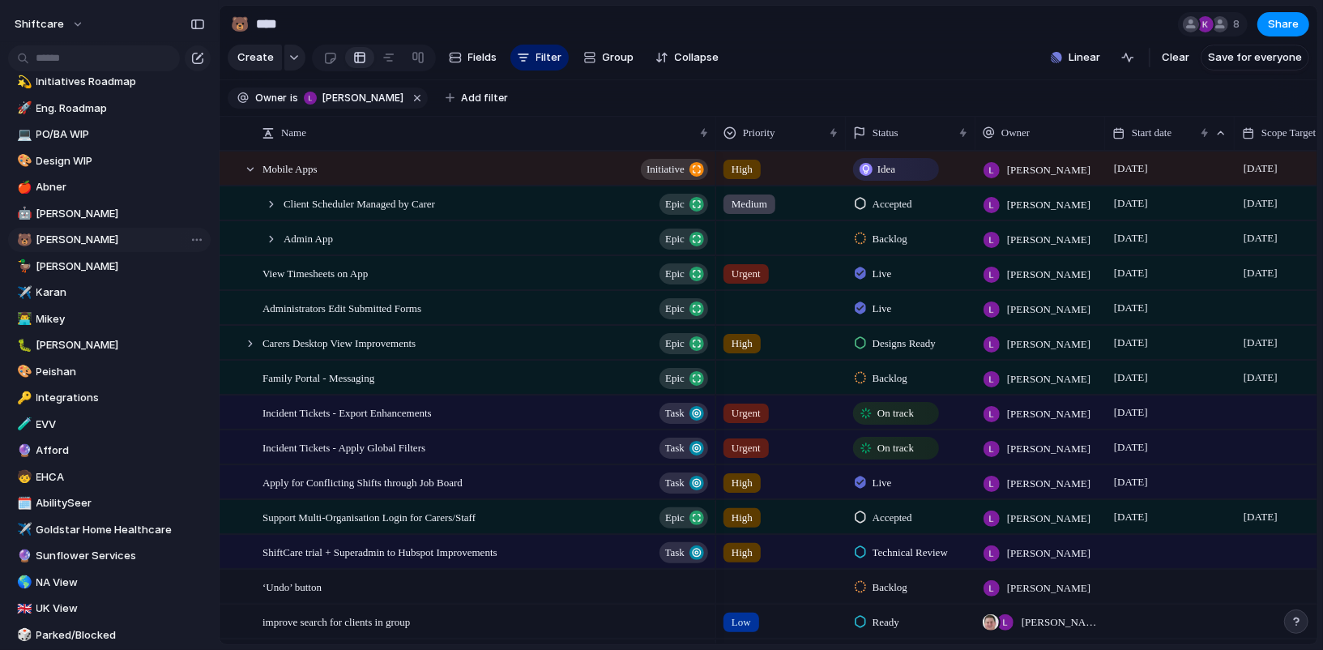
type input "****"
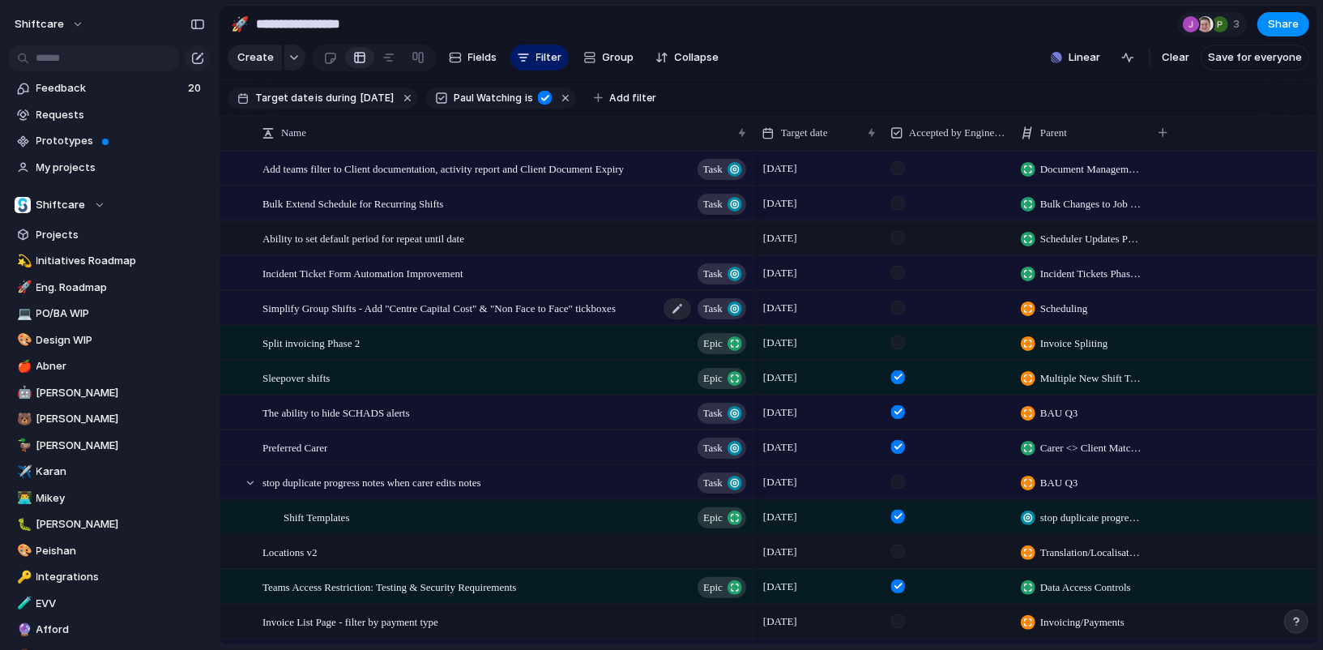
click at [428, 313] on span "Simplify Group Shifts - Add "Centre Capital Cost" & "Non Face to Face" tickboxes" at bounding box center [438, 307] width 353 height 19
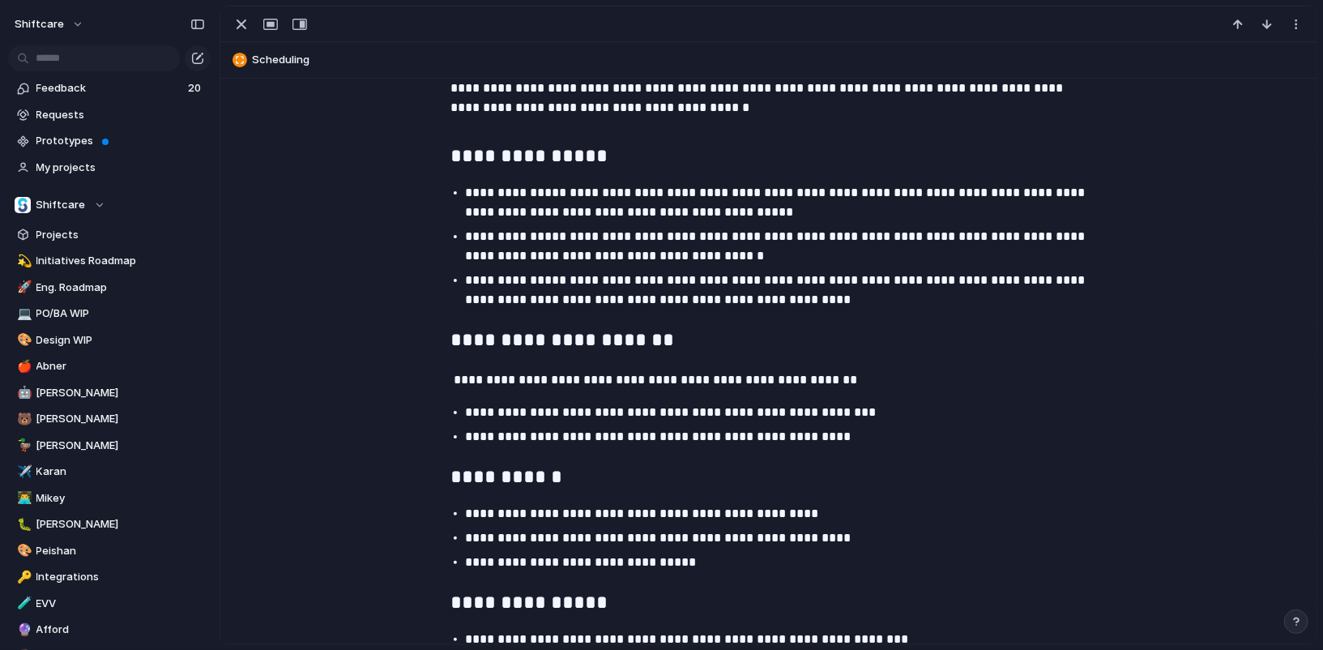
scroll to position [1451, 0]
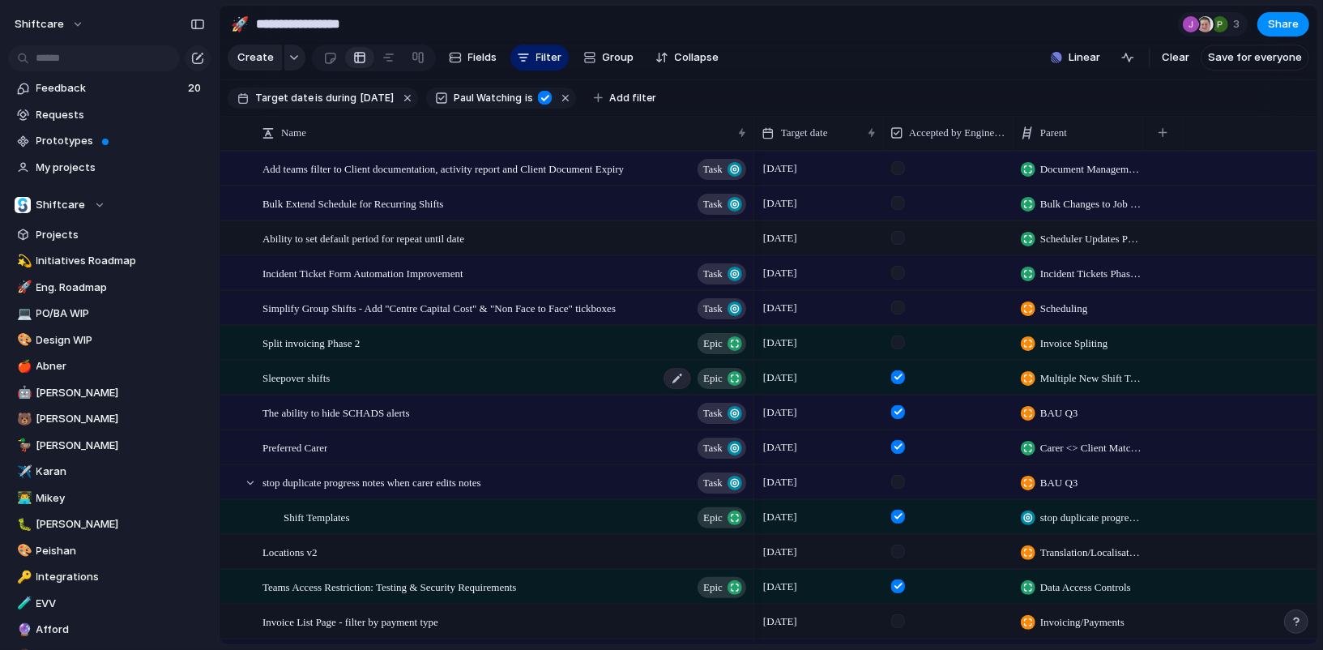
click at [360, 364] on div "Sleepover shifts Epic" at bounding box center [505, 377] width 486 height 33
click at [378, 420] on div "The ability to hide SCHADS alerts Task" at bounding box center [505, 412] width 486 height 33
click at [380, 441] on div "Preferred Carer Task" at bounding box center [505, 447] width 486 height 33
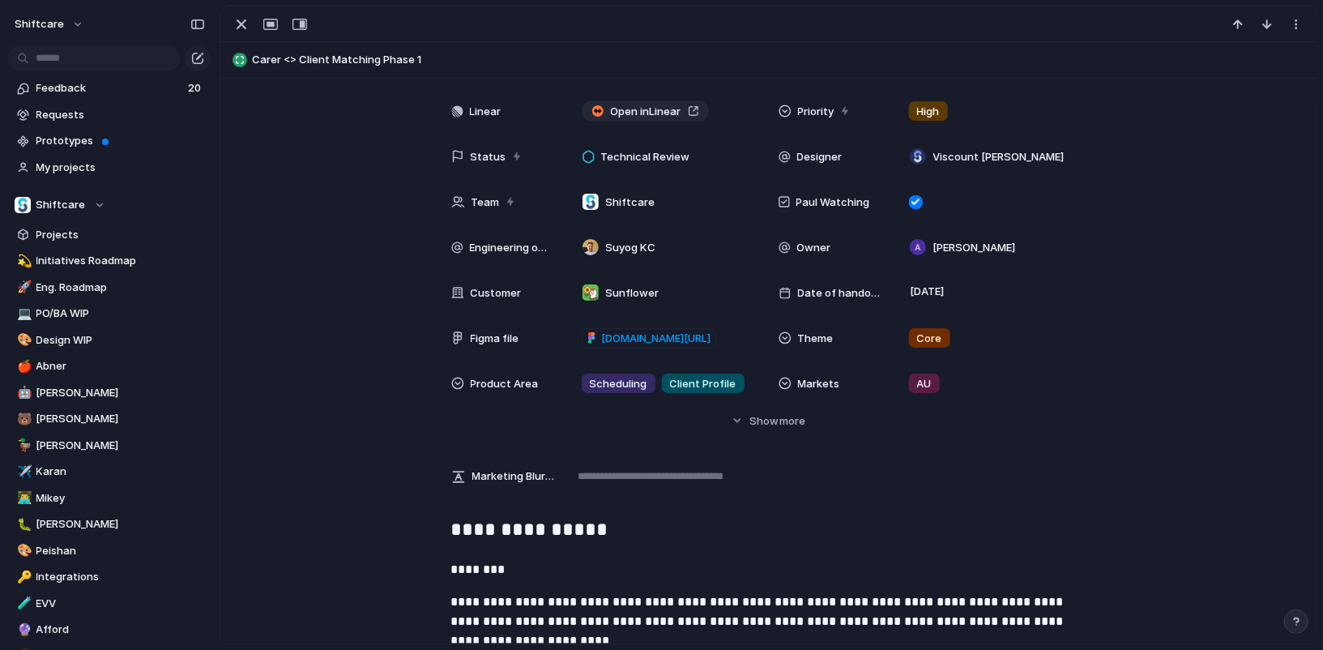
scroll to position [435, 0]
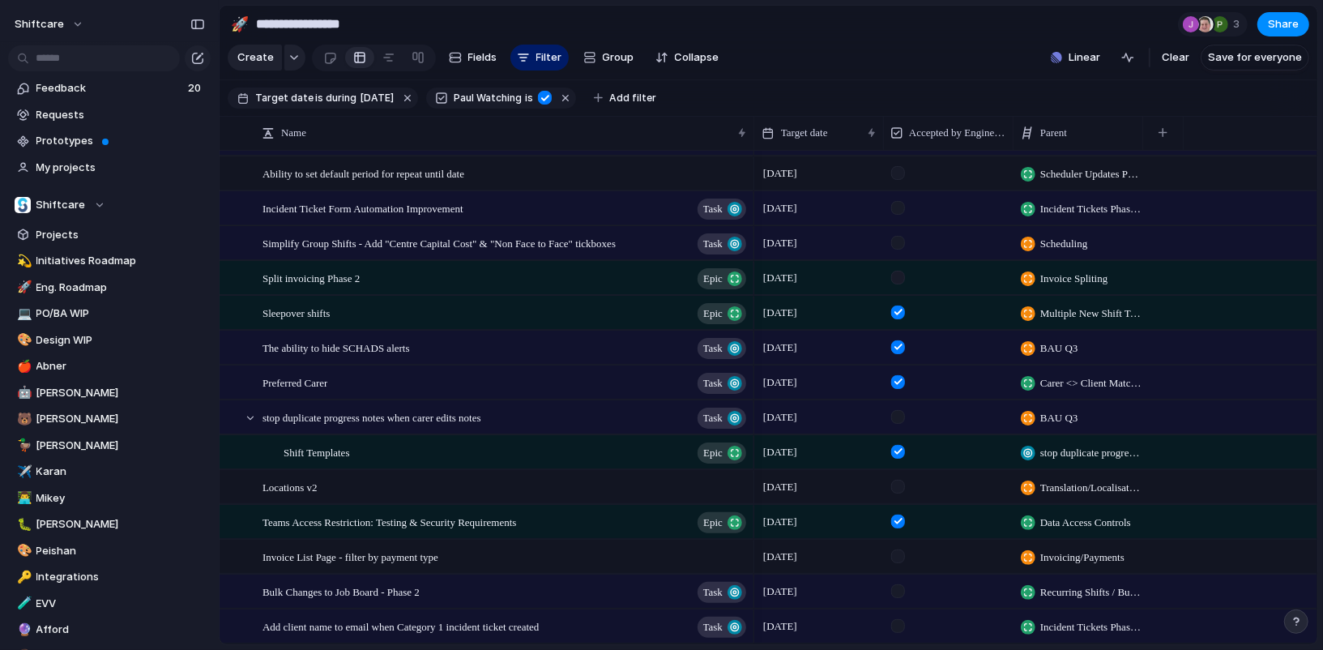
scroll to position [83, 0]
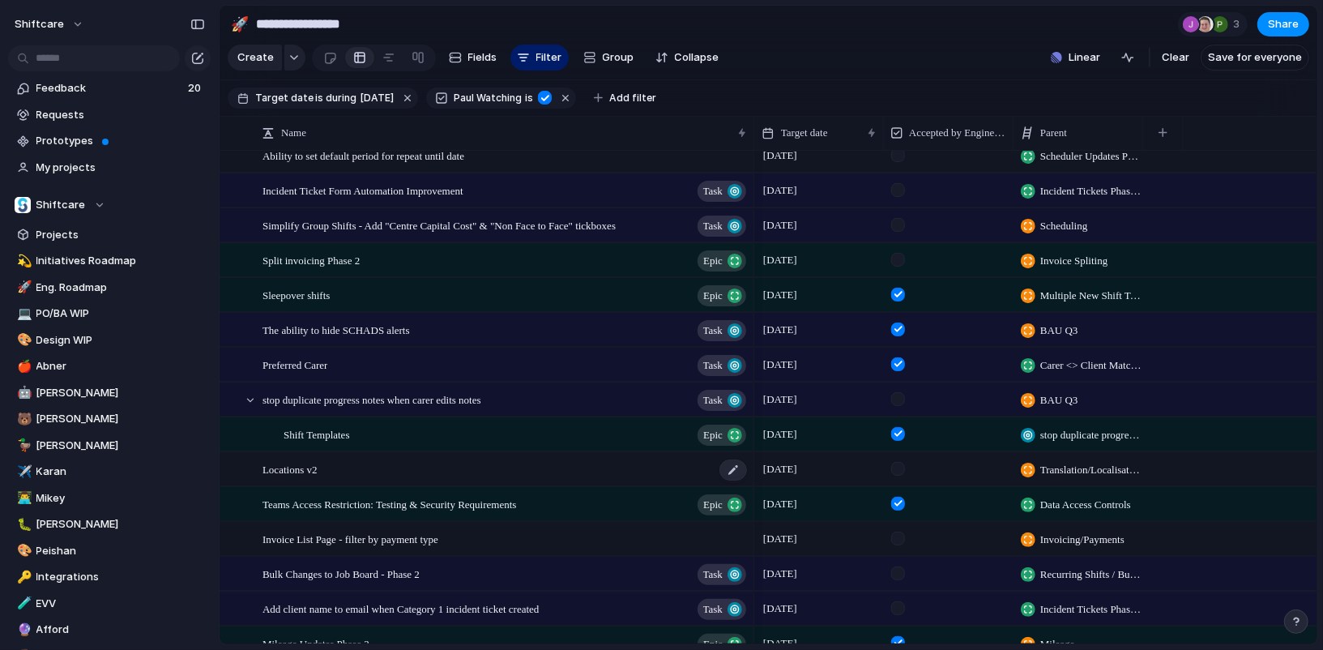
click at [381, 463] on div "Locations v2" at bounding box center [505, 469] width 486 height 33
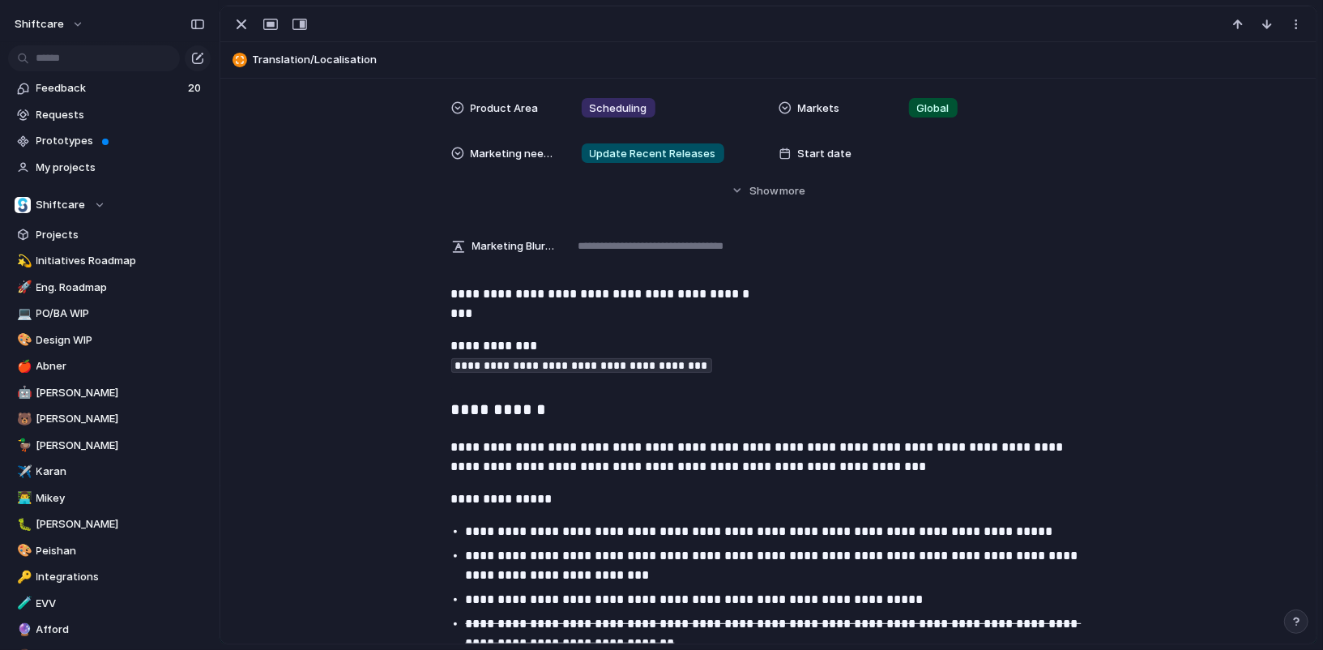
scroll to position [1021, 0]
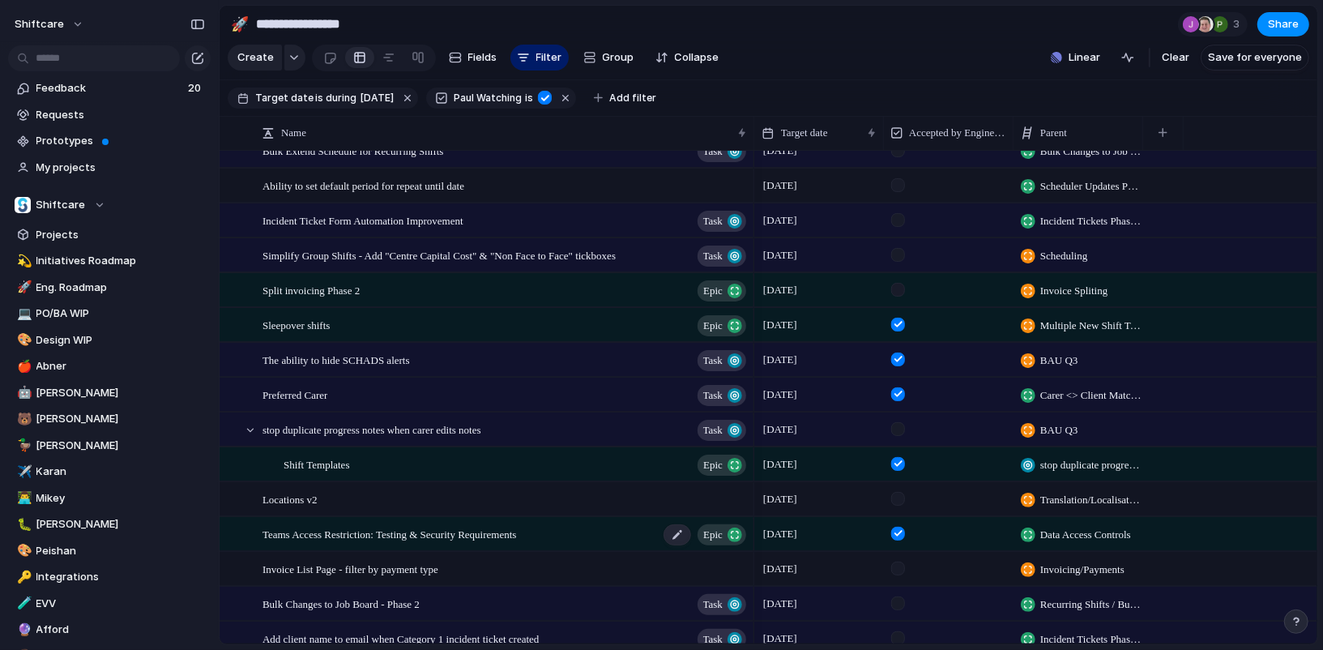
scroll to position [377, 0]
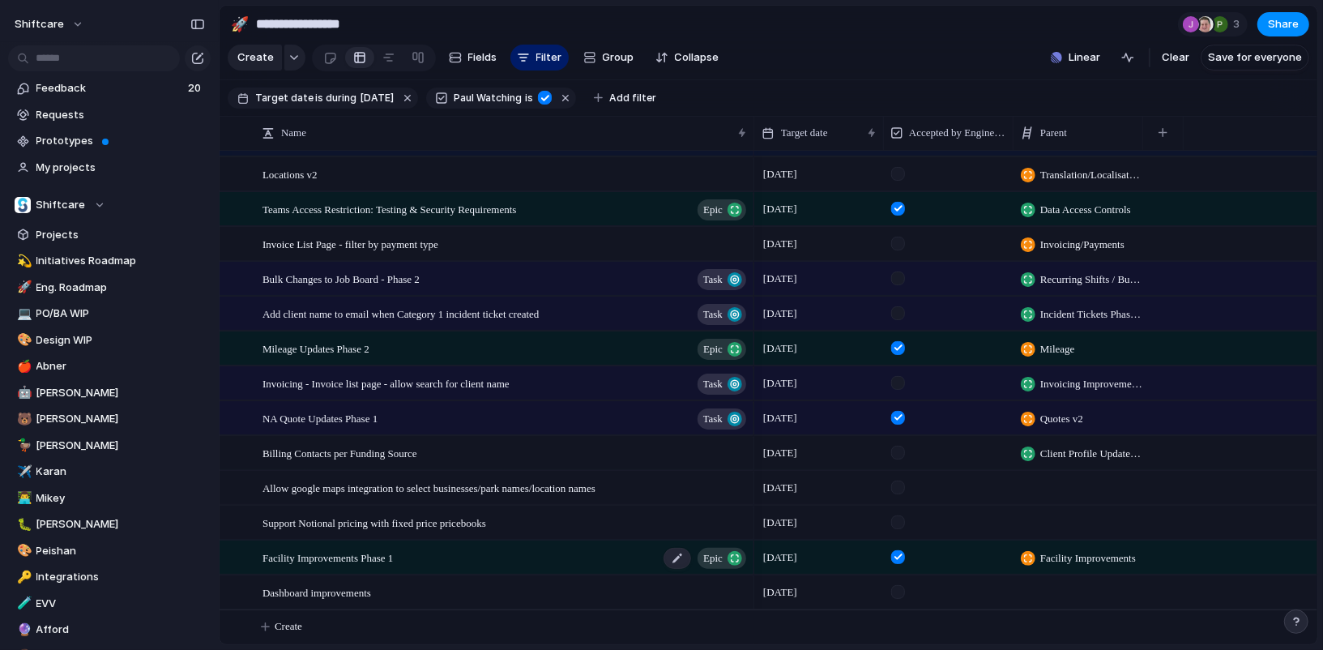
click at [383, 551] on span "Facility Improvements Phase 1" at bounding box center [327, 557] width 130 height 19
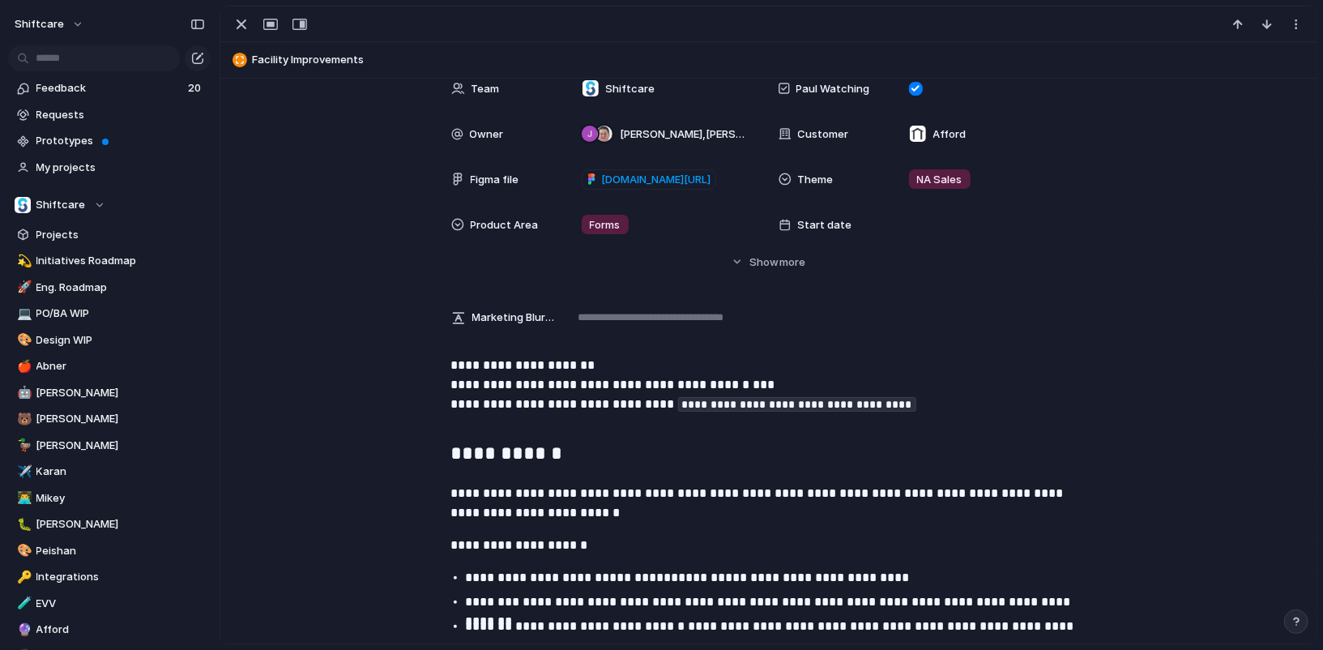
scroll to position [895, 0]
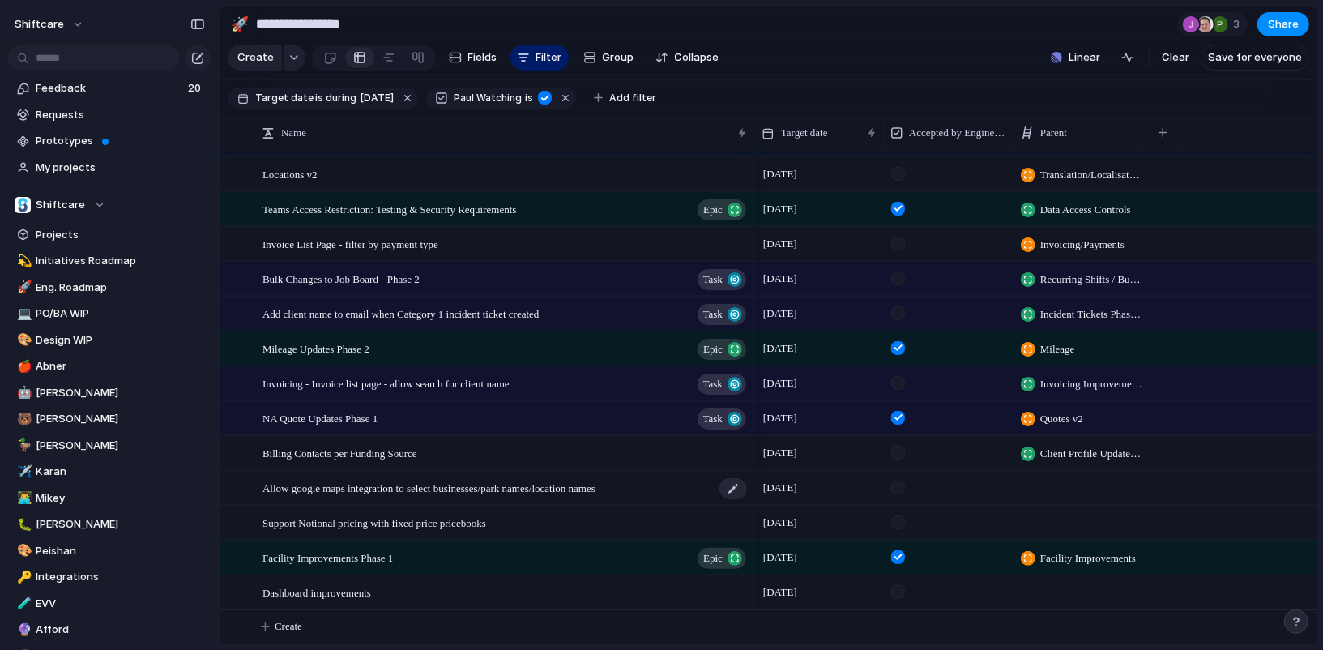
click at [367, 490] on span "Allow google maps integration to select businesses/park names/location names" at bounding box center [428, 487] width 333 height 19
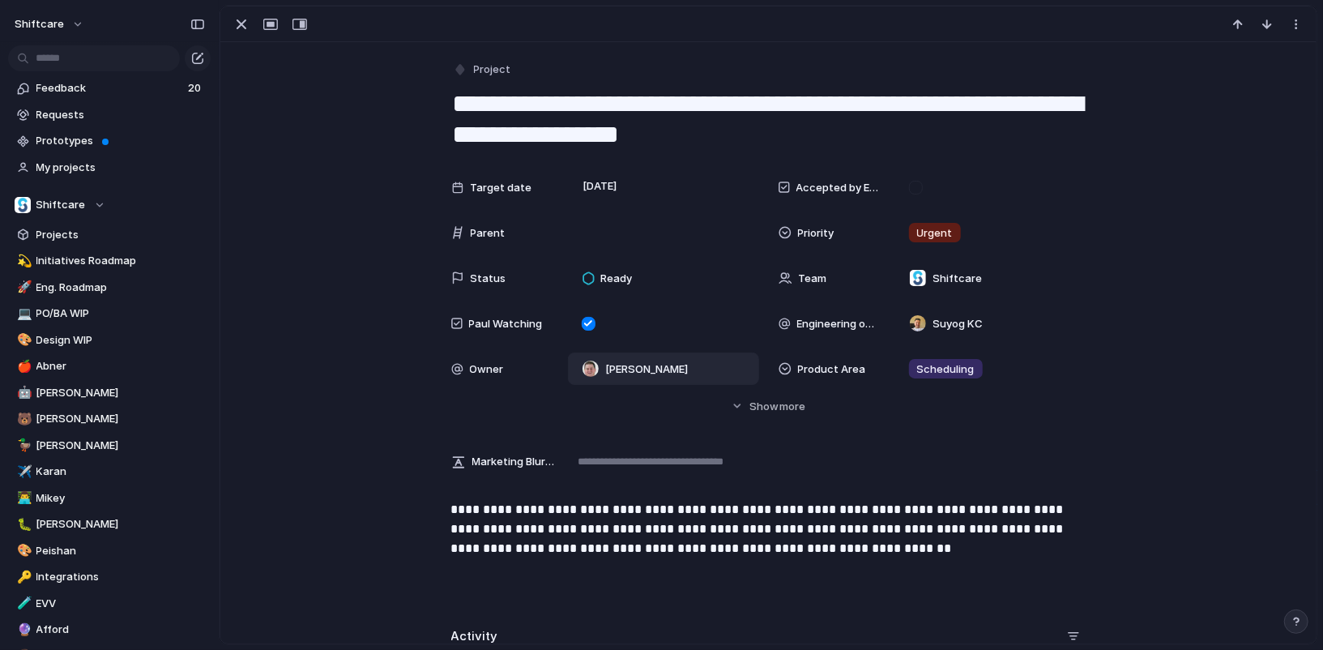
click at [701, 378] on div "[PERSON_NAME]" at bounding box center [663, 368] width 191 height 32
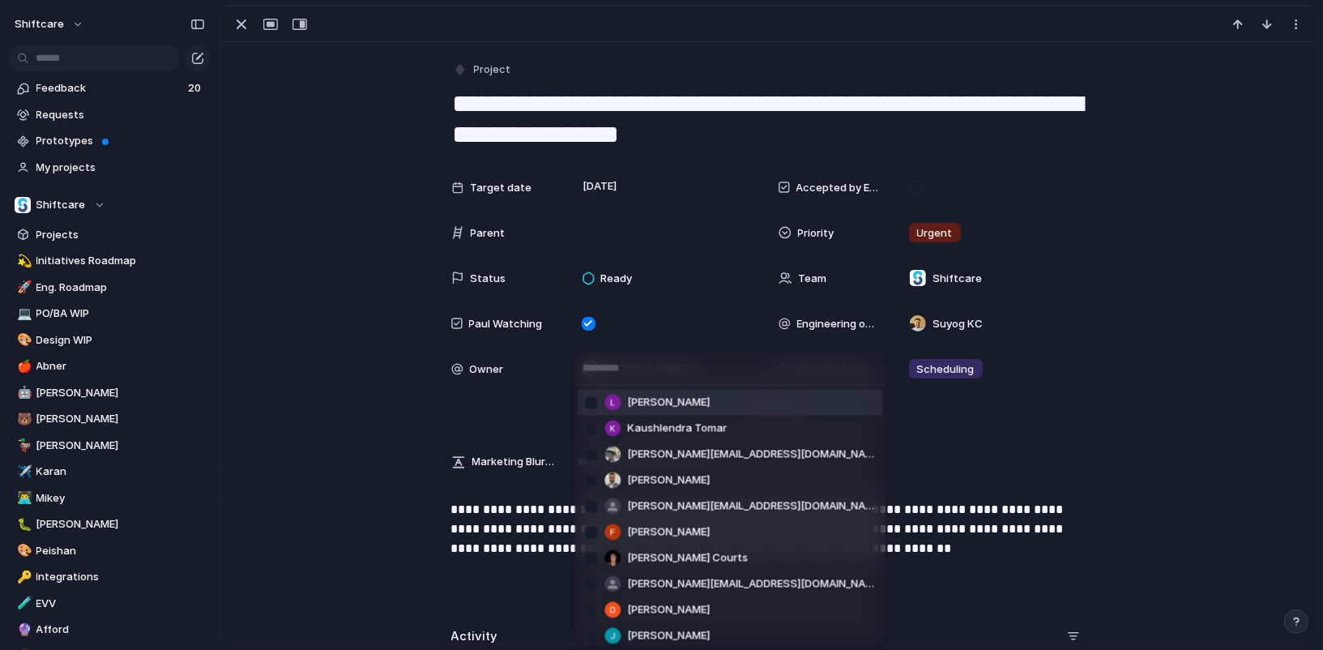
click at [716, 400] on li "[PERSON_NAME]" at bounding box center [730, 403] width 305 height 26
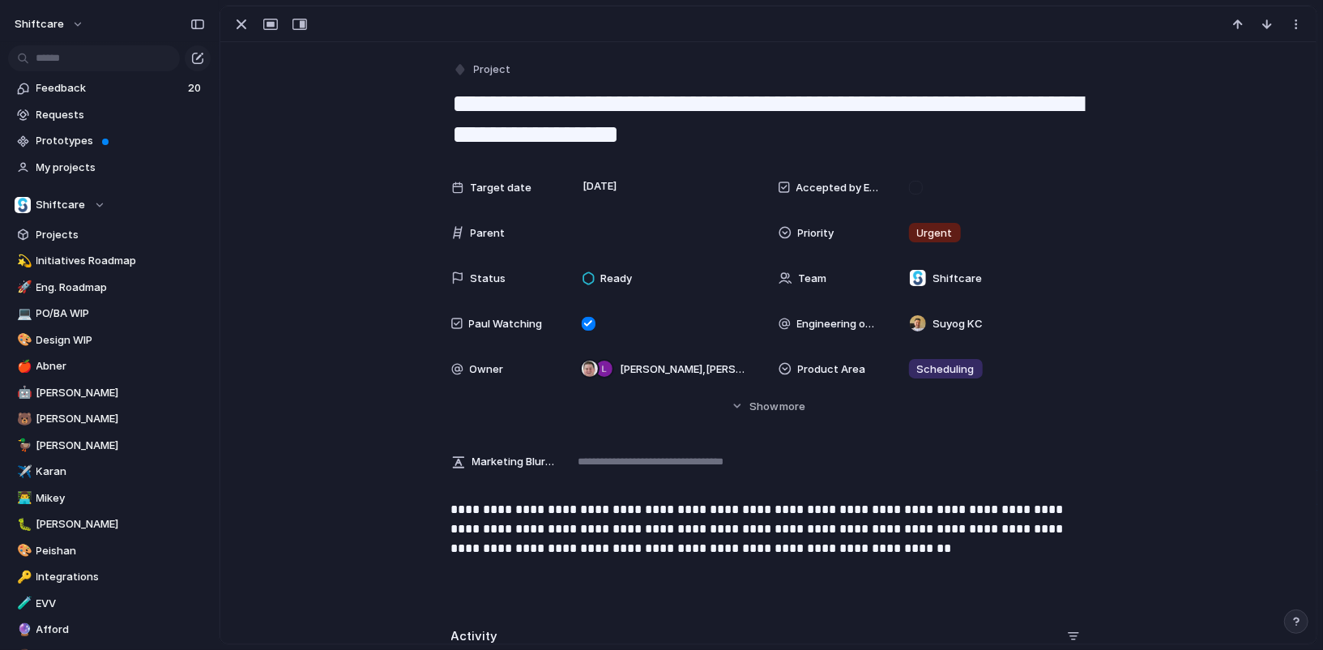
click at [928, 527] on p "**********" at bounding box center [768, 529] width 635 height 58
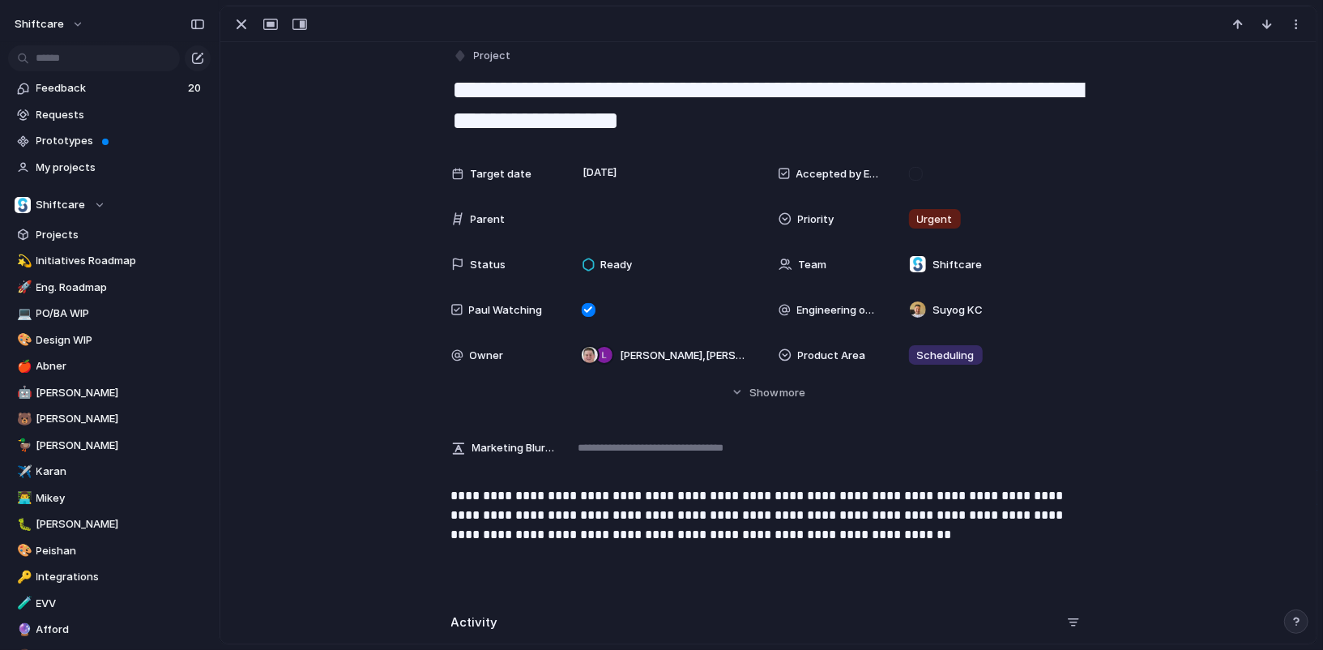
scroll to position [11, 0]
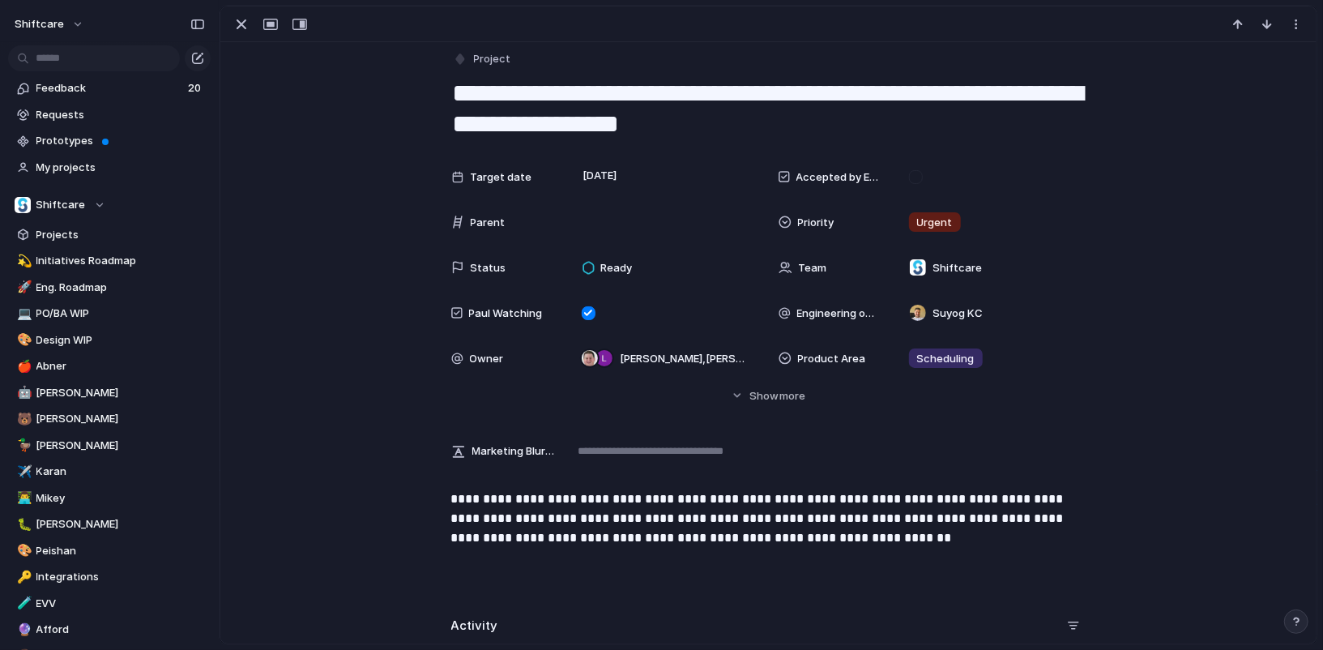
click at [655, 115] on textarea "**********" at bounding box center [768, 109] width 635 height 66
click at [721, 509] on p "**********" at bounding box center [768, 518] width 635 height 58
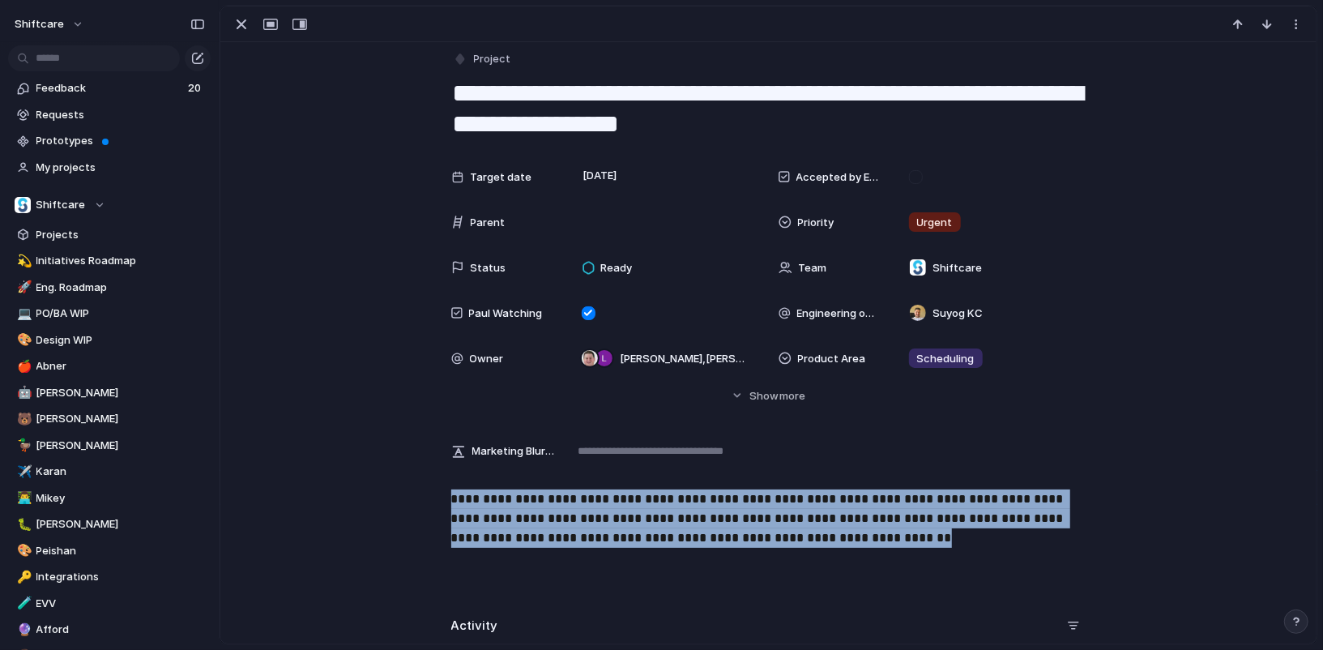
click at [721, 509] on p "**********" at bounding box center [768, 518] width 635 height 58
copy p "**********"
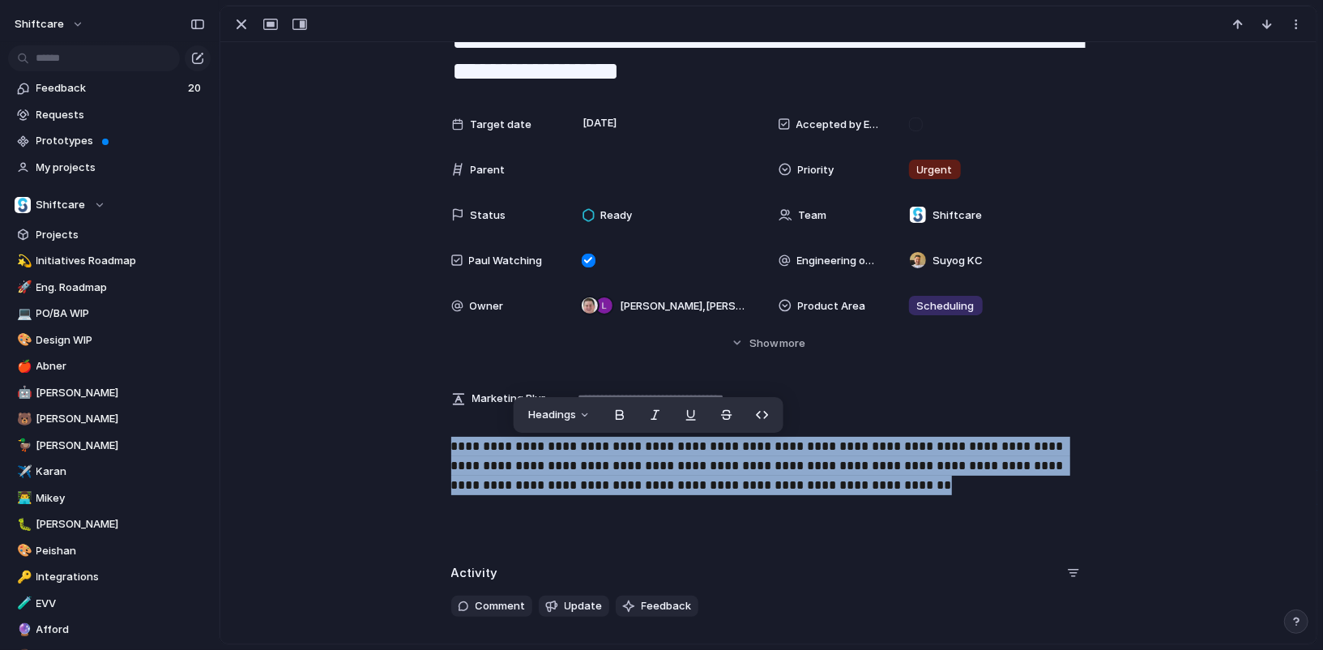
scroll to position [65, 0]
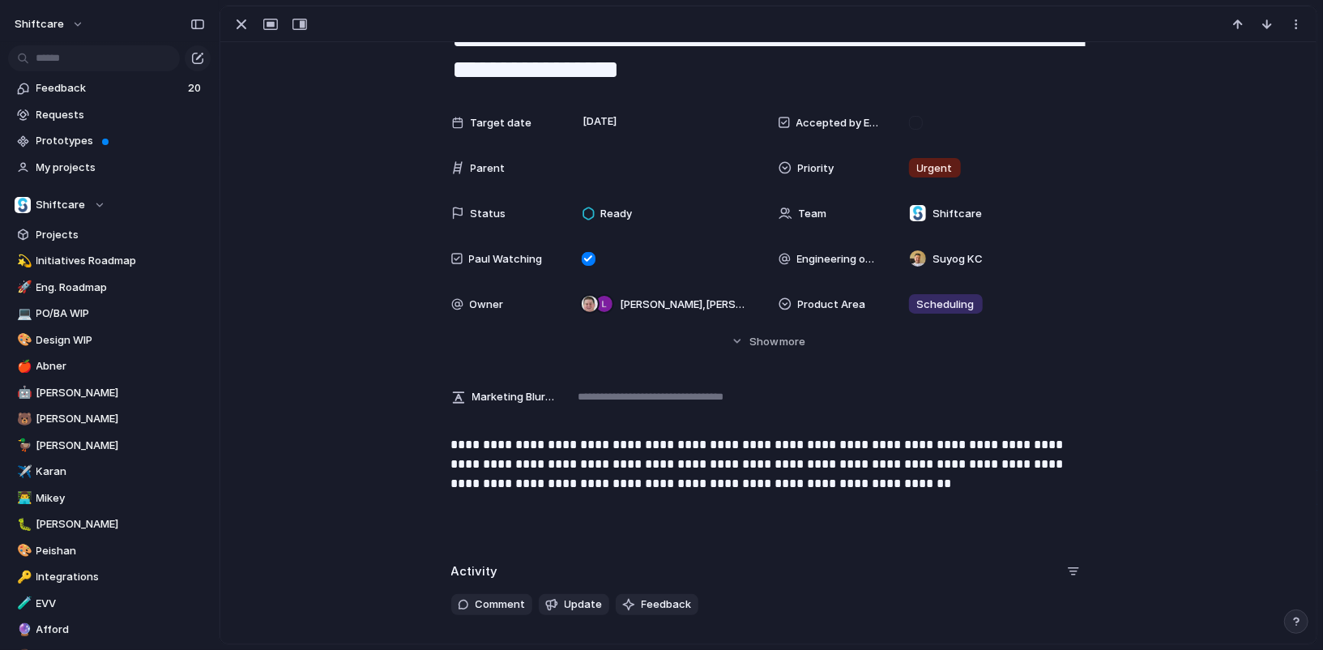
click at [914, 502] on div "**********" at bounding box center [768, 487] width 1057 height 104
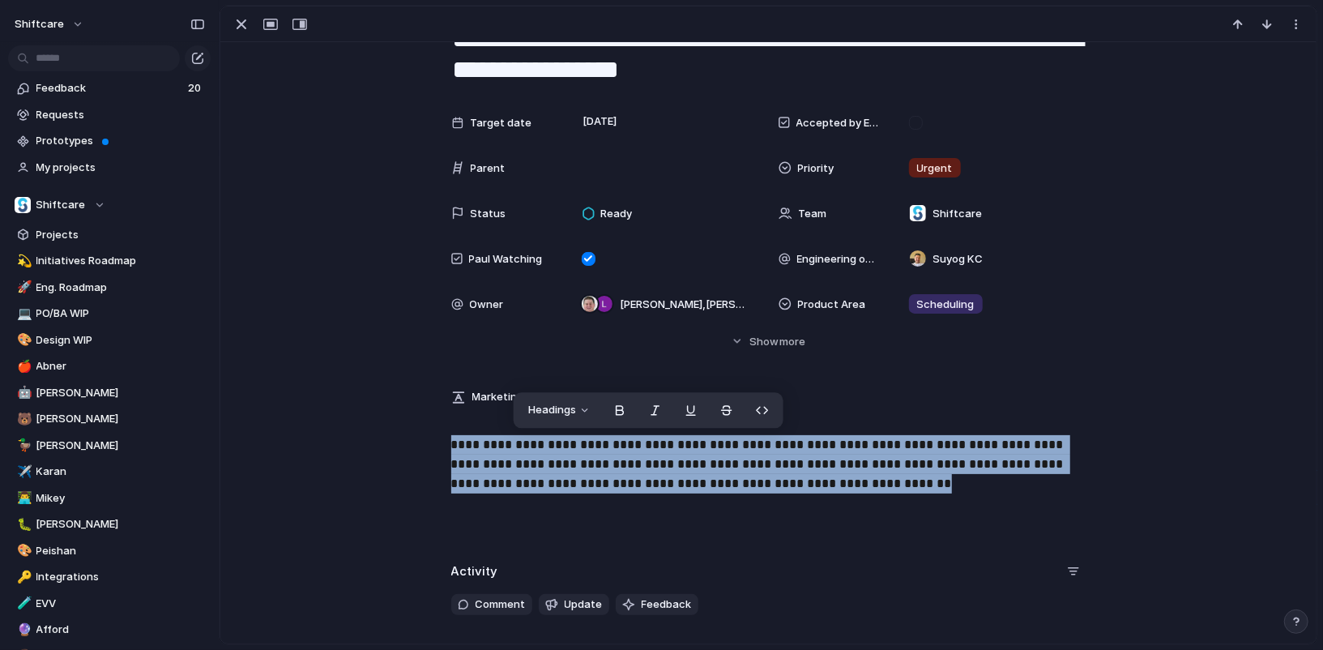
drag, startPoint x: 863, startPoint y: 480, endPoint x: 290, endPoint y: 407, distance: 577.3
click at [290, 407] on div "**********" at bounding box center [768, 586] width 1096 height 1218
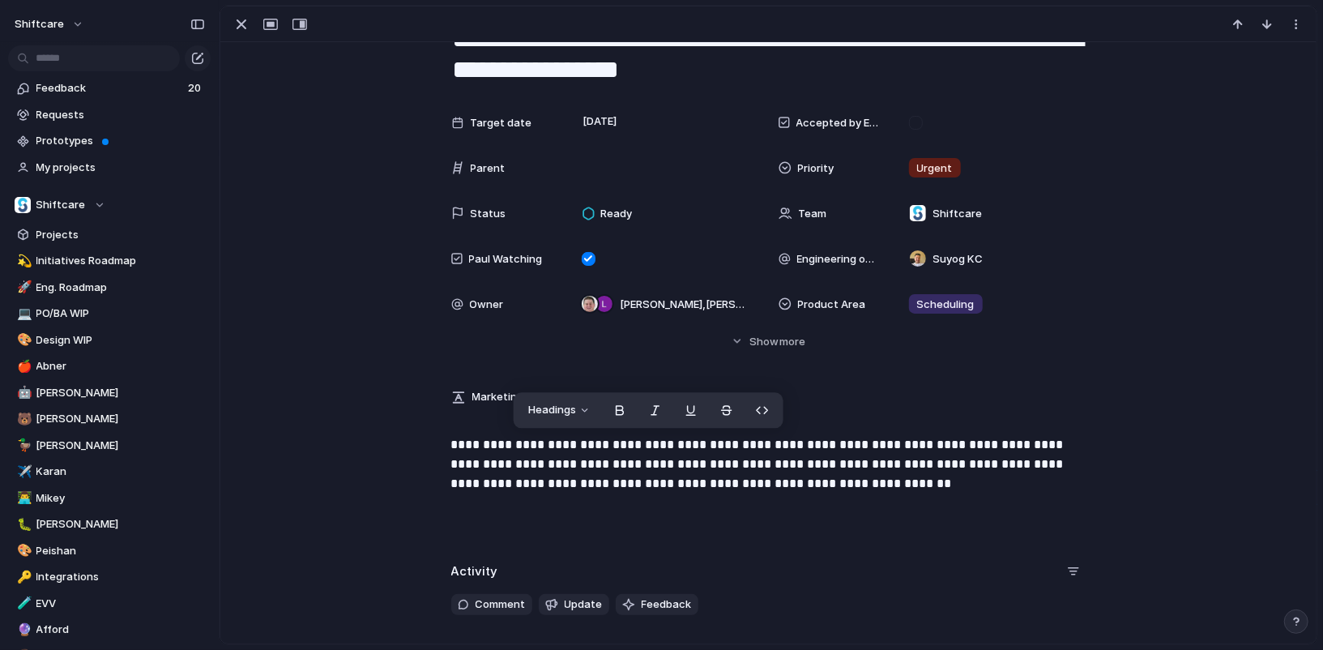
click at [856, 441] on p "**********" at bounding box center [768, 464] width 635 height 58
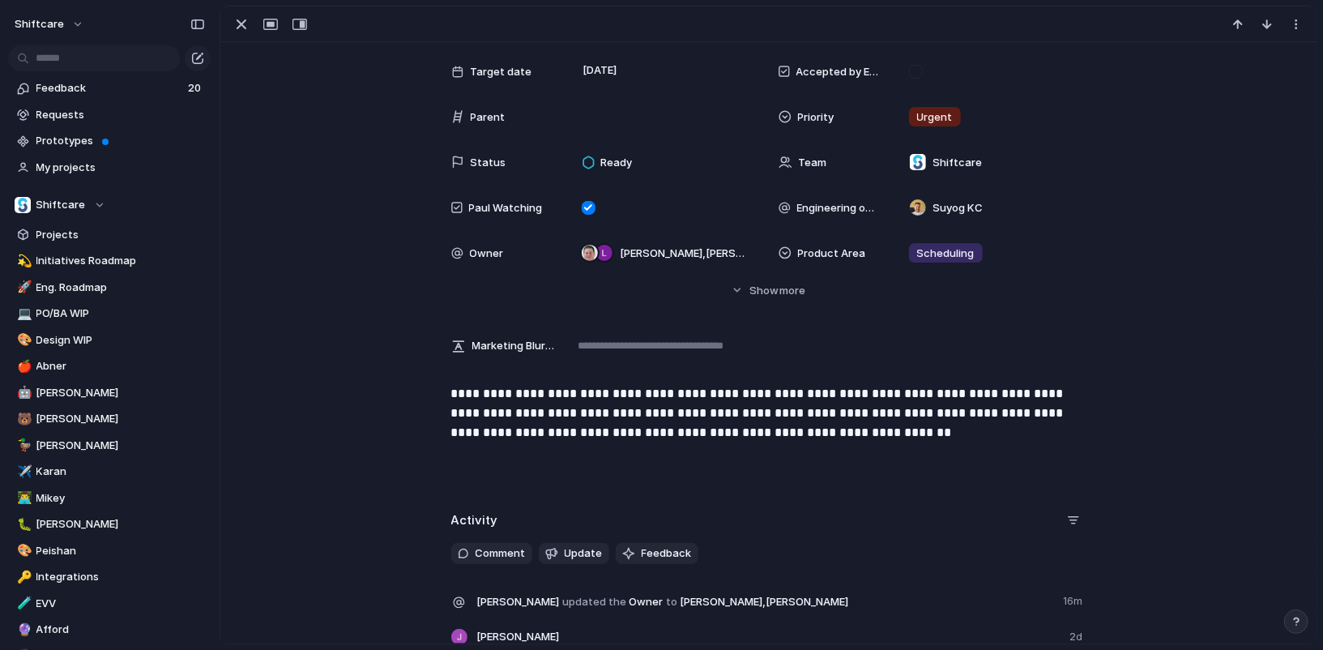
scroll to position [117, 0]
click at [765, 413] on p "**********" at bounding box center [768, 411] width 635 height 58
click at [811, 441] on div "**********" at bounding box center [768, 434] width 1057 height 104
click at [854, 433] on p "**********" at bounding box center [768, 411] width 635 height 58
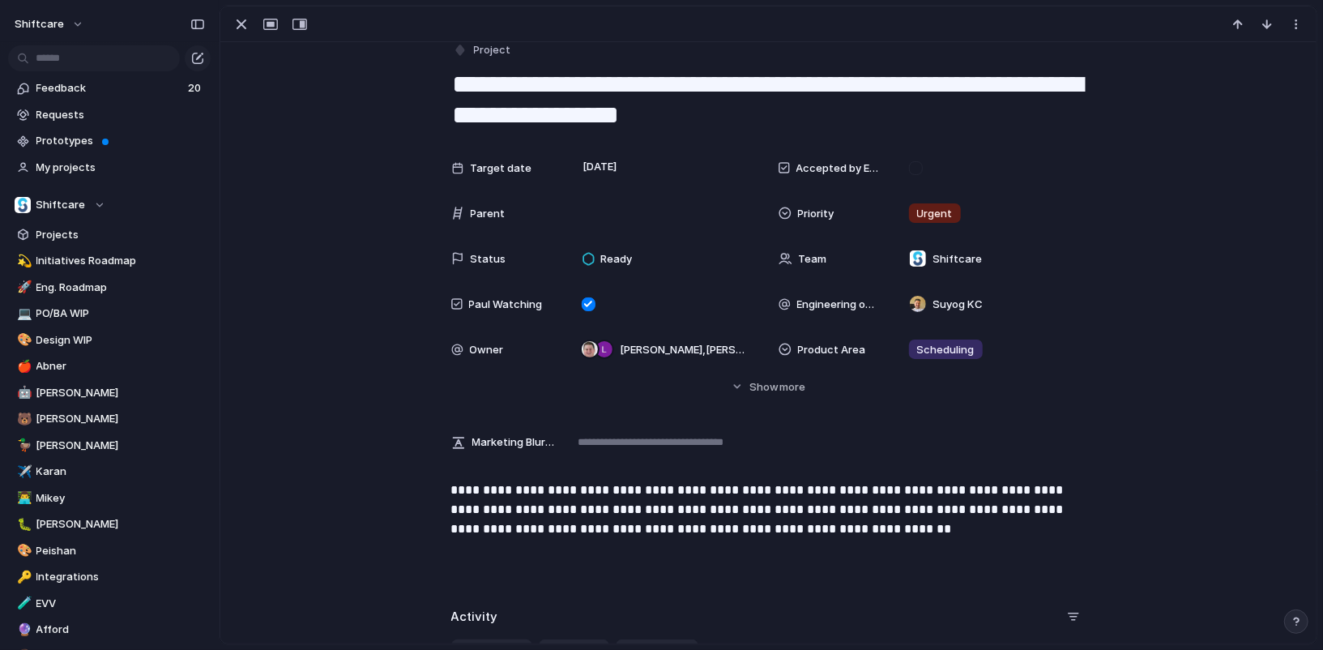
scroll to position [0, 0]
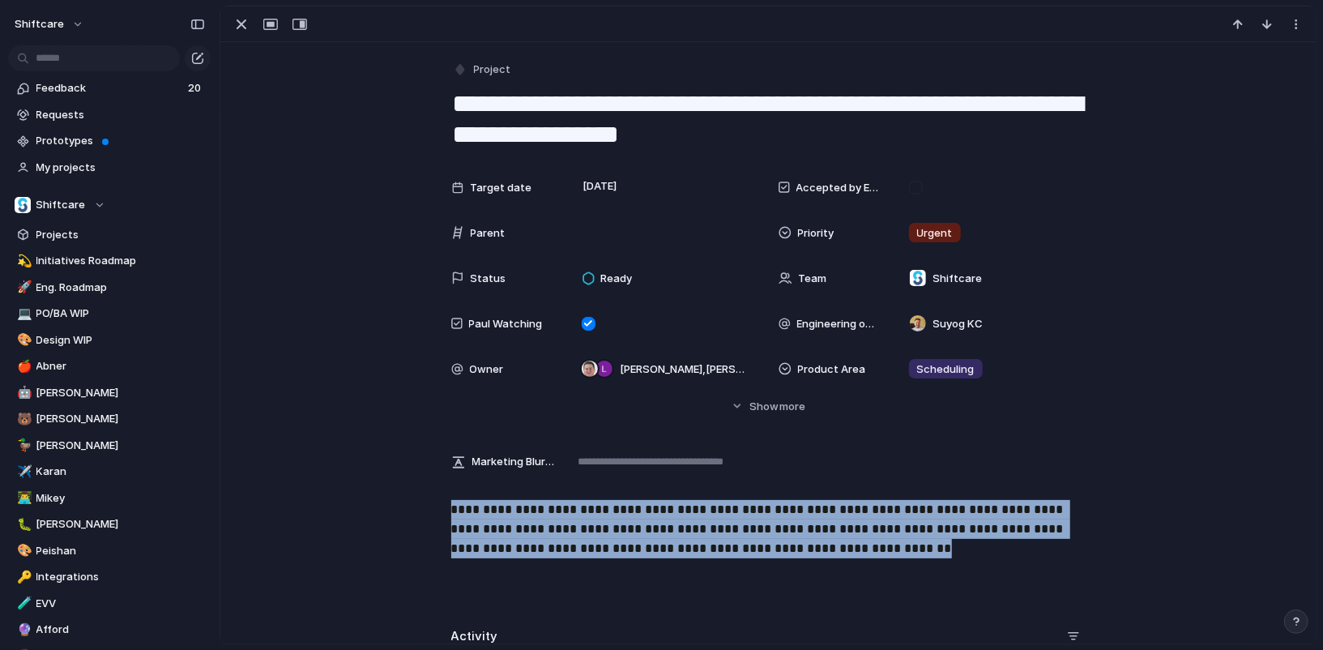
drag, startPoint x: 899, startPoint y: 547, endPoint x: 348, endPoint y: 449, distance: 559.5
click at [348, 449] on div "**********" at bounding box center [768, 651] width 1096 height 1218
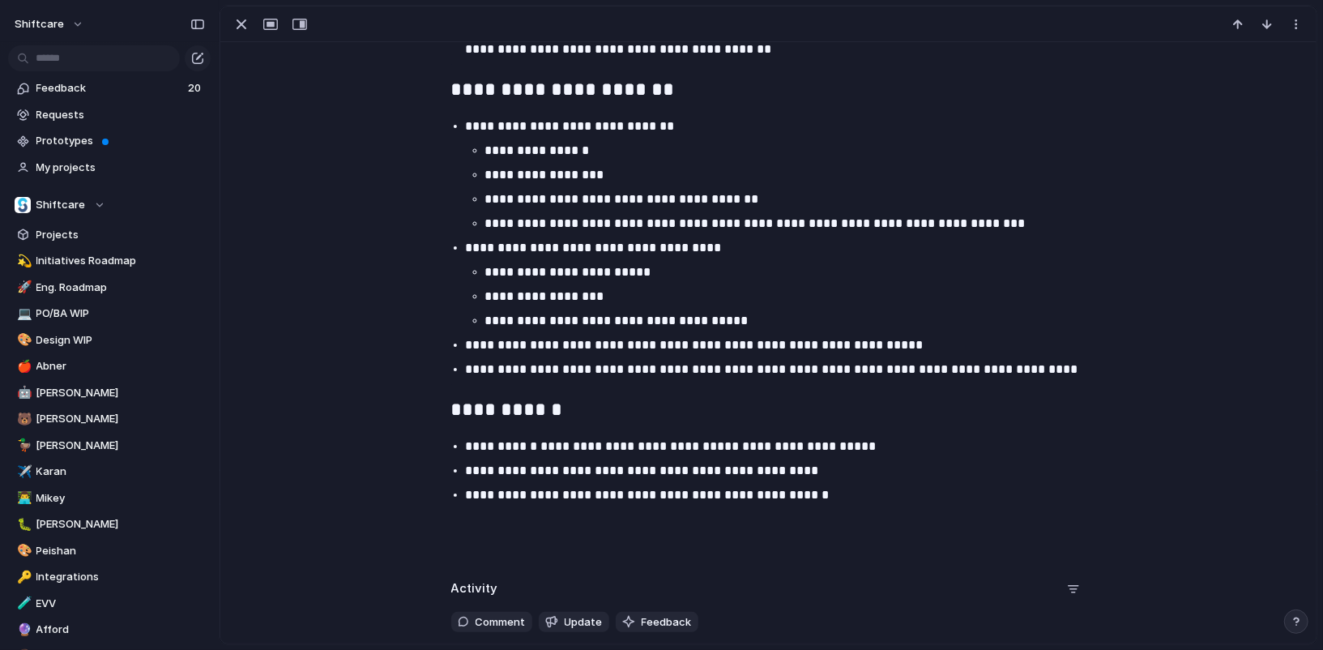
scroll to position [1385, 0]
